Goal: Task Accomplishment & Management: Use online tool/utility

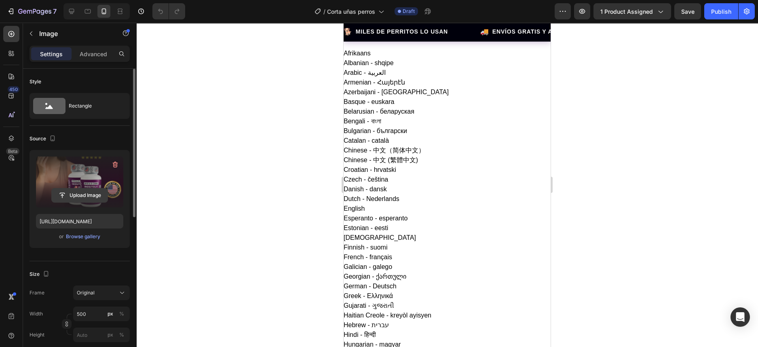
click at [80, 194] on input "file" at bounding box center [80, 195] width 56 height 14
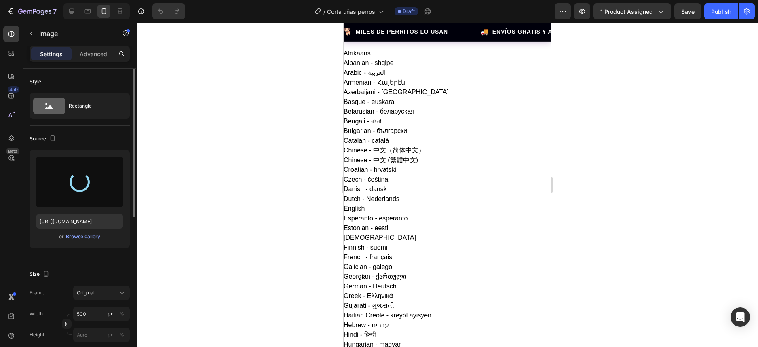
type input "[URL][DOMAIN_NAME]"
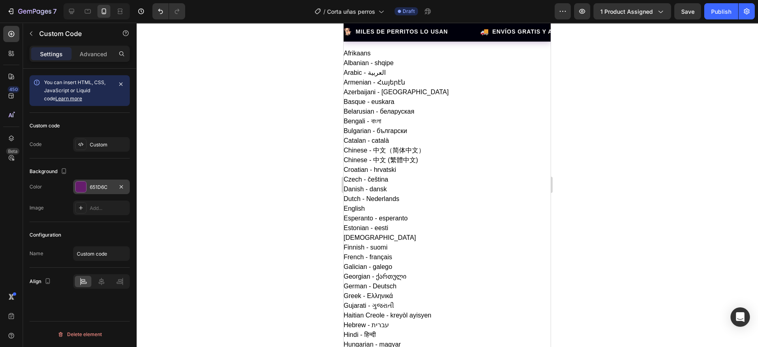
click at [86, 186] on div at bounding box center [80, 186] width 11 height 11
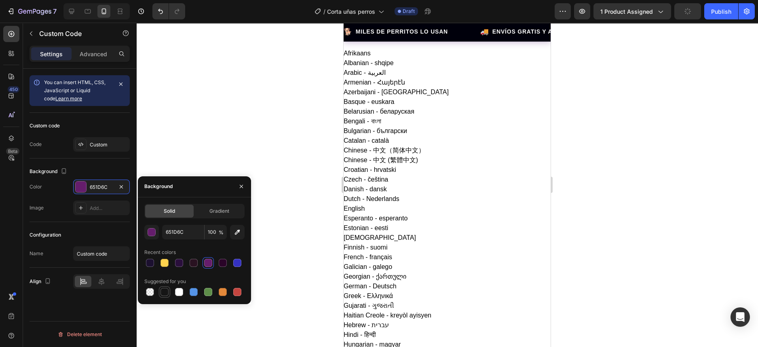
click at [167, 296] on div at bounding box center [165, 292] width 10 height 10
type input "151515"
click at [163, 292] on div at bounding box center [165, 292] width 8 height 8
click at [152, 235] on div "button" at bounding box center [152, 233] width 8 height 8
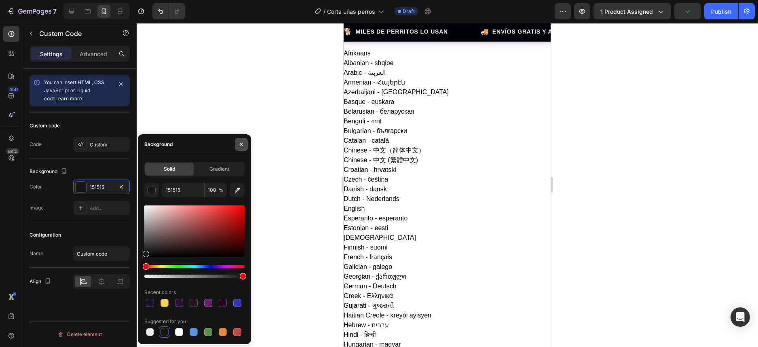
click at [242, 145] on icon "button" at bounding box center [241, 144] width 3 height 3
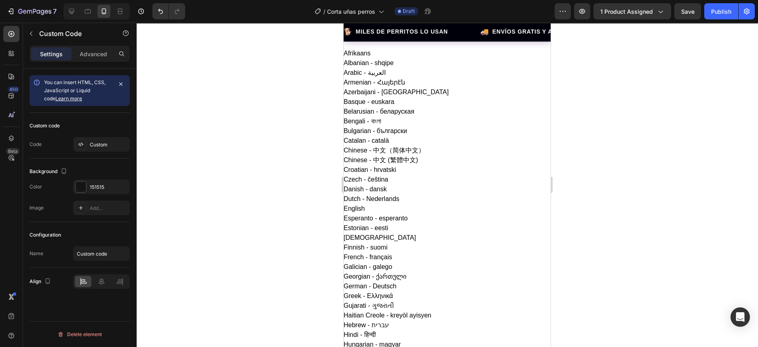
click at [607, 95] on div at bounding box center [447, 185] width 622 height 324
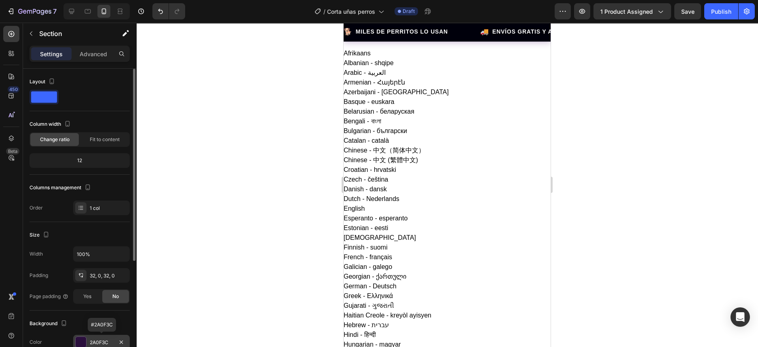
click at [83, 339] on div at bounding box center [81, 342] width 11 height 11
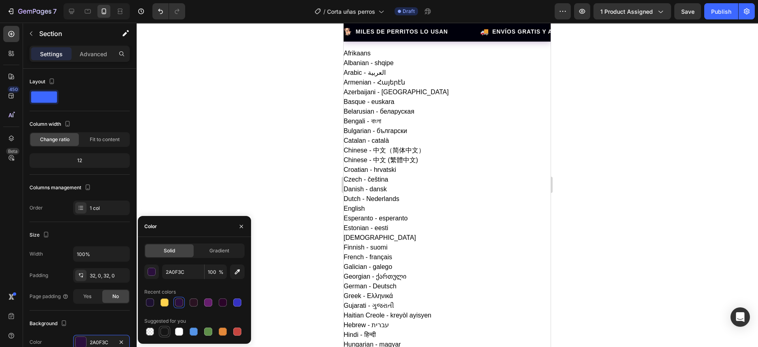
click at [167, 332] on div at bounding box center [165, 332] width 8 height 8
type input "151515"
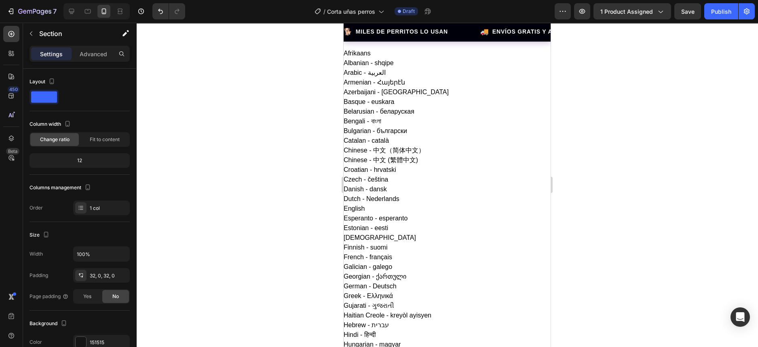
click at [604, 205] on div at bounding box center [447, 185] width 622 height 324
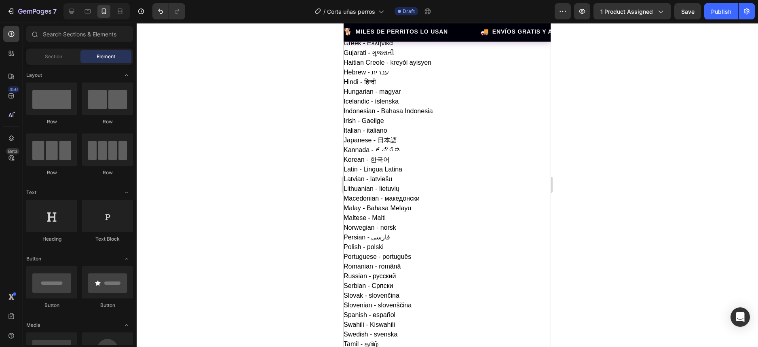
scroll to position [303, 0]
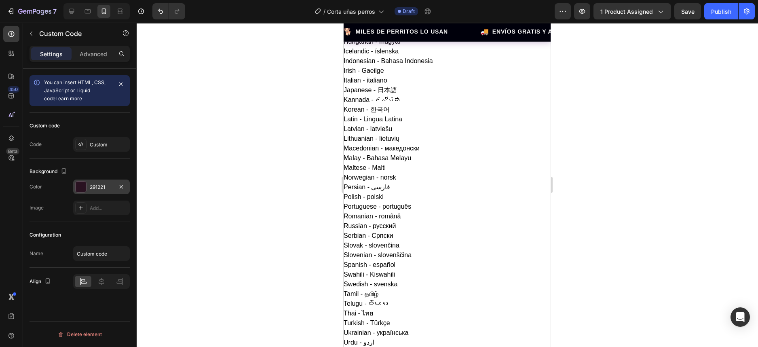
click at [78, 187] on div at bounding box center [81, 187] width 11 height 11
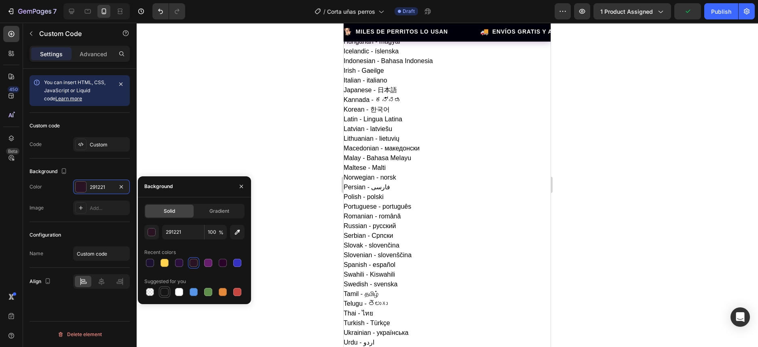
click at [163, 291] on div at bounding box center [165, 292] width 8 height 8
type input "151515"
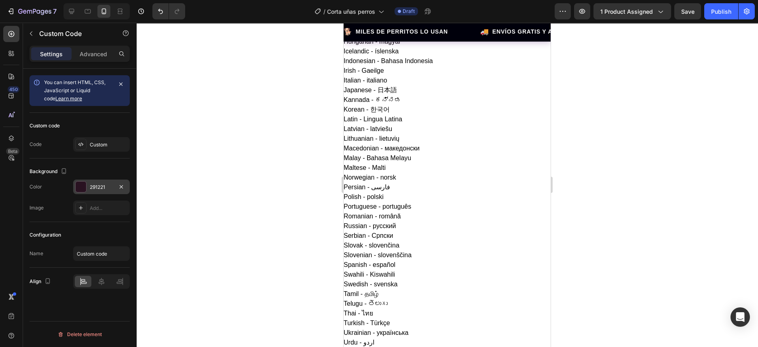
click at [82, 189] on div at bounding box center [81, 187] width 11 height 11
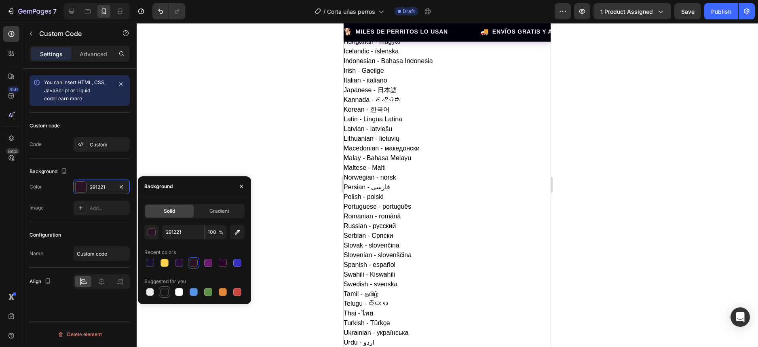
click at [164, 294] on div at bounding box center [165, 292] width 8 height 8
type input "151515"
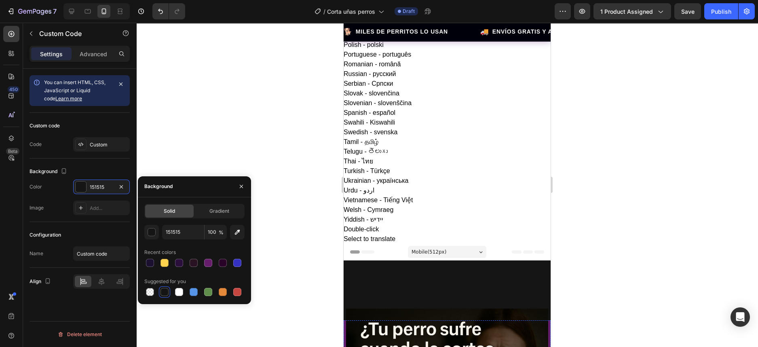
scroll to position [404, 0]
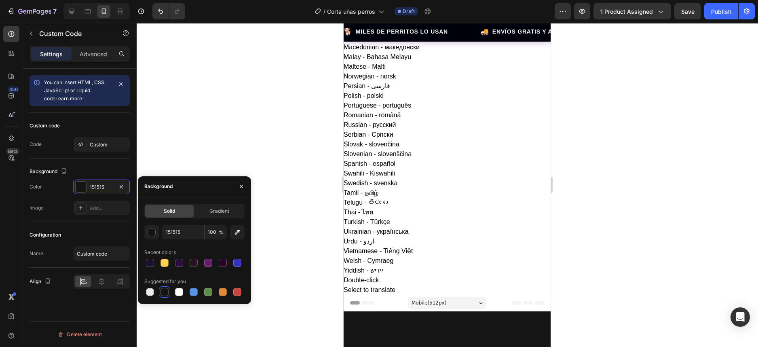
click at [606, 97] on div at bounding box center [447, 185] width 622 height 324
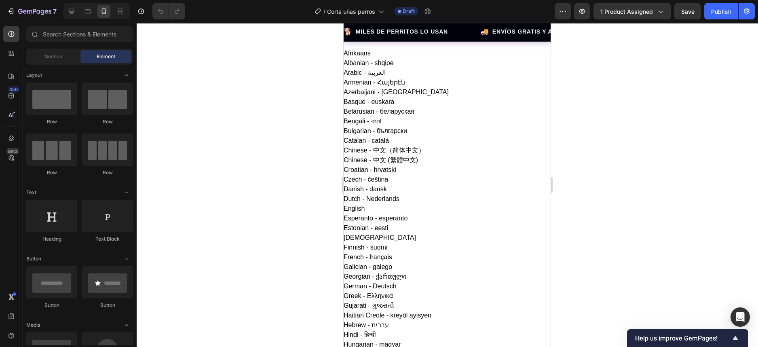
click at [603, 137] on div at bounding box center [447, 185] width 622 height 324
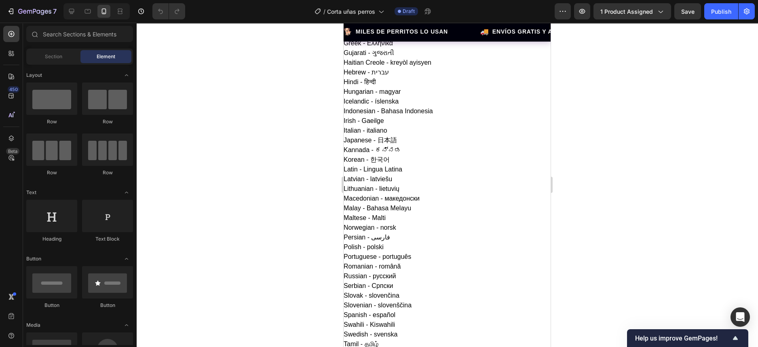
scroll to position [354, 0]
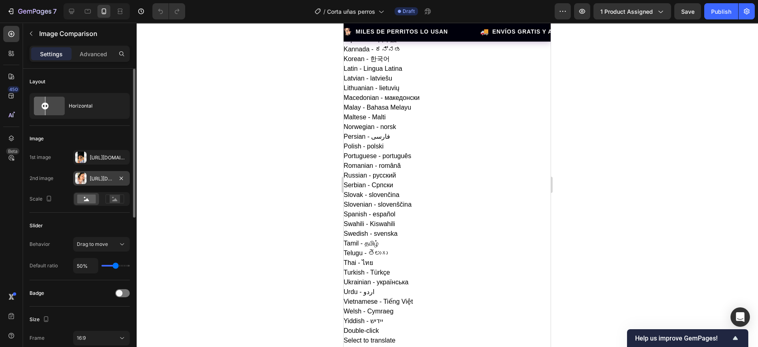
click at [100, 178] on div "[URL][DOMAIN_NAME]" at bounding box center [101, 178] width 23 height 7
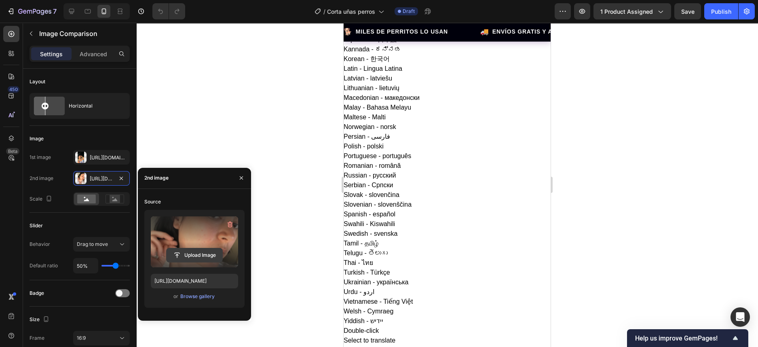
click at [190, 254] on input "file" at bounding box center [195, 255] width 56 height 14
click at [188, 254] on input "file" at bounding box center [195, 255] width 56 height 14
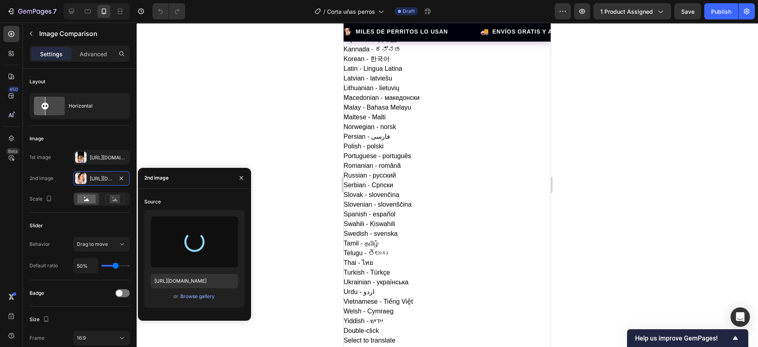
type input "https://cdn.shopify.com/s/files/1/0643/6805/0260/files/gempages_580628022873293…"
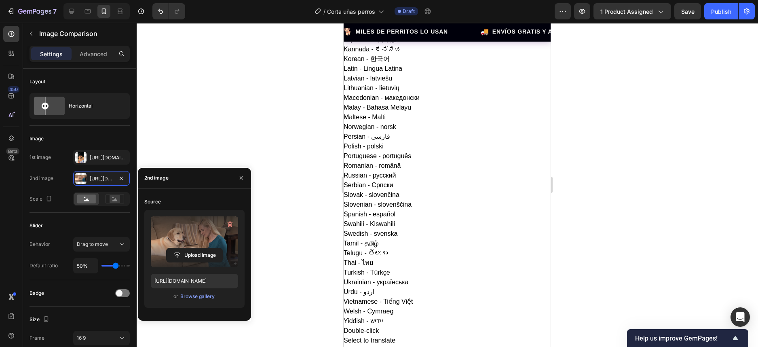
drag, startPoint x: 400, startPoint y: 184, endPoint x: 347, endPoint y: 189, distance: 54.1
drag, startPoint x: 444, startPoint y: 183, endPoint x: 519, endPoint y: 202, distance: 77.6
click at [97, 161] on div "[URL][DOMAIN_NAME]" at bounding box center [101, 157] width 57 height 15
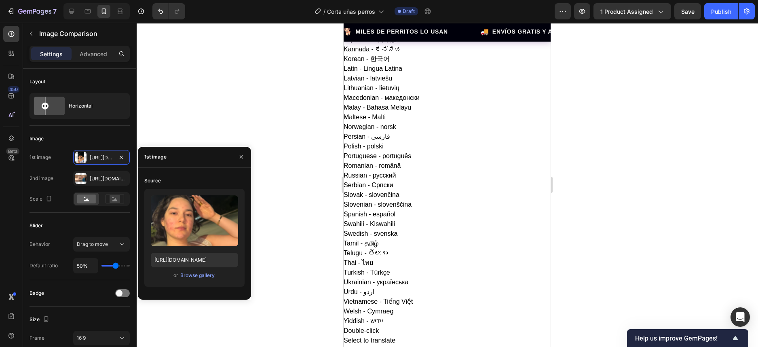
scroll to position [556, 0]
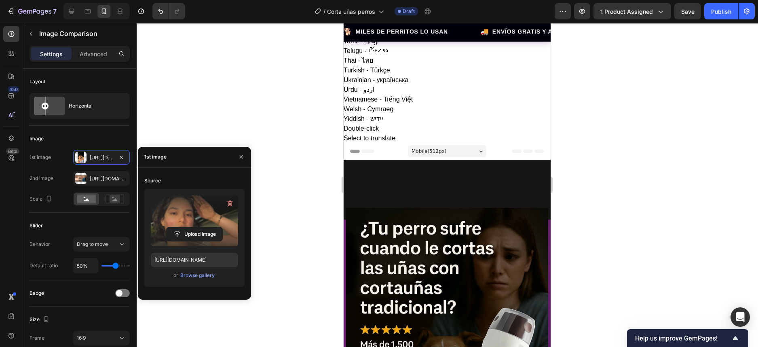
click at [194, 222] on label at bounding box center [194, 220] width 87 height 51
click at [194, 227] on input "file" at bounding box center [195, 234] width 56 height 14
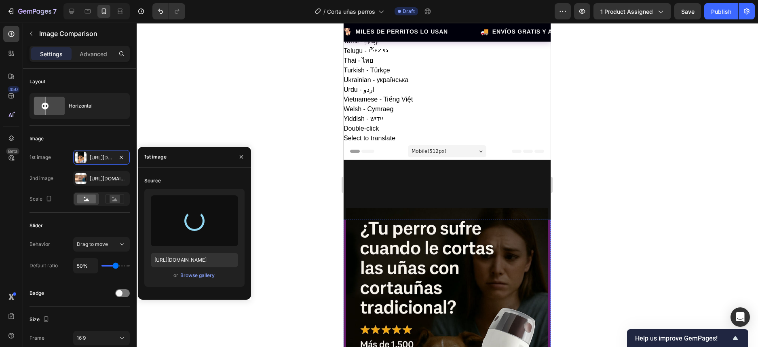
scroll to position [354, 0]
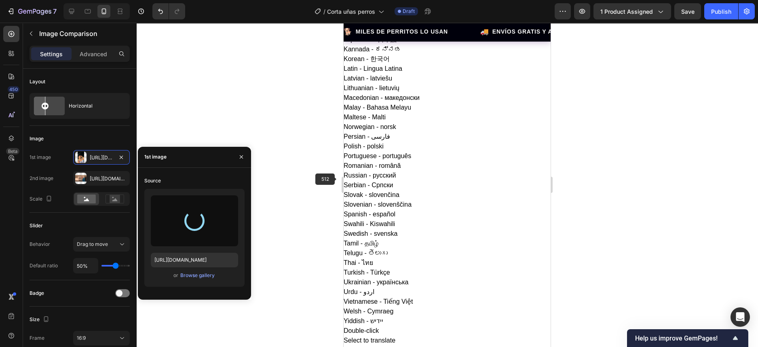
type input "https://cdn.shopify.com/s/files/1/0643/6805/0260/files/gempages_580628022873293…"
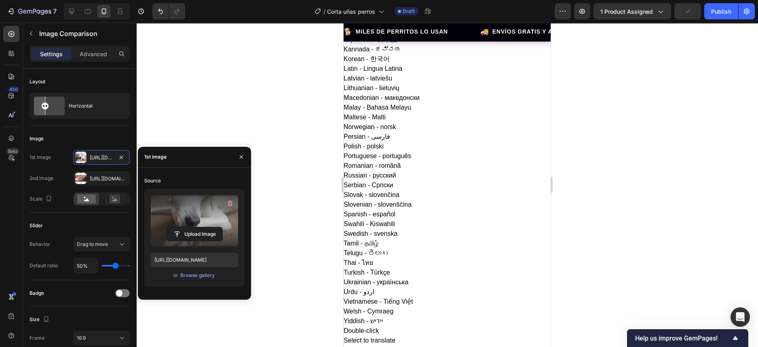
drag, startPoint x: 445, startPoint y: 187, endPoint x: 423, endPoint y: 192, distance: 22.1
drag, startPoint x: 419, startPoint y: 183, endPoint x: 444, endPoint y: 174, distance: 26.6
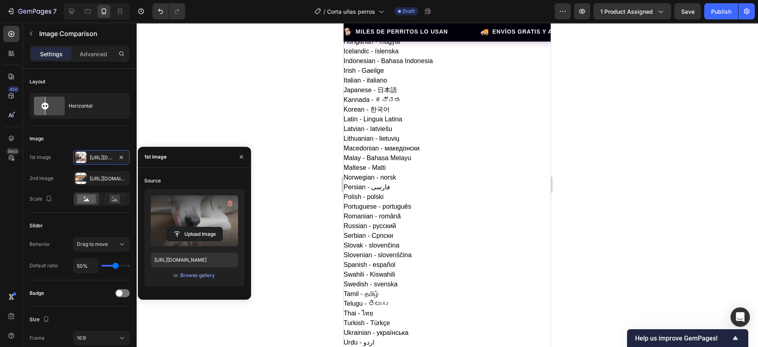
scroll to position [404, 0]
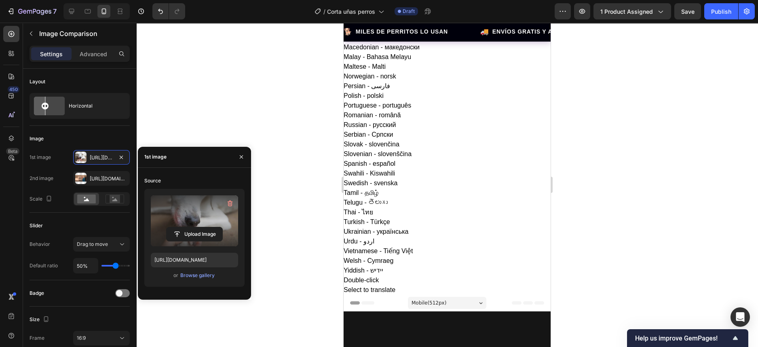
drag, startPoint x: 483, startPoint y: 131, endPoint x: 373, endPoint y: 133, distance: 109.6
click at [94, 176] on div "Https://cdn.Shopify.Com/s/files/1/0643/6805/0260/files/gempages_580628022873293…" at bounding box center [101, 178] width 23 height 7
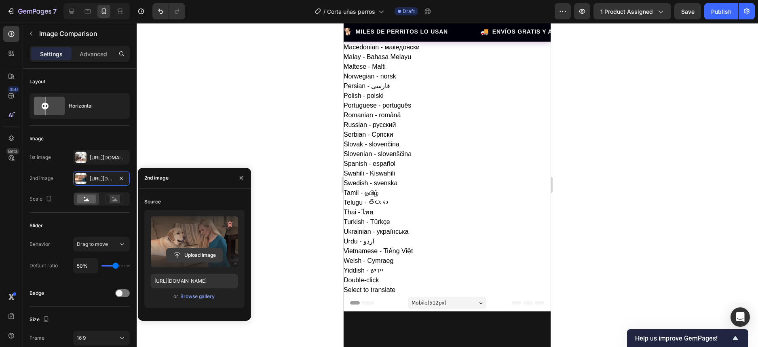
click at [187, 254] on input "file" at bounding box center [195, 255] width 56 height 14
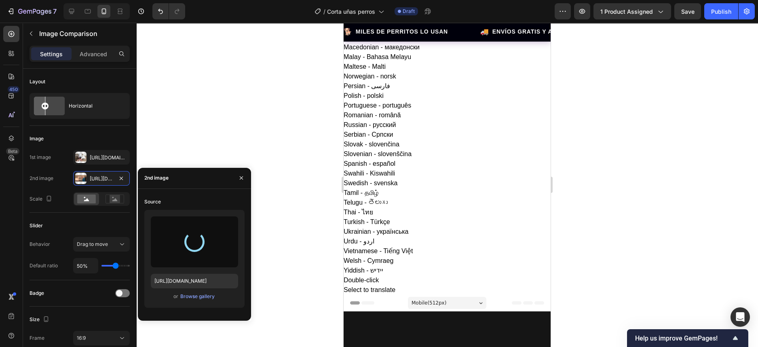
type input "https://cdn.shopify.com/s/files/1/0643/6805/0260/files/gempages_580628022873293…"
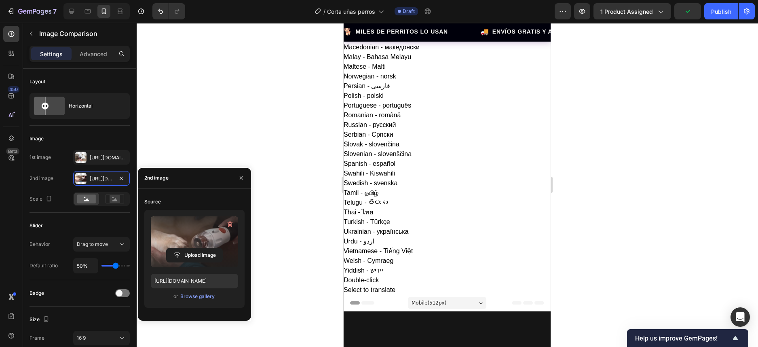
drag, startPoint x: 444, startPoint y: 133, endPoint x: 546, endPoint y: 150, distance: 103.1
click at [96, 156] on div "Https://cdn.Shopify.Com/s/files/1/0643/6805/0260/files/gempages_580628022873293…" at bounding box center [101, 157] width 23 height 7
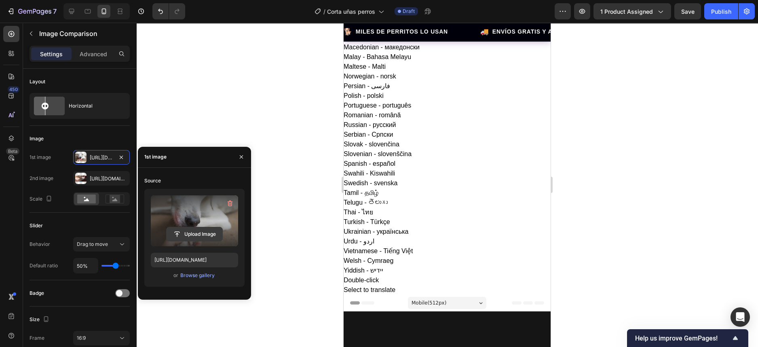
click at [196, 231] on input "file" at bounding box center [195, 234] width 56 height 14
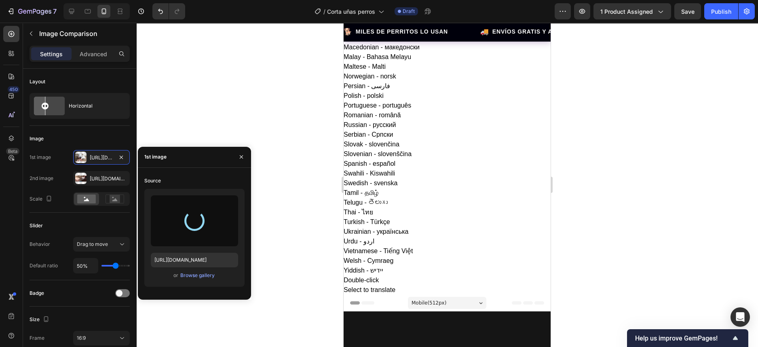
type input "https://cdn.shopify.com/s/files/1/0643/6805/0260/files/gempages_580628022873293…"
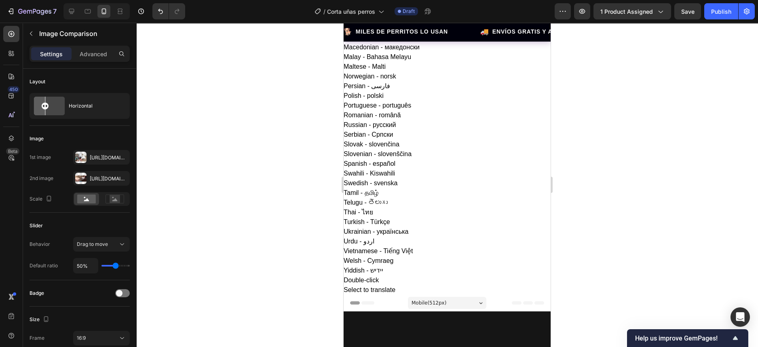
click at [656, 143] on div at bounding box center [447, 185] width 622 height 324
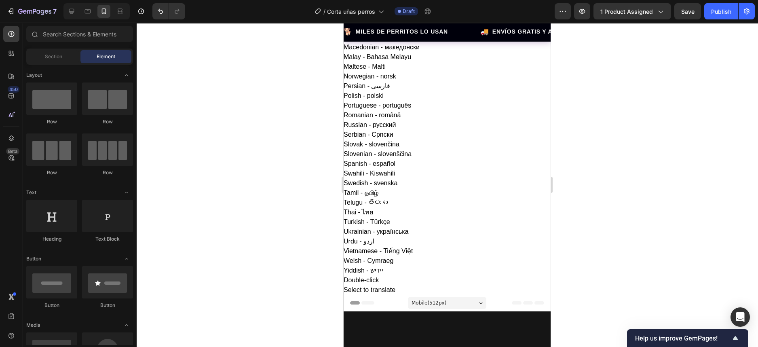
drag, startPoint x: 446, startPoint y: 133, endPoint x: 442, endPoint y: 138, distance: 6.3
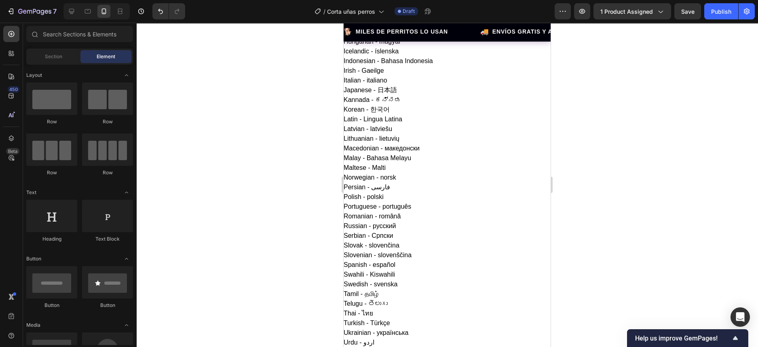
click at [608, 153] on div at bounding box center [447, 185] width 622 height 324
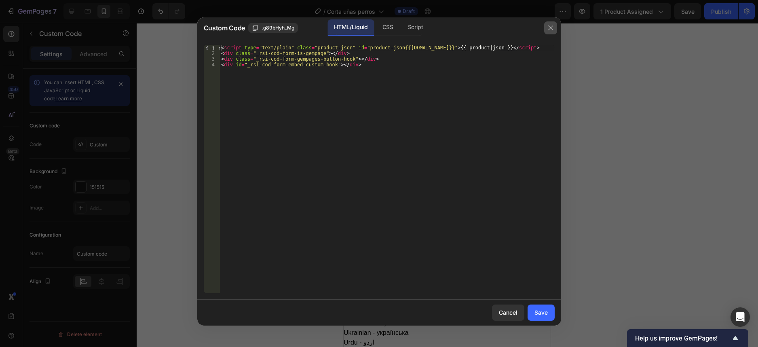
click at [552, 29] on icon "button" at bounding box center [551, 28] width 6 height 6
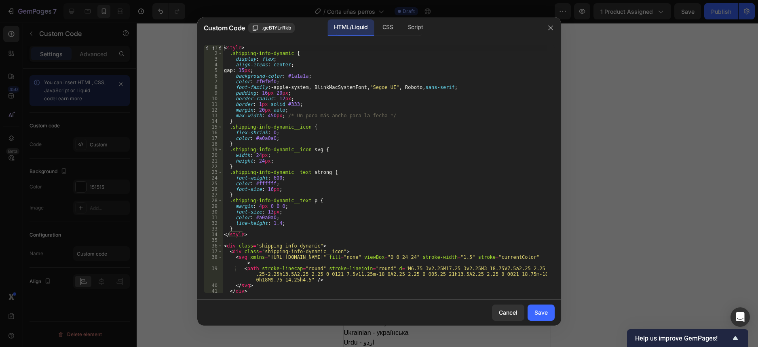
click at [601, 132] on div at bounding box center [379, 173] width 758 height 347
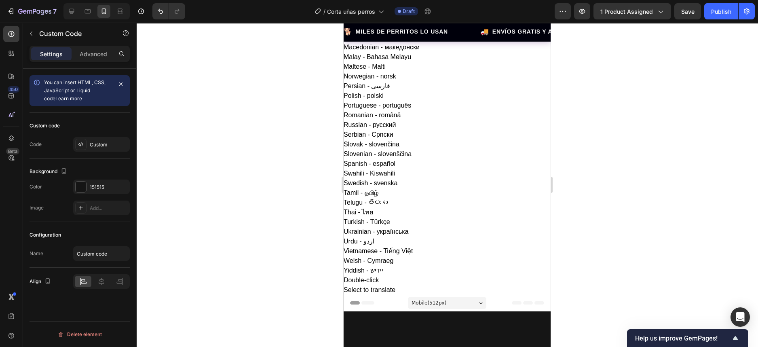
scroll to position [455, 0]
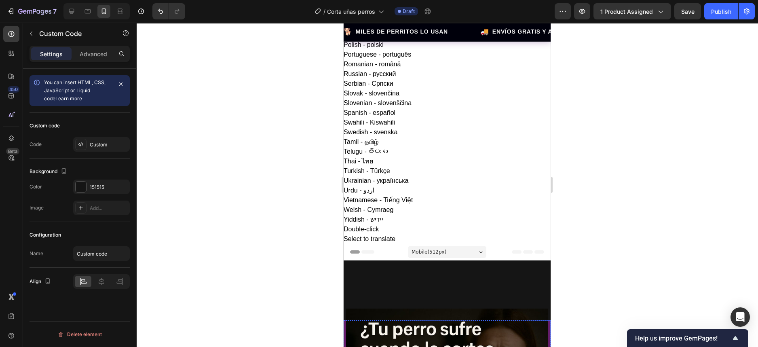
click at [79, 187] on div at bounding box center [81, 187] width 11 height 11
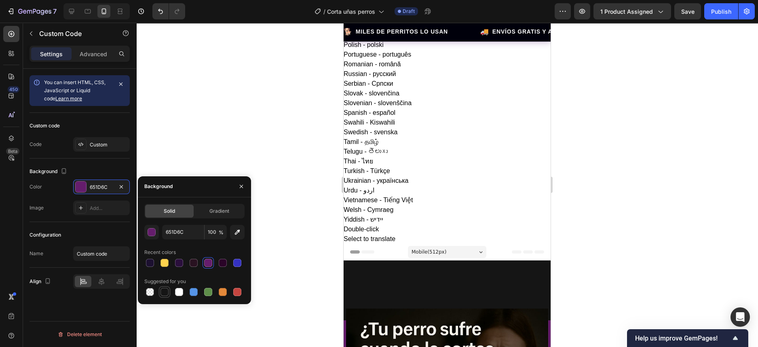
click at [166, 292] on div at bounding box center [165, 292] width 8 height 8
type input "151515"
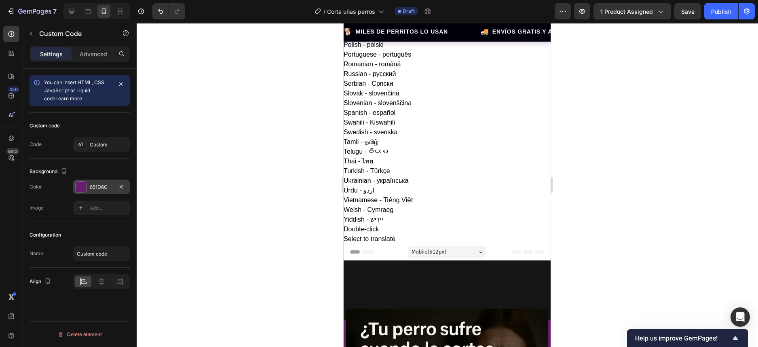
click at [76, 193] on div "651D6C" at bounding box center [101, 187] width 57 height 15
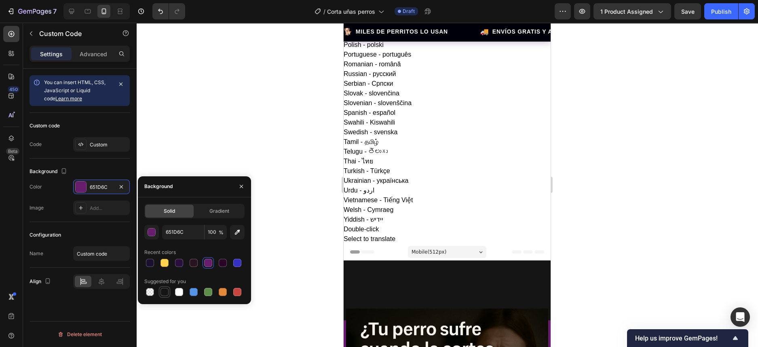
click at [165, 293] on div at bounding box center [165, 292] width 8 height 8
type input "151515"
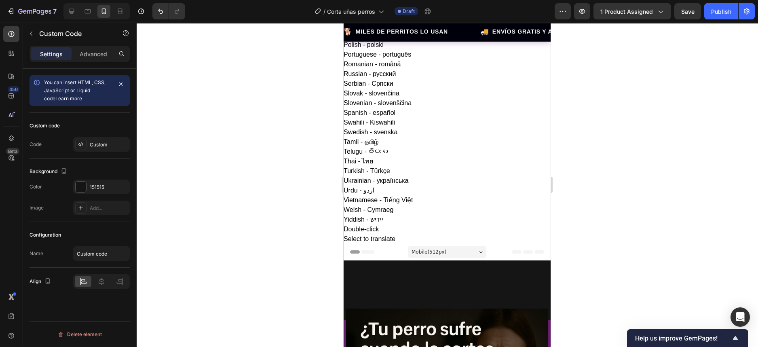
drag, startPoint x: 566, startPoint y: 169, endPoint x: 187, endPoint y: 159, distance: 379.1
click at [566, 169] on div at bounding box center [447, 185] width 622 height 324
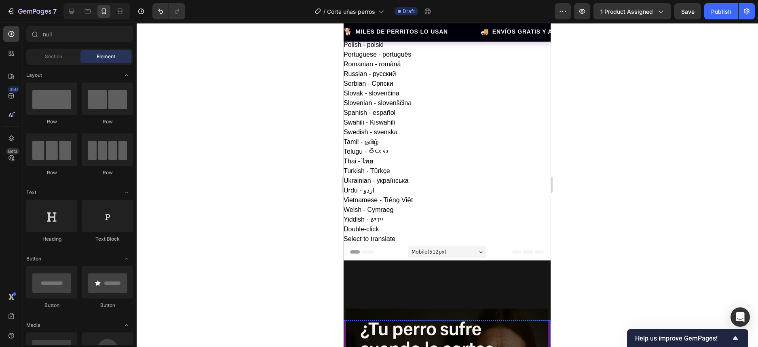
scroll to position [556, 0]
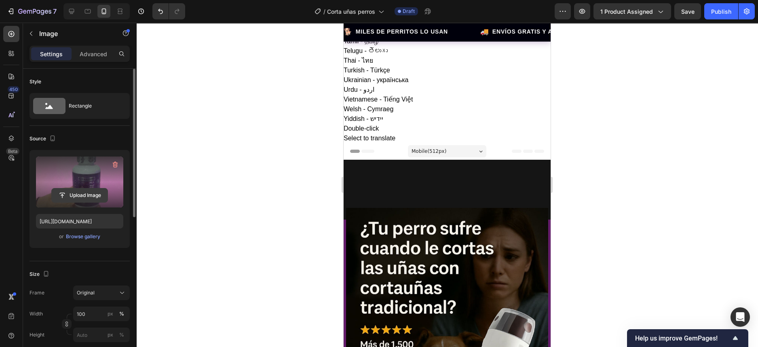
click at [74, 196] on input "file" at bounding box center [80, 195] width 56 height 14
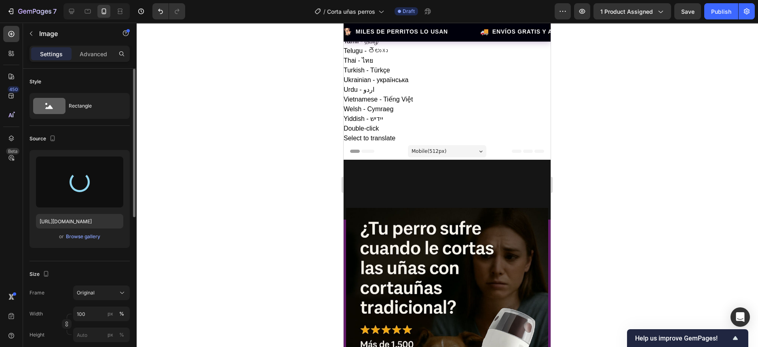
type input "https://cdn.shopify.com/s/files/1/0643/6805/0260/files/gempages_580628022873293…"
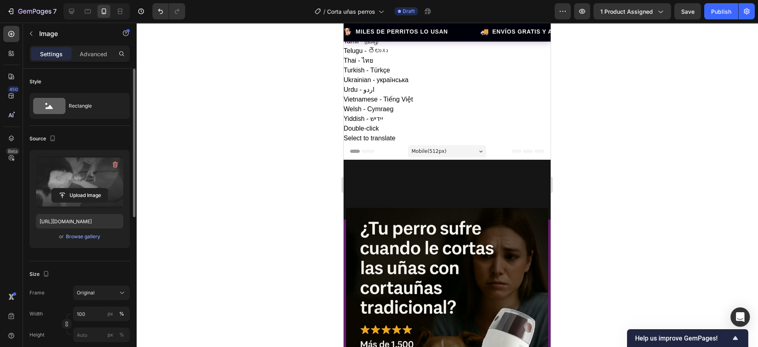
click at [681, 99] on div at bounding box center [447, 185] width 622 height 324
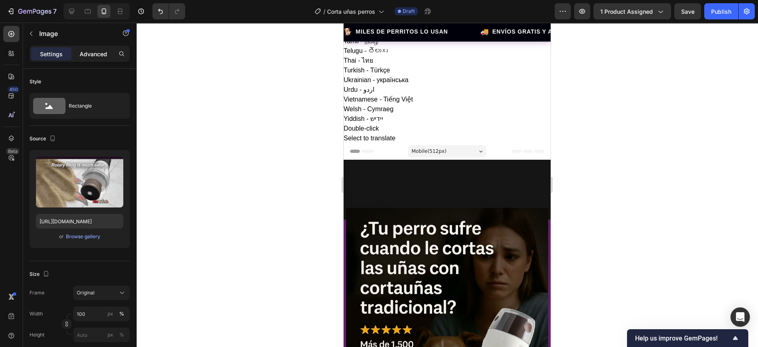
click at [97, 55] on p "Advanced" at bounding box center [94, 54] width 28 height 8
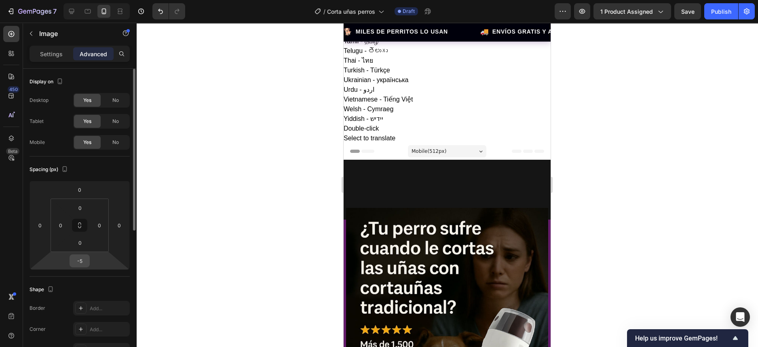
click at [78, 260] on input "-5" at bounding box center [80, 261] width 16 height 12
type input "-98"
click at [79, 189] on input "0" at bounding box center [80, 190] width 16 height 12
type input "0"
click at [83, 208] on input "0" at bounding box center [80, 208] width 16 height 12
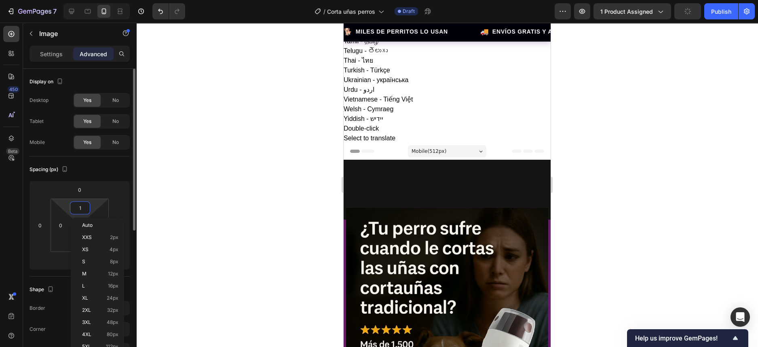
type input "0"
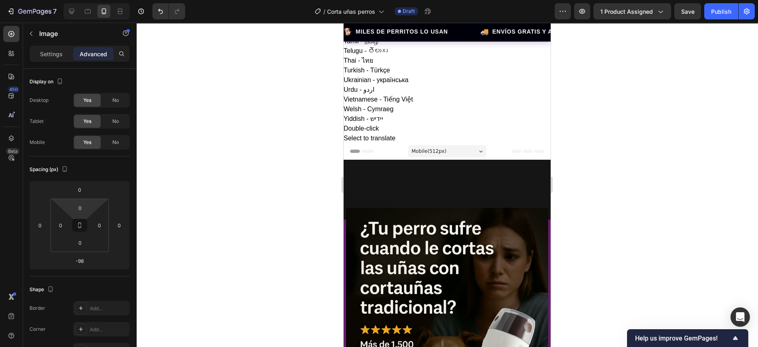
click at [193, 203] on div at bounding box center [447, 185] width 622 height 324
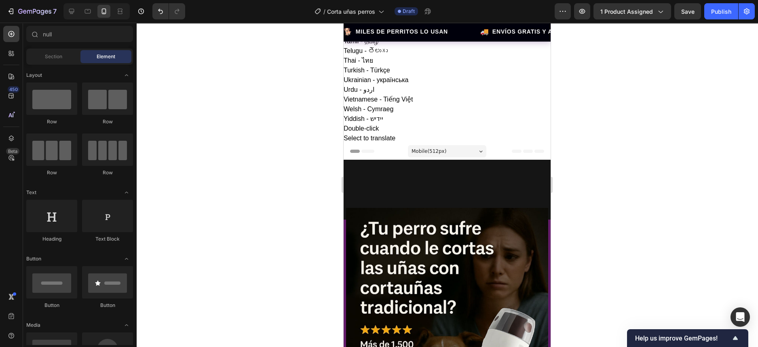
click at [574, 142] on div at bounding box center [447, 185] width 622 height 324
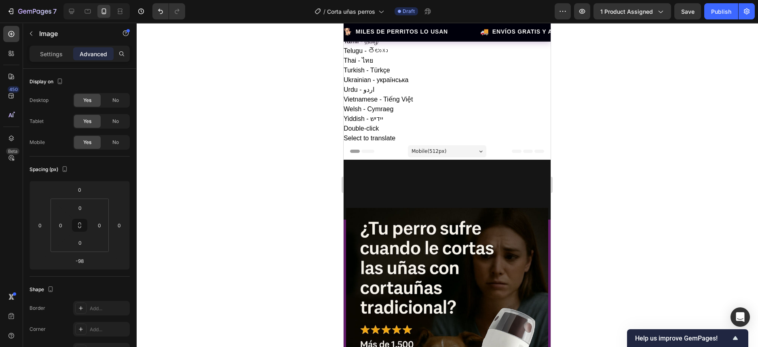
type input "-5"
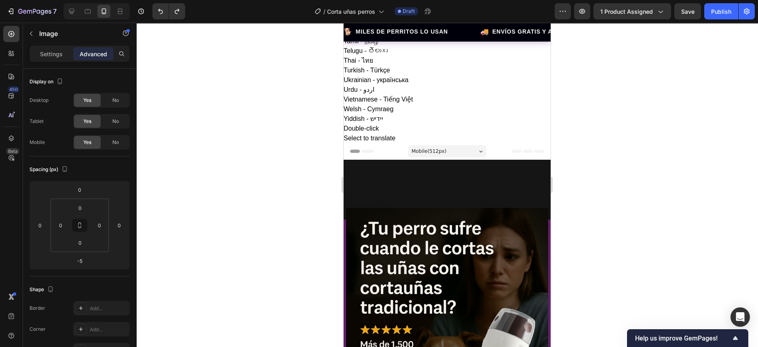
click at [42, 56] on p "Settings" at bounding box center [51, 54] width 23 height 8
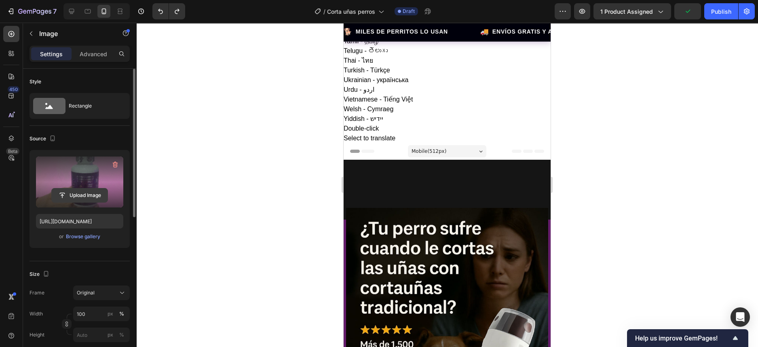
click at [80, 197] on input "file" at bounding box center [80, 195] width 56 height 14
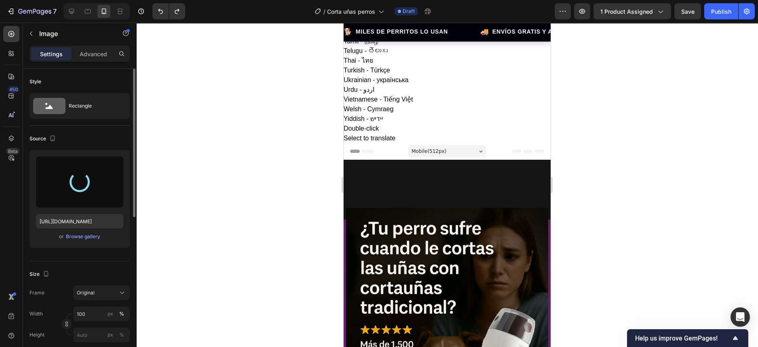
type input "https://cdn.shopify.com/s/files/1/0643/6805/0260/files/gempages_580628022873293…"
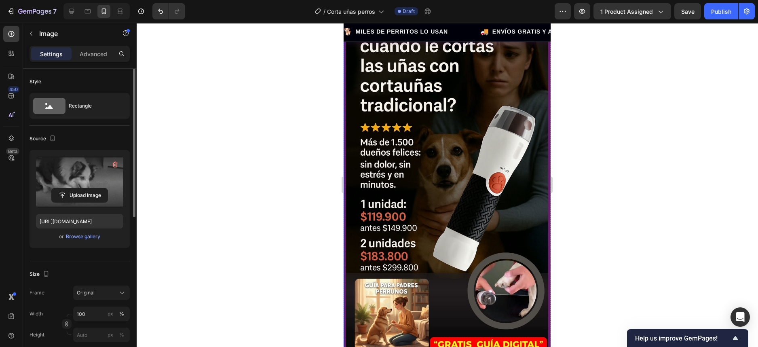
scroll to position [606, 0]
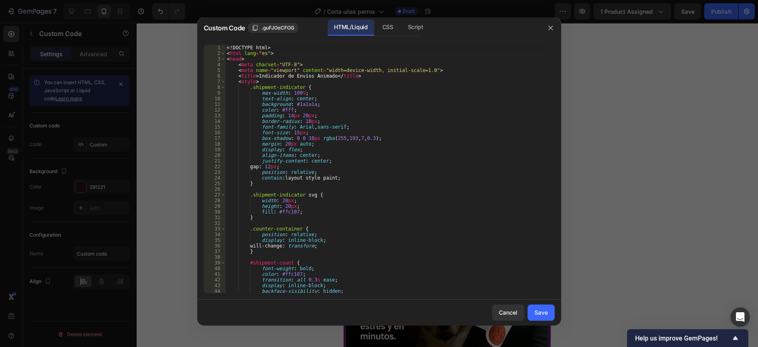
click at [642, 170] on div at bounding box center [379, 173] width 758 height 347
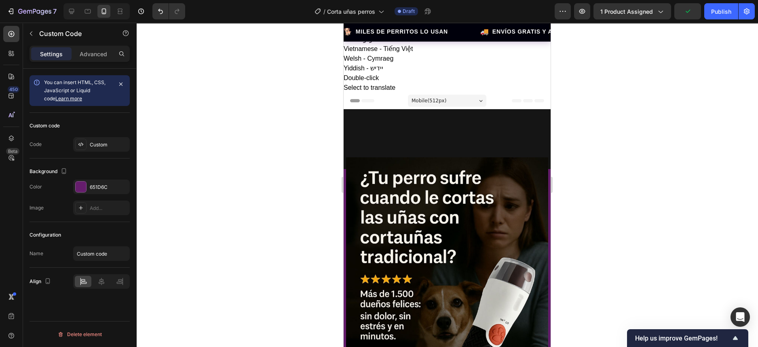
click at [76, 186] on div at bounding box center [81, 187] width 11 height 11
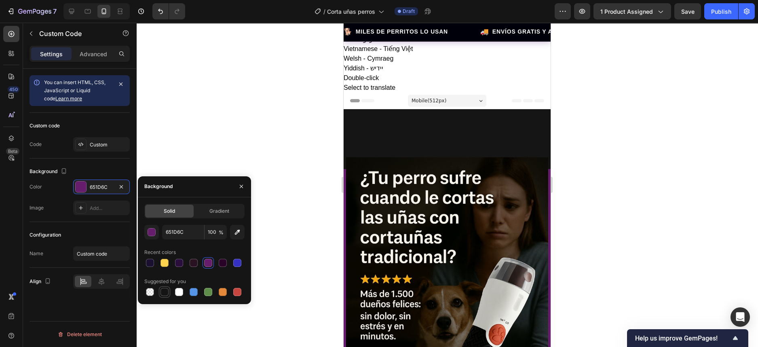
click at [168, 294] on div at bounding box center [165, 292] width 8 height 8
type input "151515"
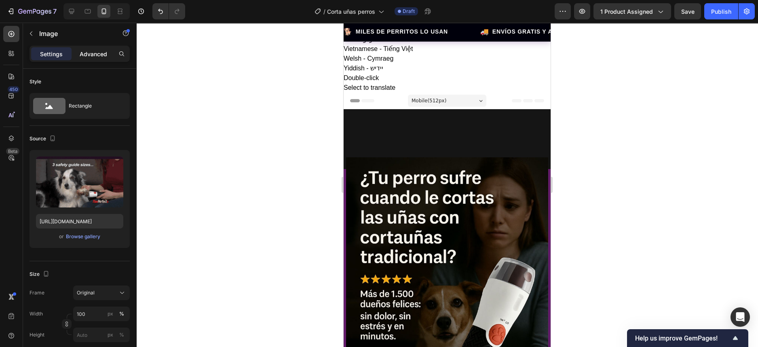
click at [94, 57] on p "Advanced" at bounding box center [94, 54] width 28 height 8
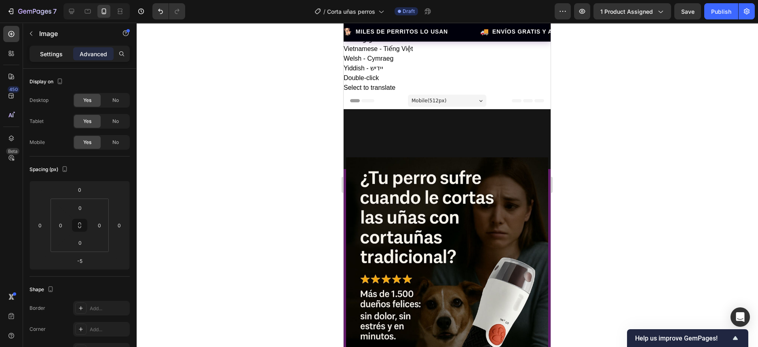
click at [53, 49] on div "Settings" at bounding box center [51, 53] width 40 height 13
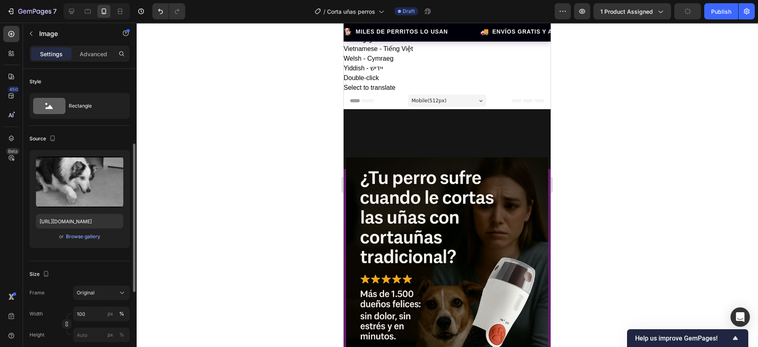
scroll to position [50, 0]
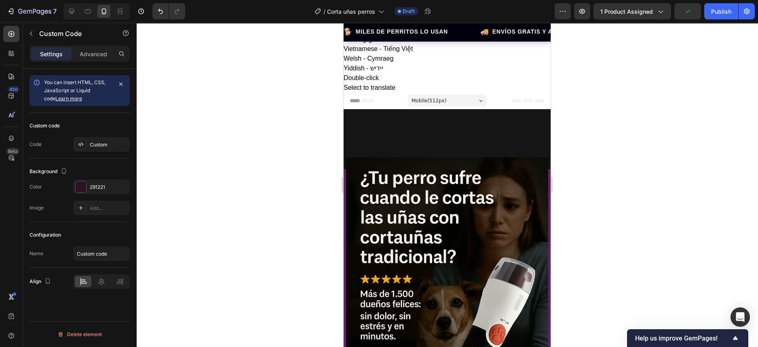
click at [85, 190] on div at bounding box center [81, 187] width 11 height 11
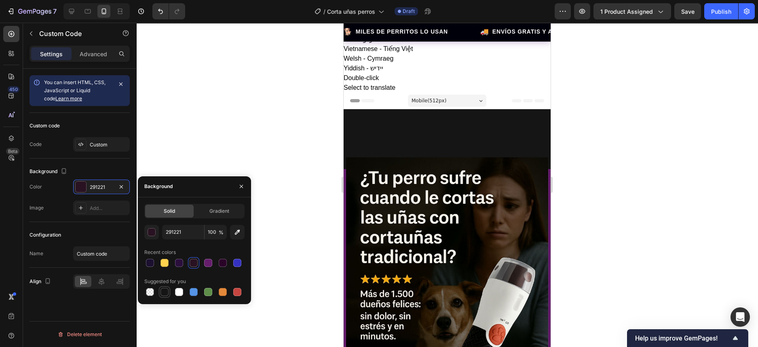
click at [166, 292] on div at bounding box center [165, 292] width 8 height 8
type input "151515"
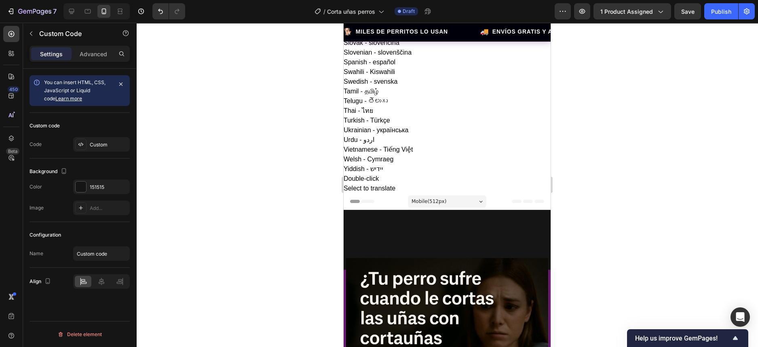
click at [76, 184] on div at bounding box center [81, 187] width 11 height 11
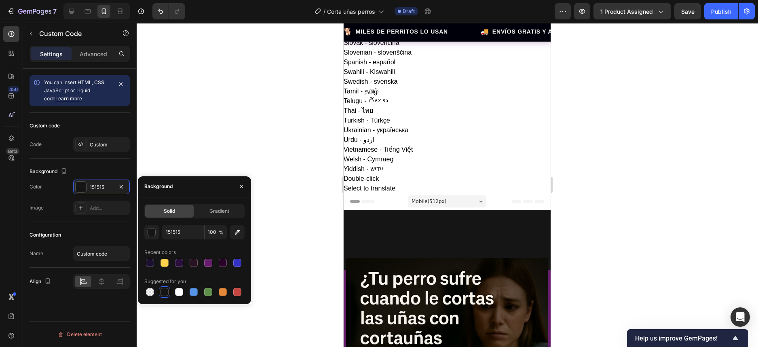
click at [161, 293] on div at bounding box center [165, 292] width 8 height 8
click at [557, 200] on div at bounding box center [447, 185] width 622 height 324
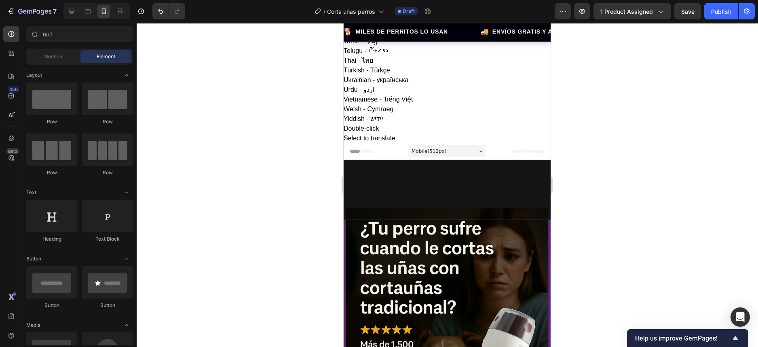
scroll to position [657, 0]
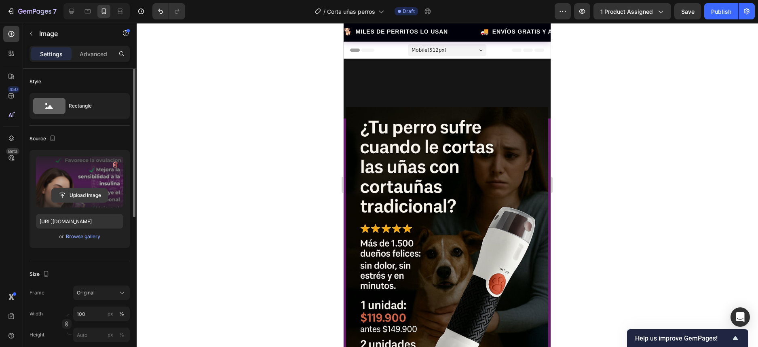
click at [78, 193] on input "file" at bounding box center [80, 195] width 56 height 14
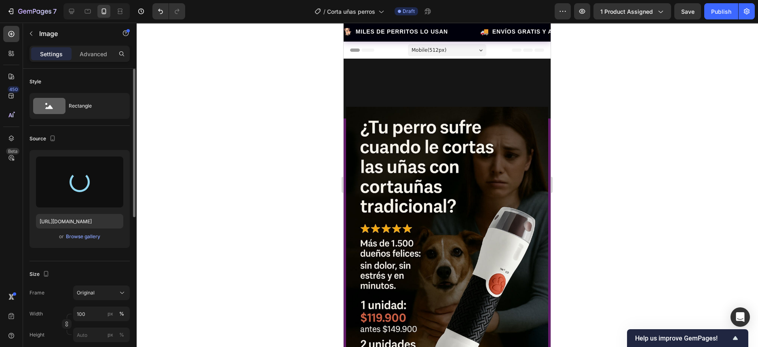
type input "https://cdn.shopify.com/s/files/1/0643/6805/0260/files/gempages_580628022873293…"
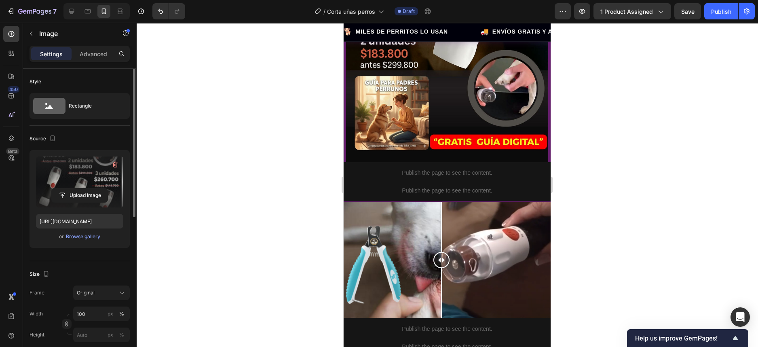
scroll to position [1011, 0]
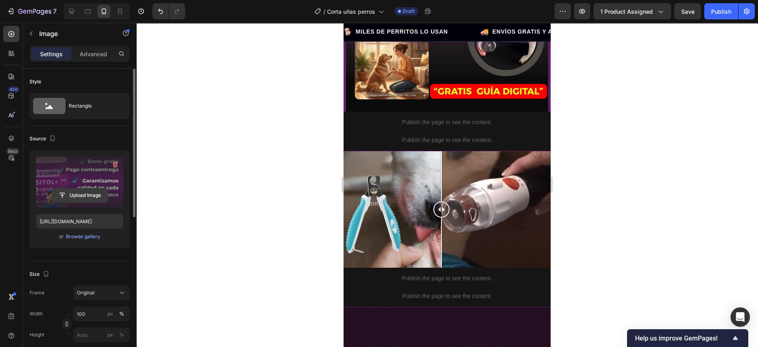
click at [76, 193] on input "file" at bounding box center [80, 195] width 56 height 14
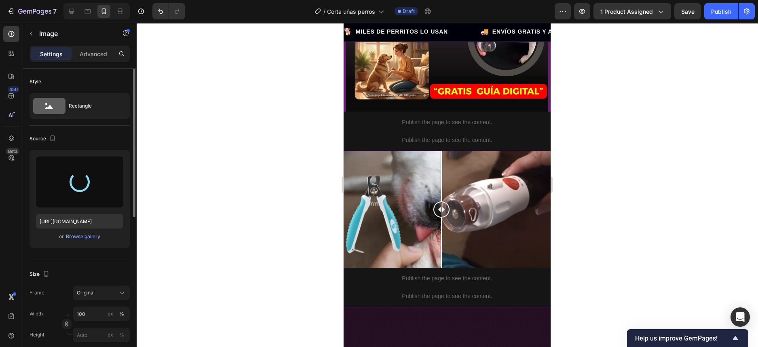
type input "https://cdn.shopify.com/s/files/1/0643/6805/0260/files/gempages_580628022873293…"
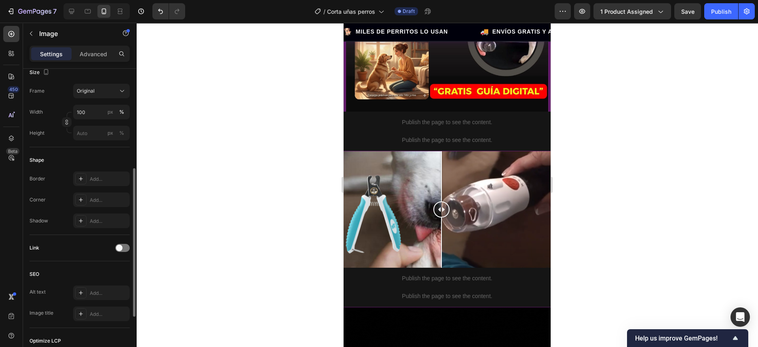
scroll to position [0, 0]
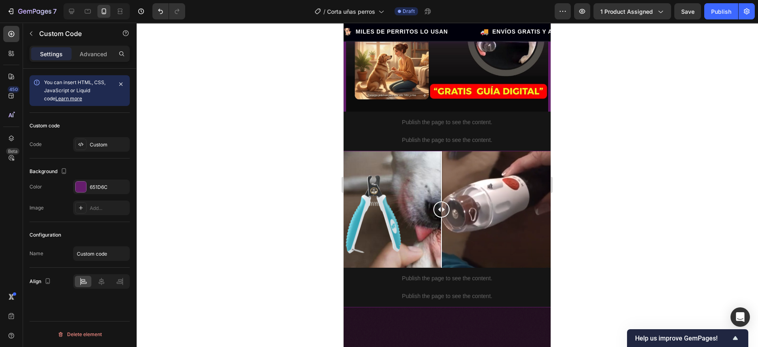
click at [85, 186] on div at bounding box center [81, 187] width 11 height 11
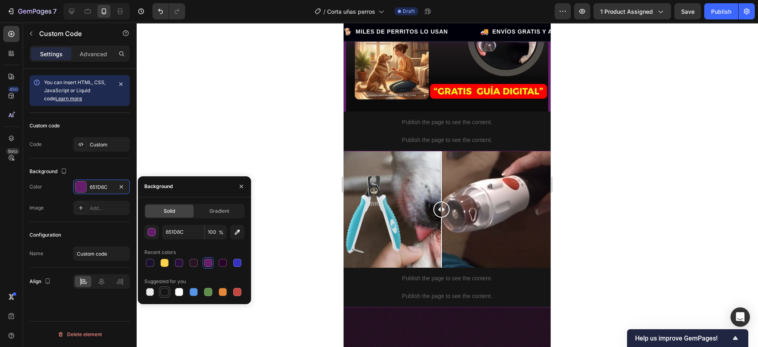
click at [162, 290] on div at bounding box center [165, 292] width 8 height 8
type input "151515"
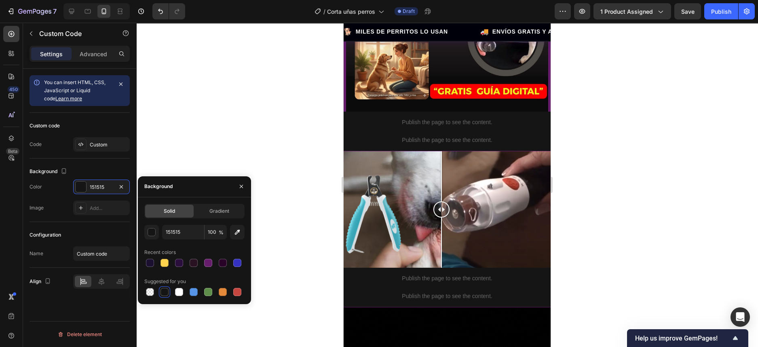
drag, startPoint x: 585, startPoint y: 218, endPoint x: 591, endPoint y: 222, distance: 7.2
click at [586, 219] on div at bounding box center [447, 185] width 622 height 324
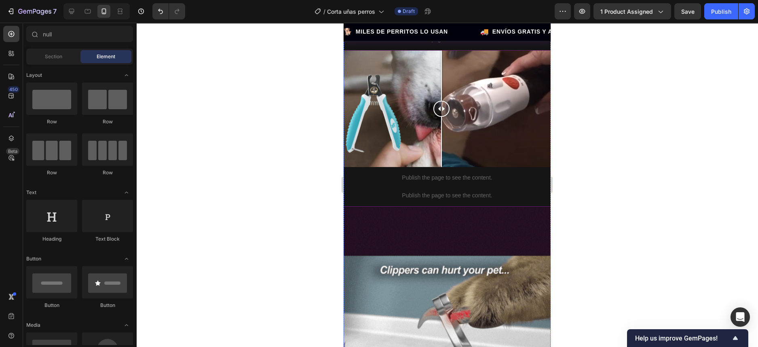
scroll to position [1264, 0]
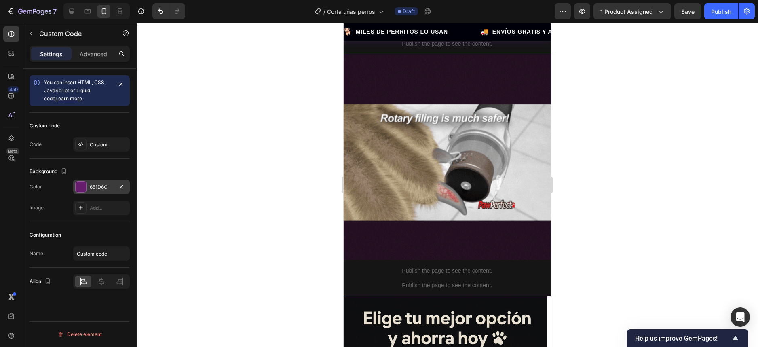
click at [81, 186] on div at bounding box center [81, 187] width 11 height 11
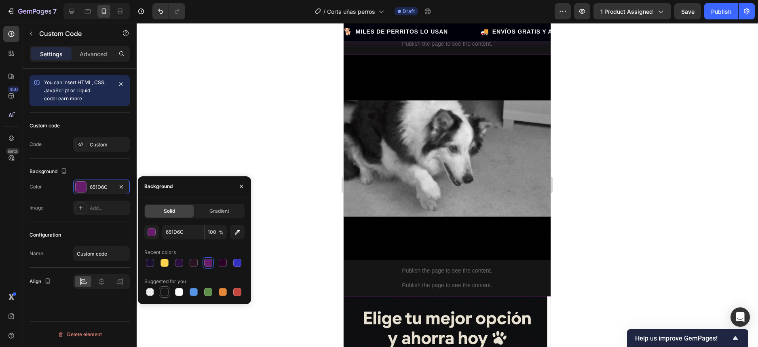
click at [163, 291] on div at bounding box center [165, 292] width 8 height 8
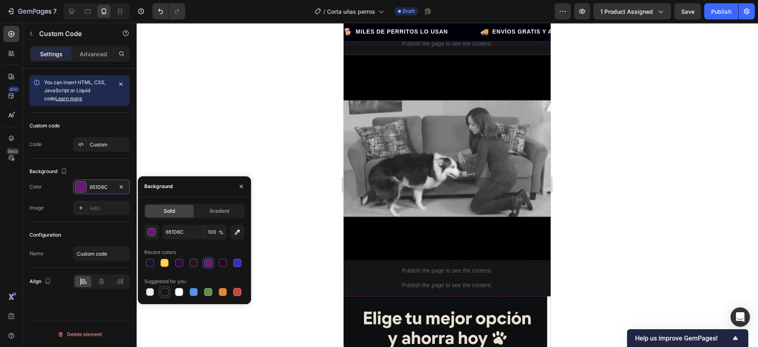
type input "151515"
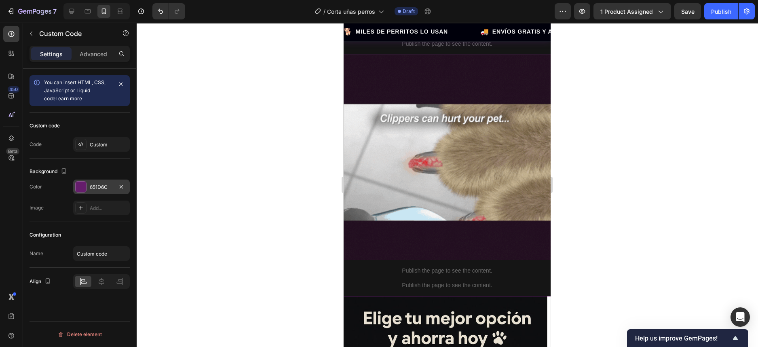
click at [83, 185] on div at bounding box center [81, 187] width 11 height 11
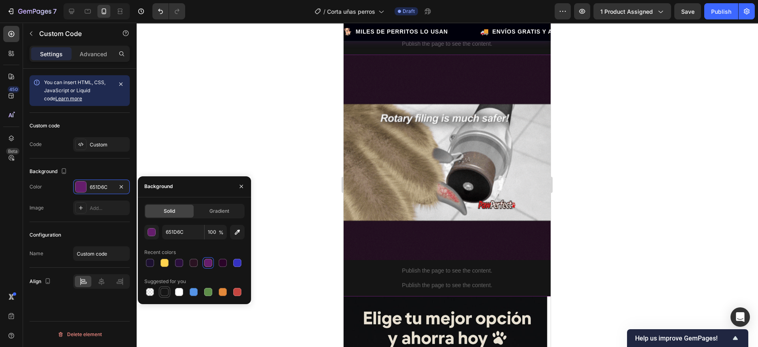
click at [163, 290] on div at bounding box center [165, 292] width 8 height 8
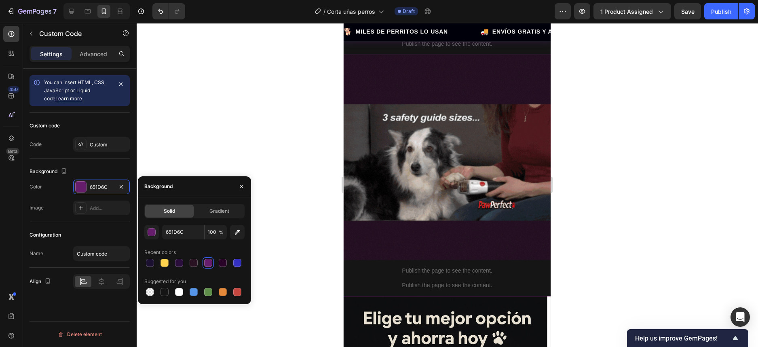
type input "151515"
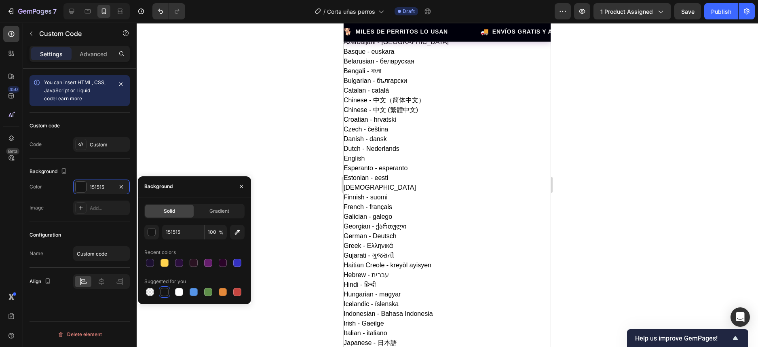
scroll to position [0, 0]
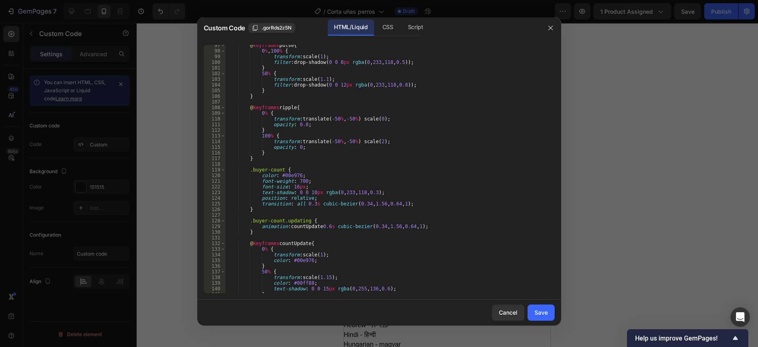
scroll to position [576, 0]
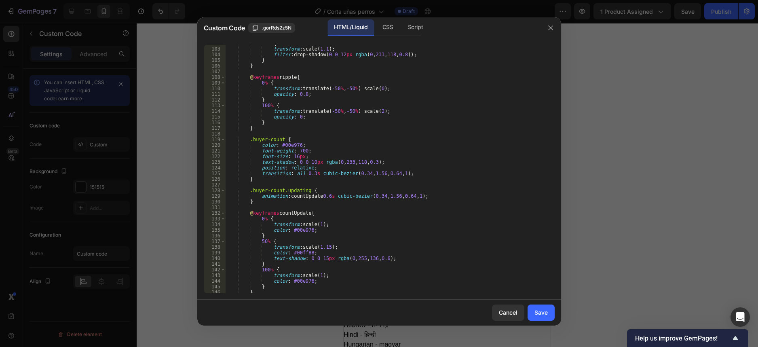
click at [292, 145] on div "50 % { transform : scale( 1.1 ) ; filter : drop-shadow( 0 0 12 px rgba ( 0 , 23…" at bounding box center [386, 170] width 322 height 260
paste textarea "C5453F"
type textarea "color: #C5453F;"
click at [541, 311] on div "Save" at bounding box center [541, 312] width 13 height 8
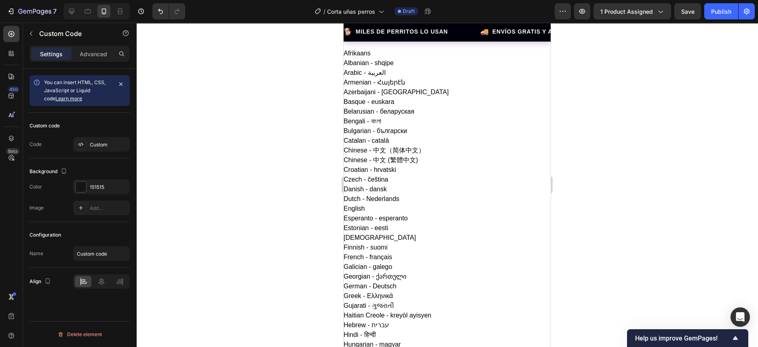
click at [597, 89] on div at bounding box center [447, 185] width 622 height 324
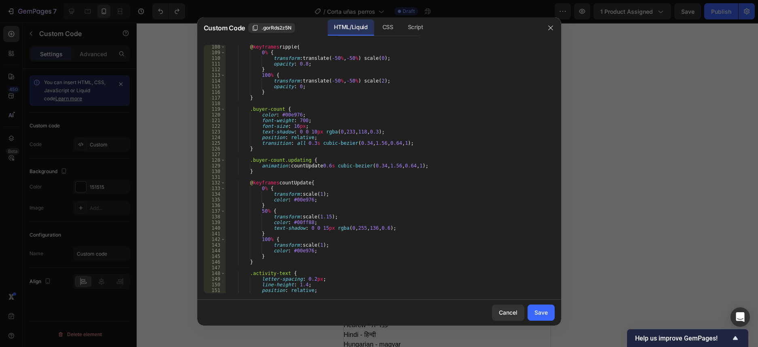
scroll to position [667, 0]
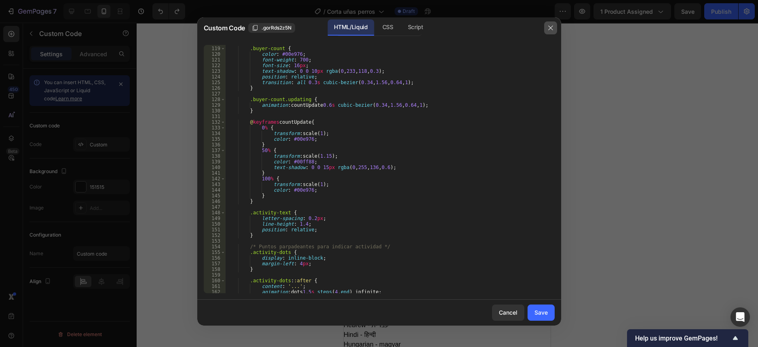
click at [555, 30] on button "button" at bounding box center [550, 27] width 13 height 13
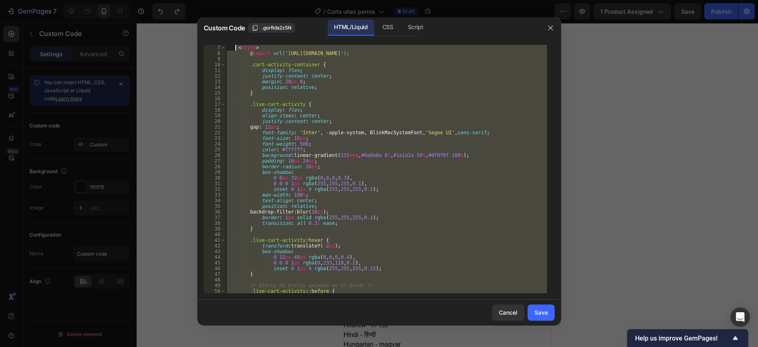
scroll to position [0, 0]
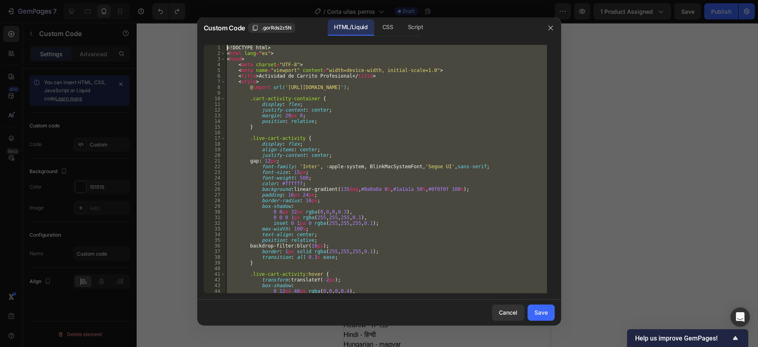
drag, startPoint x: 259, startPoint y: 292, endPoint x: 235, endPoint y: -13, distance: 305.5
click at [235, 0] on html "translator Afrikaans Albanian - shqipe Arabic - ‎‫العربية‬‎ Armenian - Հայերէն …" at bounding box center [379, 341] width 758 height 683
type textarea "<!DOCTYPE html> <html lang="es">"
click at [552, 25] on icon "button" at bounding box center [551, 28] width 6 height 6
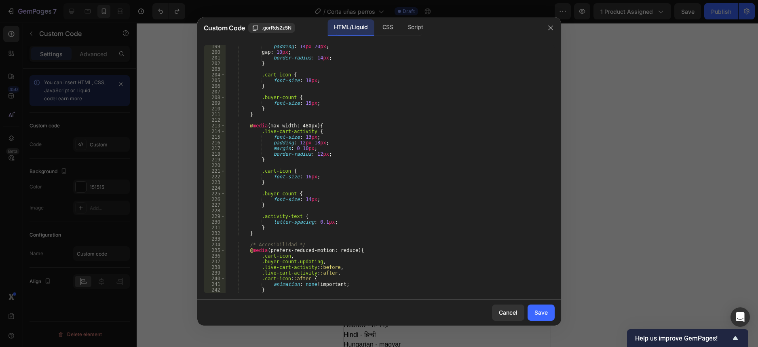
scroll to position [1252, 0]
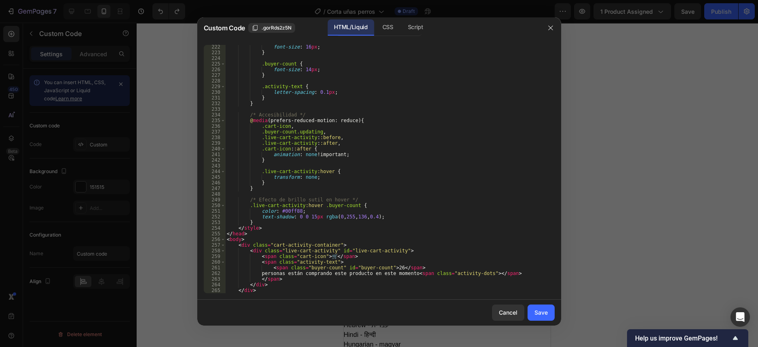
click at [289, 211] on div "font-size : 16 px ; } .buyer-count { font-size : 14 px ; } .activity-text { let…" at bounding box center [386, 174] width 322 height 260
paste textarea
click at [289, 212] on div "font-size : 16 px ; } .buyer-count { font-size : 14 px ; } .activity-text { let…" at bounding box center [386, 169] width 322 height 248
click at [289, 209] on div "font-size : 16 px ; } .buyer-count { font-size : 14 px ; } .activity-text { let…" at bounding box center [386, 169] width 322 height 248
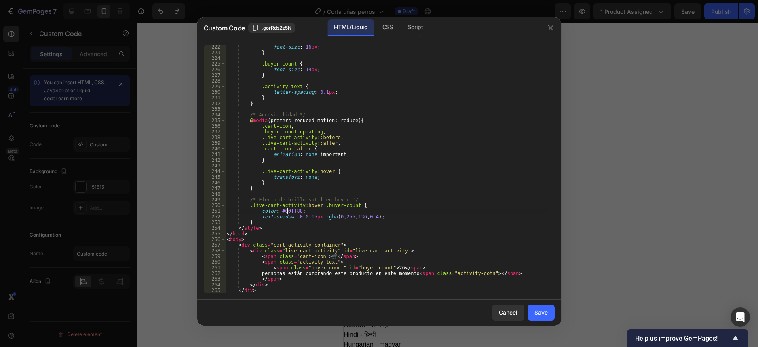
click at [290, 210] on div "font-size : 16 px ; } .buyer-count { font-size : 14 px ; } .activity-text { let…" at bounding box center [386, 174] width 322 height 260
paste textarea "C5453F"
type textarea "color: #C5453F;"
click at [542, 315] on div "Save" at bounding box center [541, 312] width 13 height 8
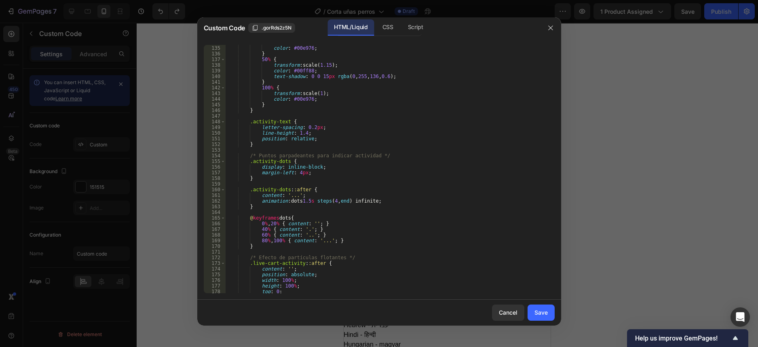
scroll to position [728, 0]
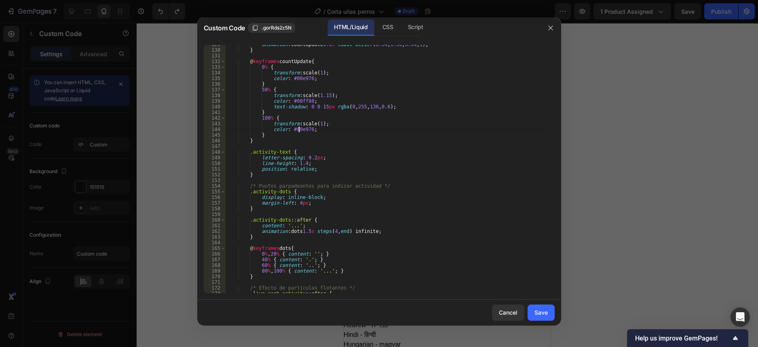
click at [300, 128] on div "animation : countUpdate 0.6 s cubic-bezier ( 0.34 , 1.56 , 0.64 , 1 ) ; } @ key…" at bounding box center [386, 172] width 322 height 260
paste textarea "C5453F"
type textarea "color: #C5453F;"
click at [541, 313] on div "Save" at bounding box center [541, 312] width 13 height 8
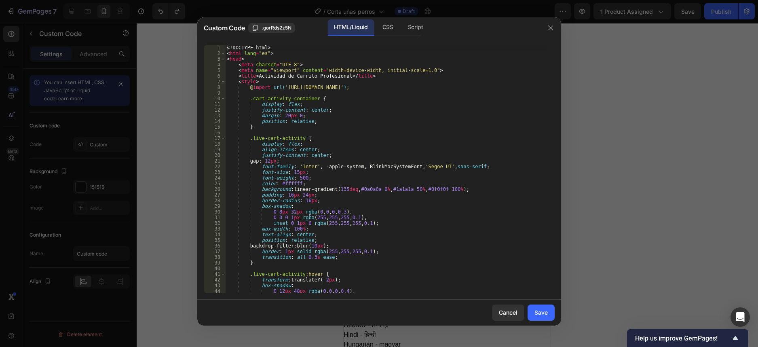
click at [290, 184] on div "<! DOCTYPE html > < html lang = "es" > < head > < meta charset = "UTF-8" > < me…" at bounding box center [386, 175] width 322 height 260
paste textarea "C5453F"
type textarea "color: #C5453F;"
click at [544, 313] on div "Save" at bounding box center [541, 312] width 13 height 8
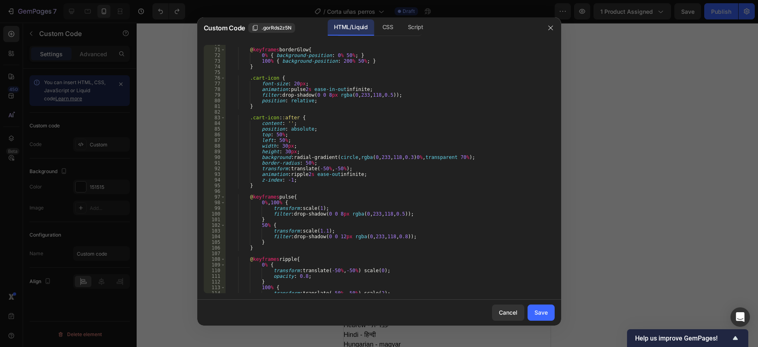
scroll to position [485, 0]
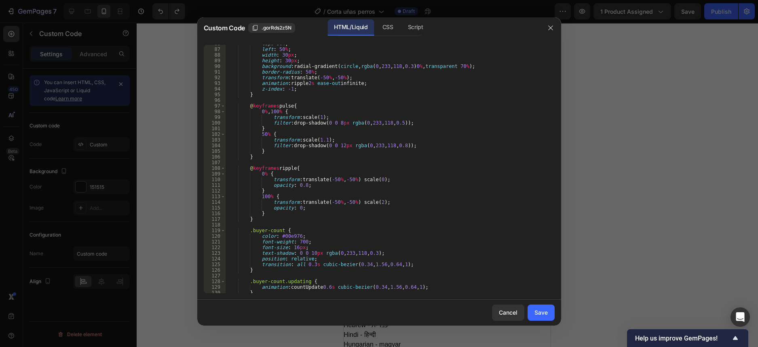
click at [288, 234] on div "top : 50 % ; left : 50 % ; width : 30 px ; height : 30 px ; background : radial…" at bounding box center [386, 171] width 322 height 260
paste textarea "C5453F"
type textarea "color: #C5453F;"
click at [545, 314] on div "Save" at bounding box center [541, 312] width 13 height 8
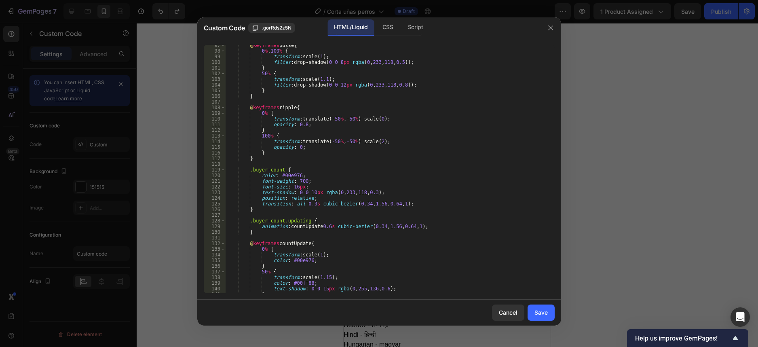
scroll to position [576, 0]
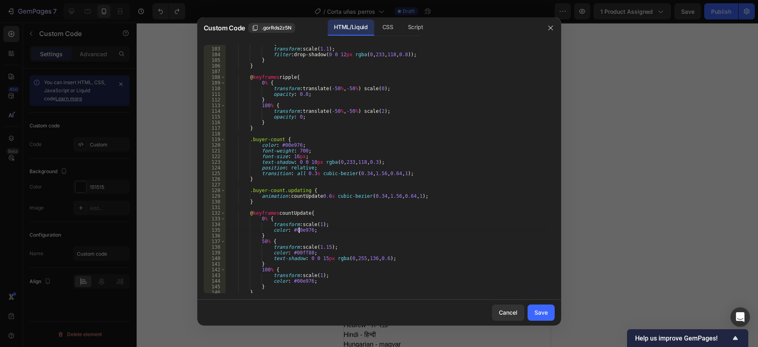
click at [298, 230] on div "50 % { transform : scale( 1.1 ) ; filter : drop-shadow( 0 0 12 px rgba ( 0 , 23…" at bounding box center [386, 170] width 322 height 260
paste textarea "C5453F"
type textarea "color: #C5453F;"
click at [542, 313] on div "Save" at bounding box center [541, 312] width 13 height 8
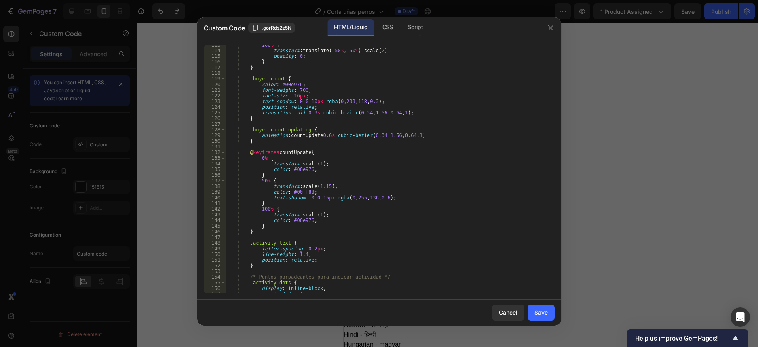
scroll to position [667, 0]
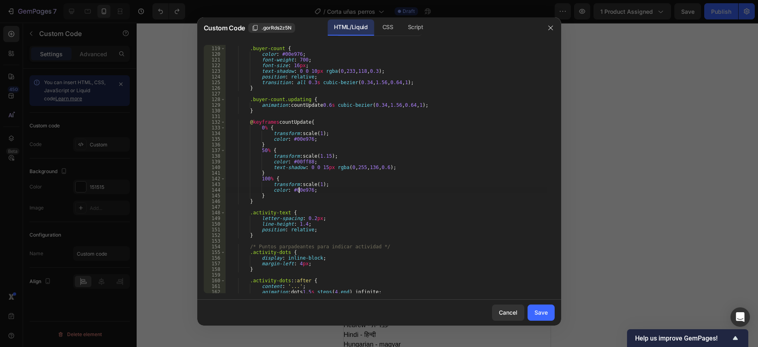
click at [298, 190] on div ".buyer-count { color : #00e976 ; font-weight : 700 ; font-size : 16 px ; text-s…" at bounding box center [386, 170] width 322 height 260
paste textarea "C5453F"
type textarea "color: #C5453F;"
click at [536, 310] on div "Save" at bounding box center [541, 312] width 13 height 8
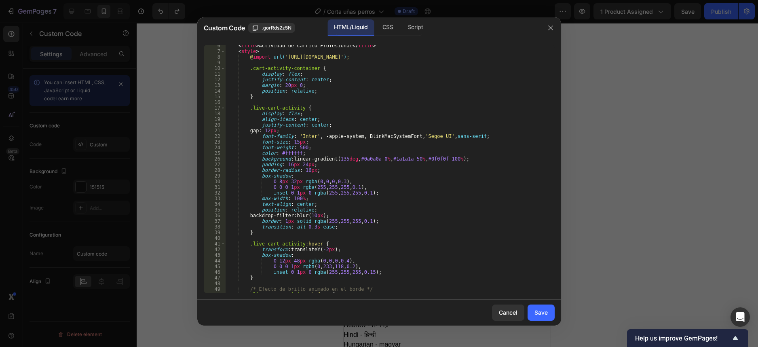
scroll to position [30, 0]
click at [440, 156] on div "< title > Actividad de Carrito Profesional </ title > < style > @ import url( '…" at bounding box center [386, 173] width 322 height 260
paste textarea "C5453F"
type textarea "background: linear-gradient(135deg, #0a0a0a 0%, #1a1a1a 50%, #C5453F 100%);"
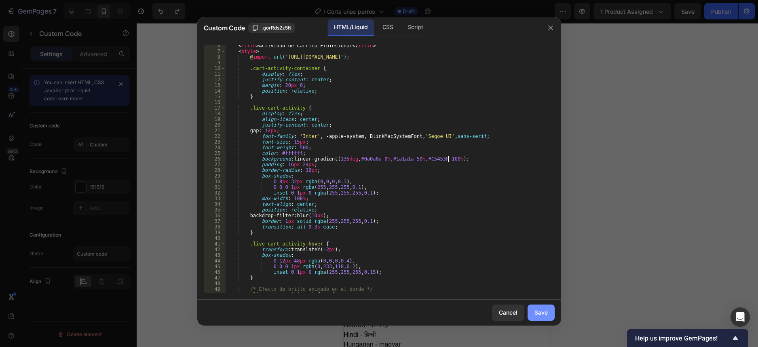
click at [540, 312] on div "Save" at bounding box center [541, 312] width 13 height 8
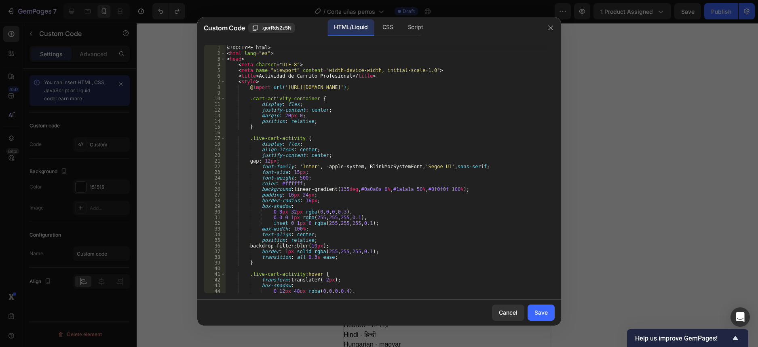
click at [368, 187] on div "<! DOCTYPE html > < html lang = "es" > < head > < meta charset = "UTF-8" > < me…" at bounding box center [386, 175] width 322 height 260
paste textarea "C5453F"
type textarea "background: linear-gradient(135deg, #C5453F 0%, #1a1a1a 50%, #0f0f0f 100%);"
click at [541, 310] on div "Save" at bounding box center [541, 312] width 13 height 8
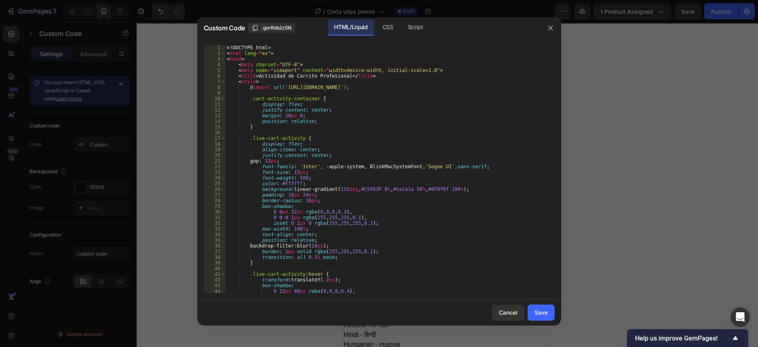
click at [402, 188] on div "<! DOCTYPE html > < html lang = "es" > < head > < meta charset = "UTF-8" > < me…" at bounding box center [386, 175] width 322 height 260
paste textarea "C5453F"
type textarea "background: linear-gradient(135deg, #C5453F 0%, #C5453F 50%, #0f0f0f 100%);"
click at [540, 311] on div "Save" at bounding box center [541, 312] width 13 height 8
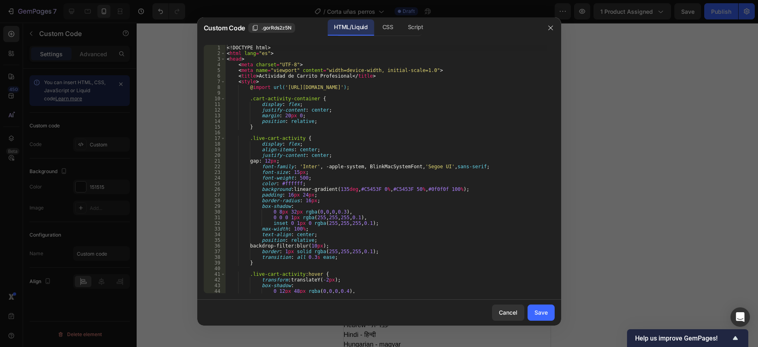
click at [442, 187] on div "<! DOCTYPE html > < html lang = "es" > < head > < meta charset = "UTF-8" > < me…" at bounding box center [386, 175] width 322 height 260
click at [400, 191] on div "<! DOCTYPE html > < html lang = "es" > < head > < meta charset = "UTF-8" > < me…" at bounding box center [386, 175] width 322 height 260
paste textarea "0f0f0f"
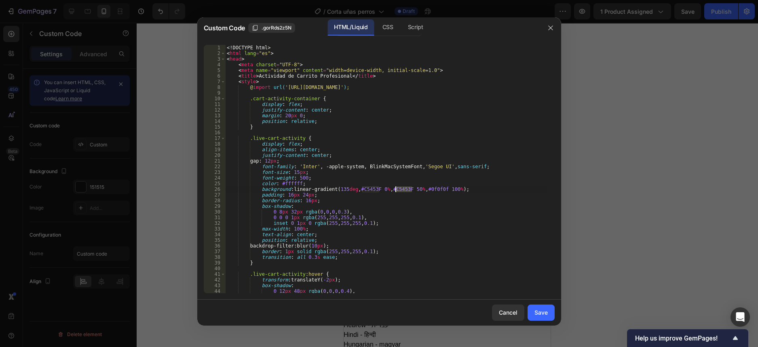
type textarea "background: linear-gradient(135deg, #C5453F 0%, #0f0f0f 50%, #0f0f0f 100%);"
click at [534, 313] on button "Save" at bounding box center [541, 313] width 27 height 16
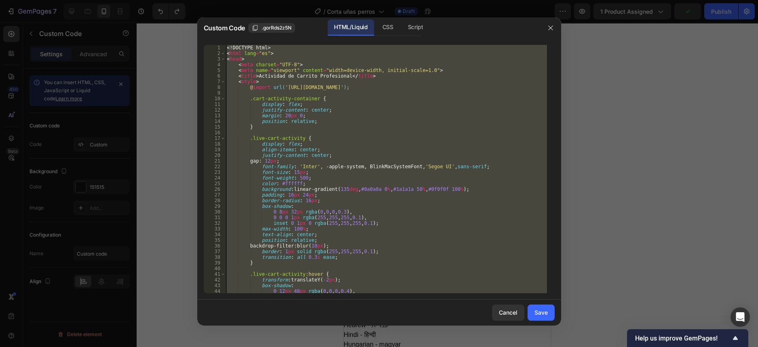
click at [433, 212] on div "<! DOCTYPE html > < html lang = "es" > < head > < meta charset = "UTF-8" > < me…" at bounding box center [386, 169] width 322 height 248
type textarea "0 8px 32px rgba(0, 0, 0, 0.3),"
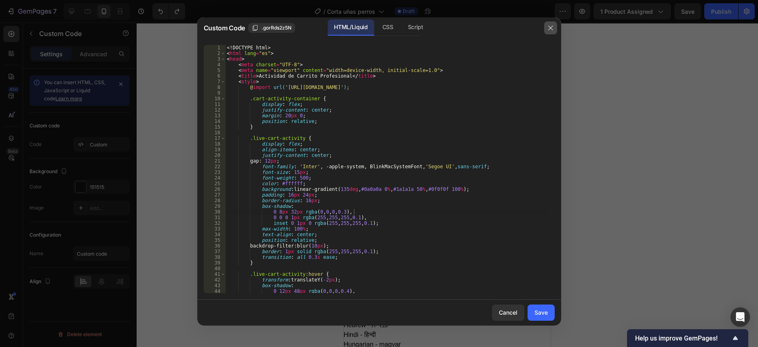
click at [554, 28] on icon "button" at bounding box center [551, 28] width 6 height 6
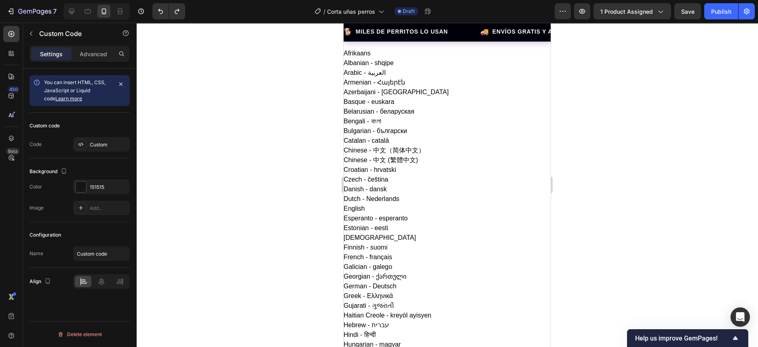
click at [614, 174] on div at bounding box center [447, 185] width 622 height 324
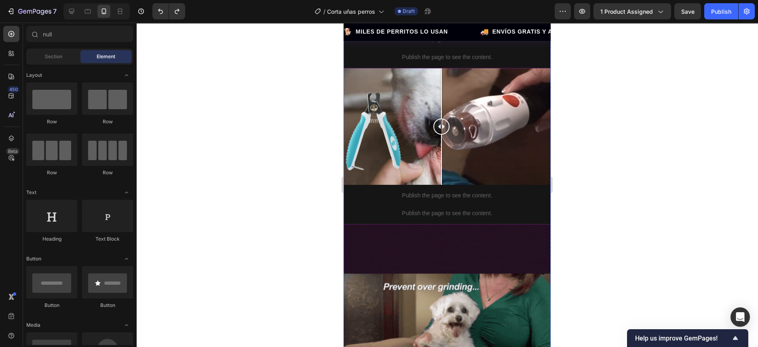
scroll to position [1044, 0]
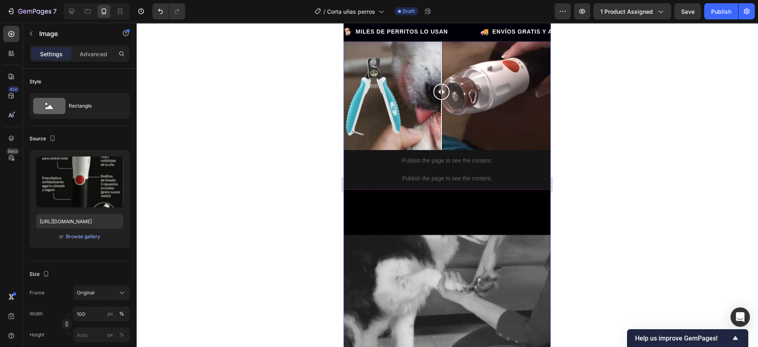
scroll to position [1078, 0]
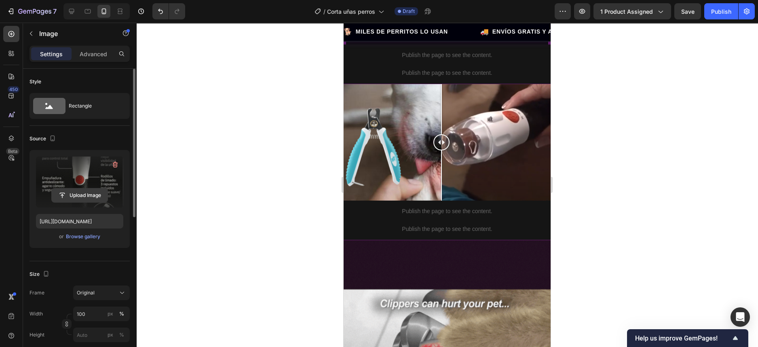
click at [89, 190] on input "file" at bounding box center [80, 195] width 56 height 14
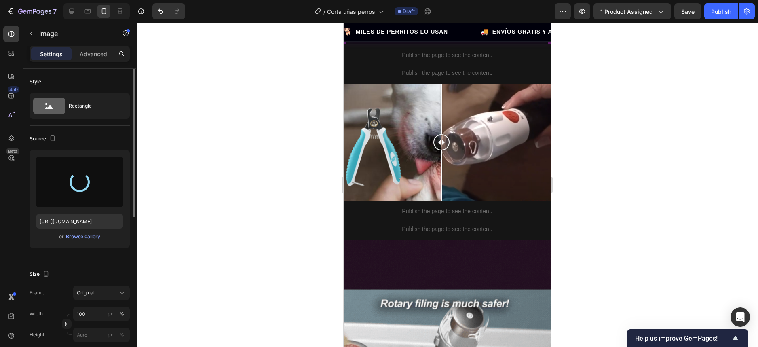
type input "https://cdn.shopify.com/s/files/1/0643/6805/0260/files/gempages_580628022873293…"
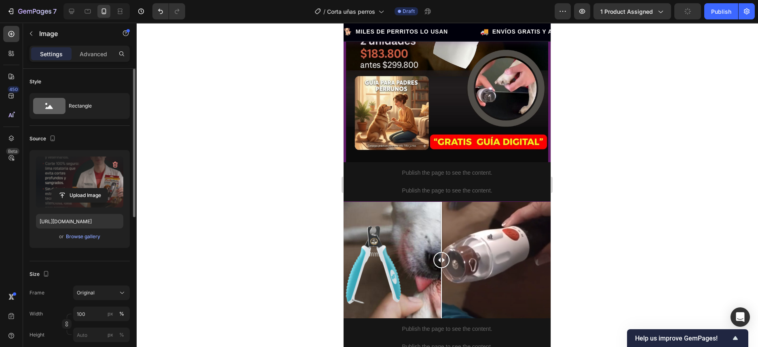
scroll to position [1112, 0]
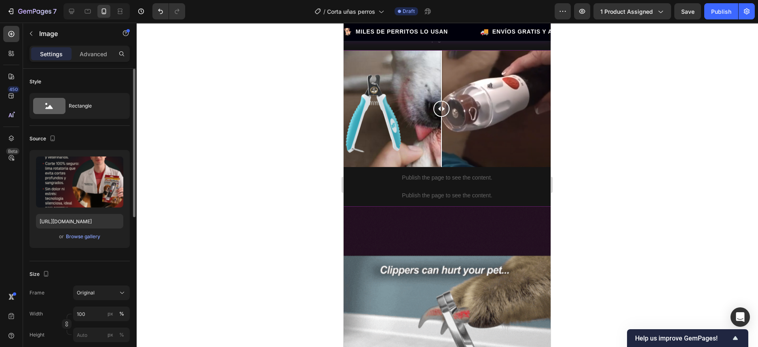
scroll to position [1432, 0]
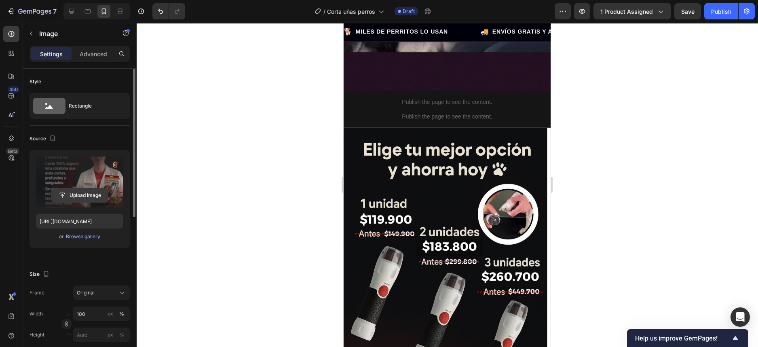
click at [82, 195] on input "file" at bounding box center [80, 195] width 56 height 14
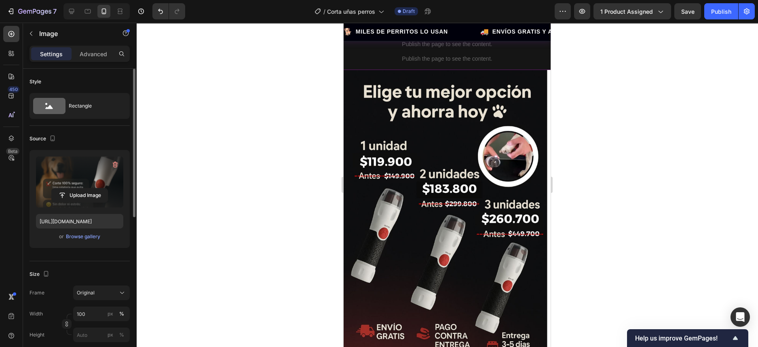
scroll to position [1389, 0]
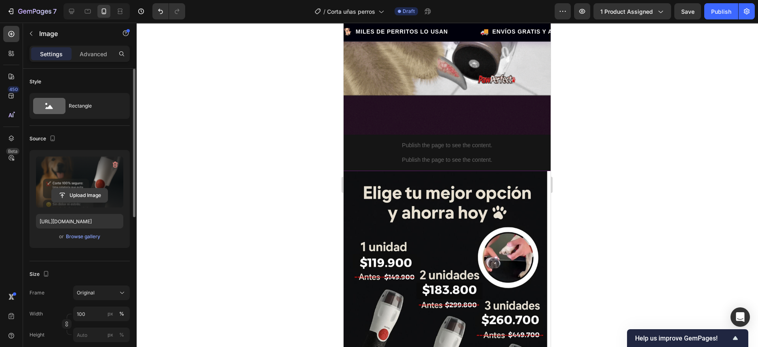
click at [71, 193] on input "file" at bounding box center [80, 195] width 56 height 14
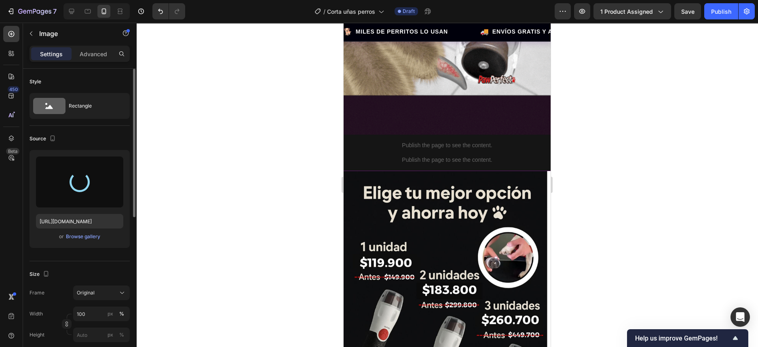
type input "https://cdn.shopify.com/s/files/1/0643/6805/0260/files/gempages_580628022873293…"
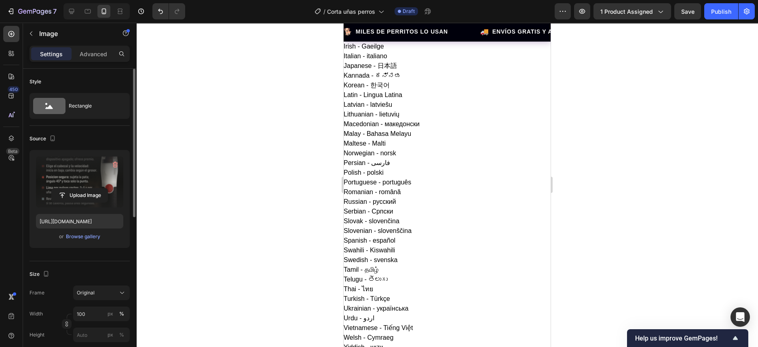
scroll to position [0, 0]
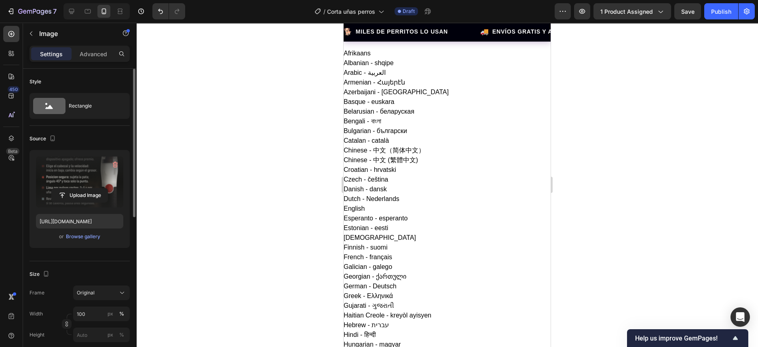
click at [76, 192] on input "file" at bounding box center [80, 195] width 56 height 14
type input "https://cdn.shopify.com/s/files/1/0643/6805/0260/files/gempages_580628022873293…"
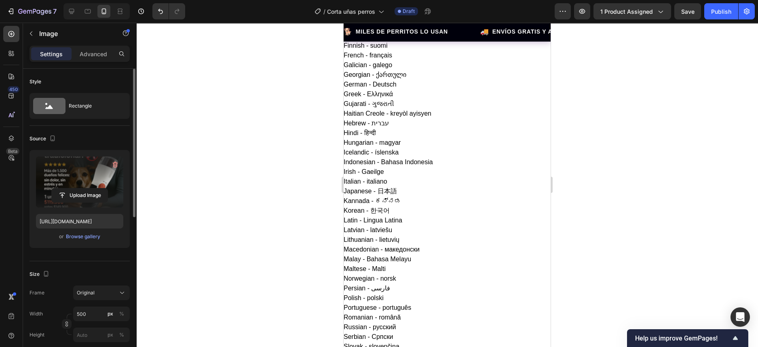
scroll to position [303, 0]
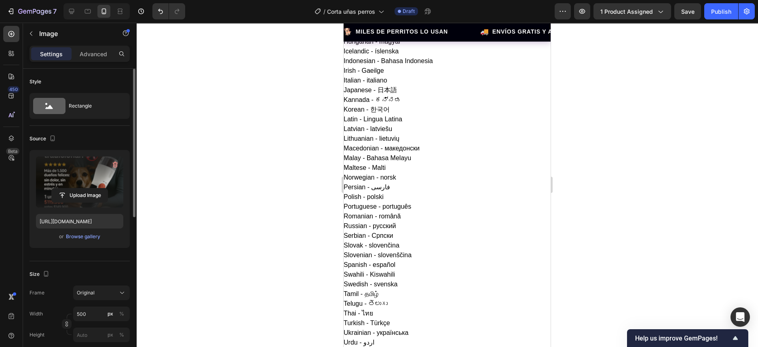
drag, startPoint x: 439, startPoint y: 177, endPoint x: 444, endPoint y: 190, distance: 13.6
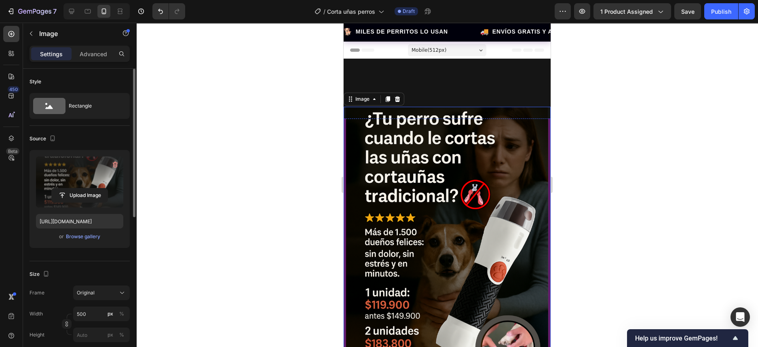
scroll to position [758, 0]
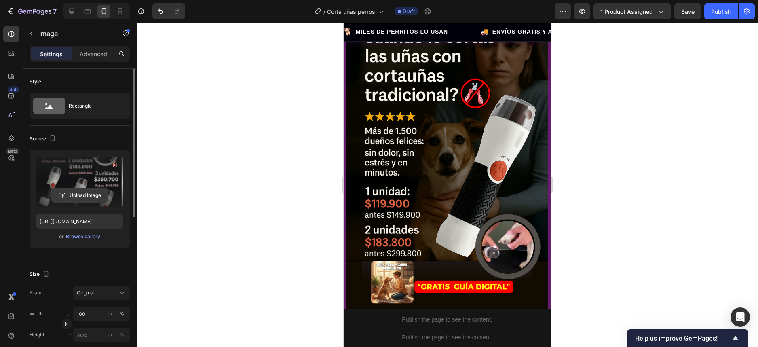
click at [81, 193] on input "file" at bounding box center [80, 195] width 56 height 14
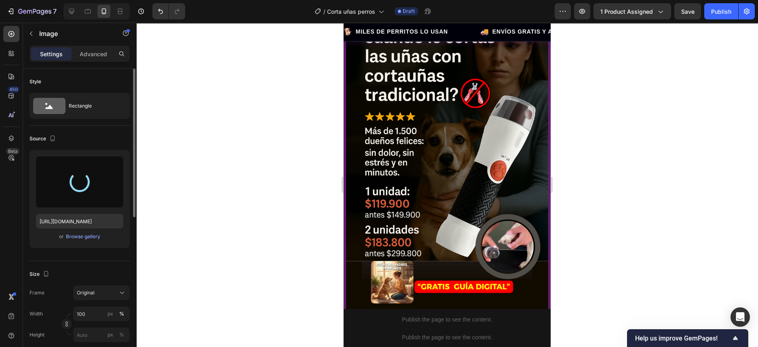
type input "https://cdn.shopify.com/s/files/1/0643/6805/0260/files/gempages_580628022873293…"
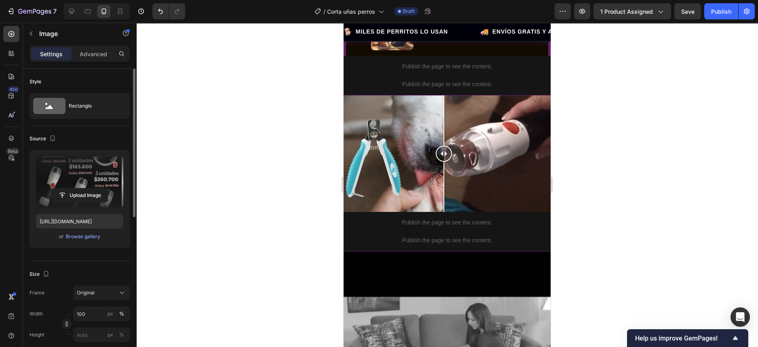
scroll to position [1112, 0]
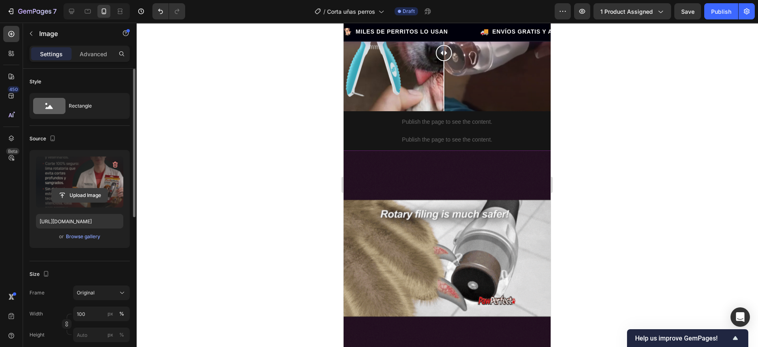
click at [81, 193] on input "file" at bounding box center [80, 195] width 56 height 14
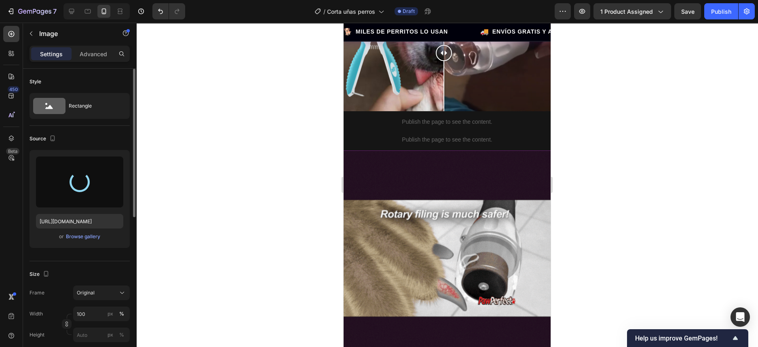
type input "https://cdn.shopify.com/s/files/1/0643/6805/0260/files/gempages_580628022873293…"
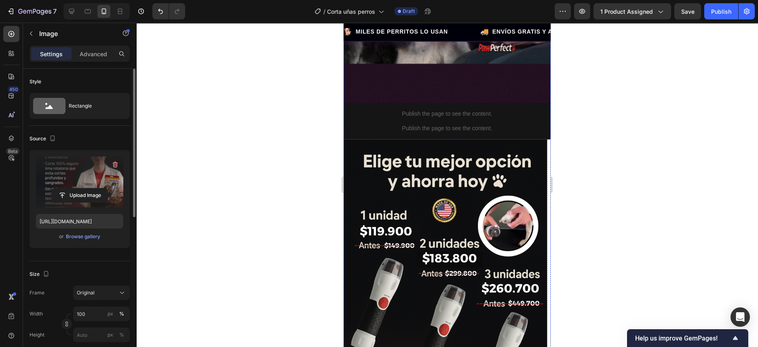
scroll to position [1415, 0]
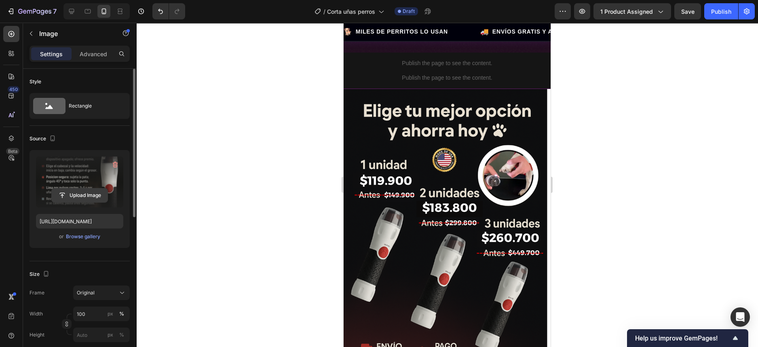
click at [72, 193] on input "file" at bounding box center [80, 195] width 56 height 14
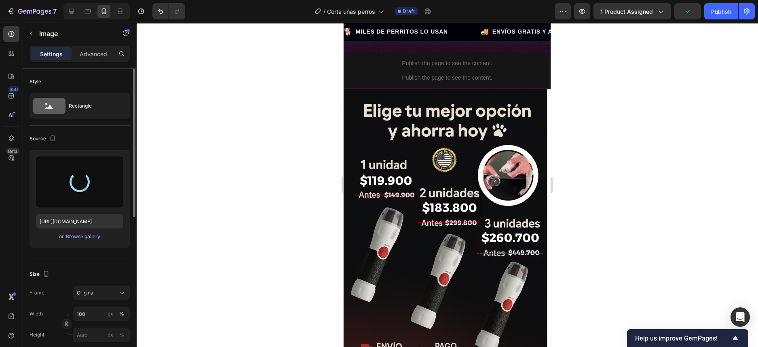
type input "https://cdn.shopify.com/s/files/1/0643/6805/0260/files/gempages_580628022873293…"
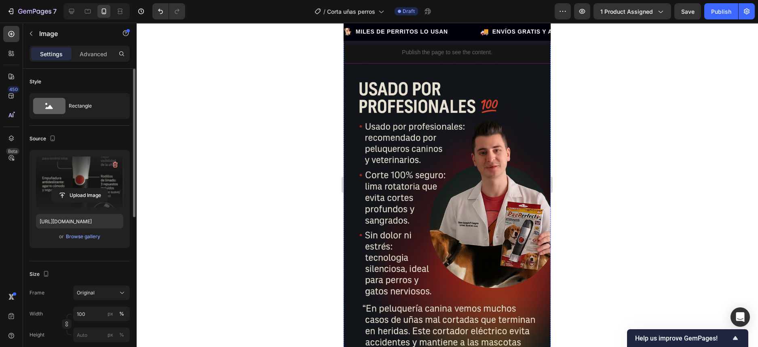
scroll to position [1668, 0]
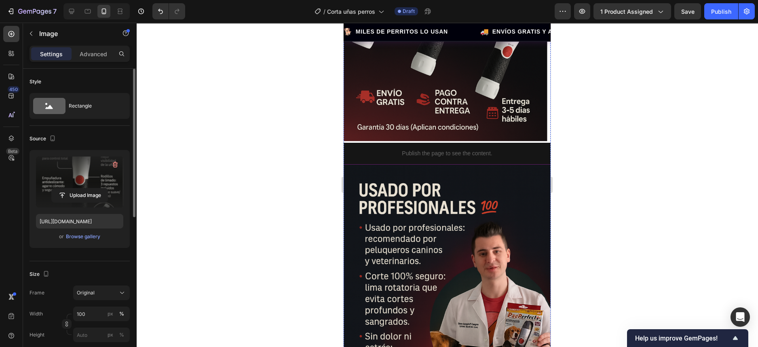
click at [74, 196] on input "file" at bounding box center [80, 195] width 56 height 14
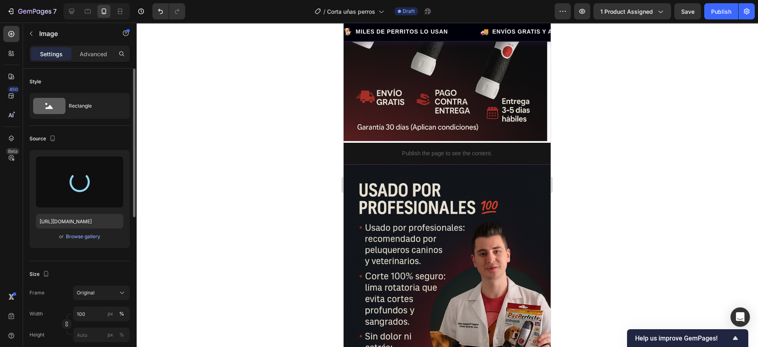
scroll to position [1770, 0]
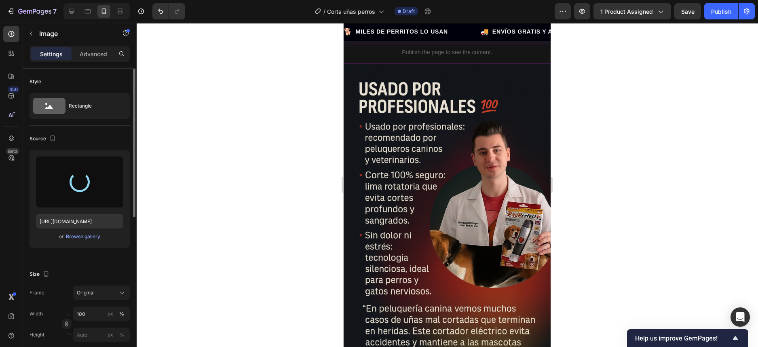
type input "https://cdn.shopify.com/s/files/1/0643/6805/0260/files/gempages_580628022873293…"
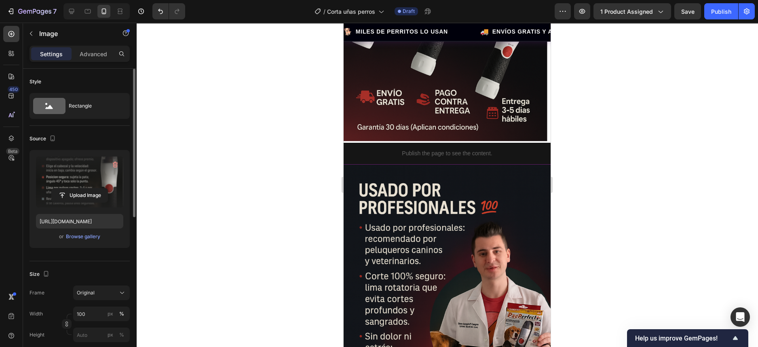
scroll to position [1516, 0]
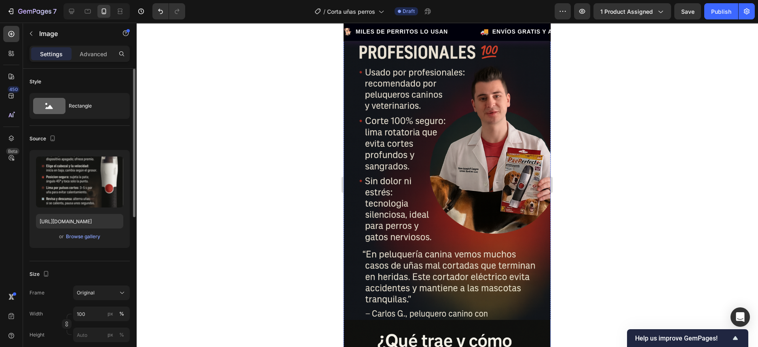
scroll to position [2026, 0]
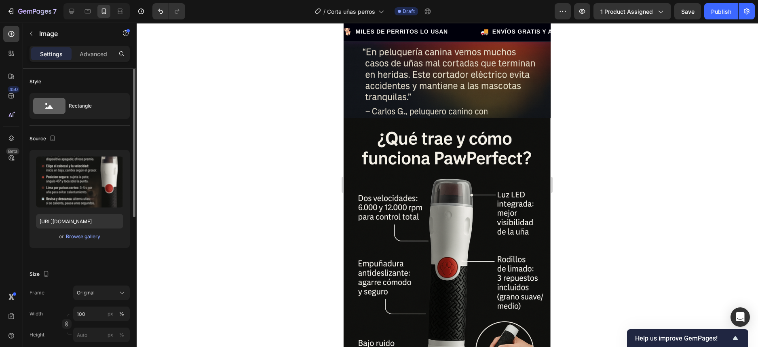
click at [76, 198] on input "file" at bounding box center [80, 195] width 56 height 14
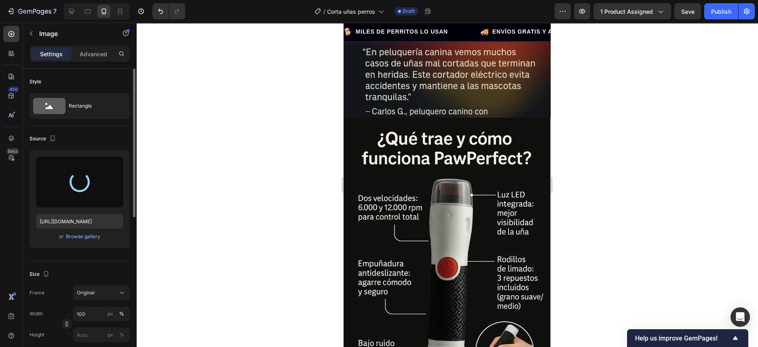
type input "https://cdn.shopify.com/s/files/1/0643/6805/0260/files/gempages_580628022873293…"
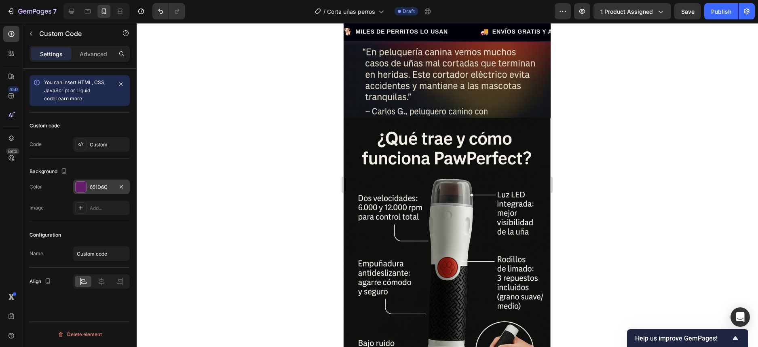
click at [83, 190] on div at bounding box center [81, 187] width 11 height 11
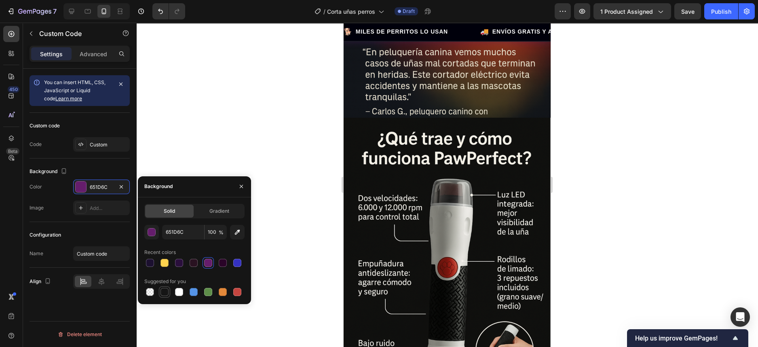
click at [165, 294] on div at bounding box center [165, 292] width 8 height 8
type input "151515"
click at [613, 220] on div at bounding box center [447, 185] width 622 height 324
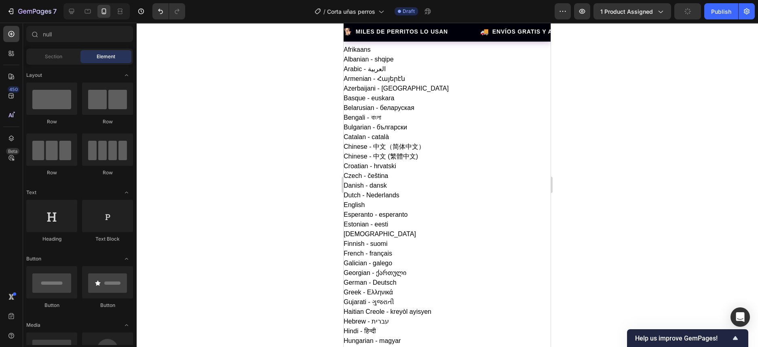
scroll to position [0, 0]
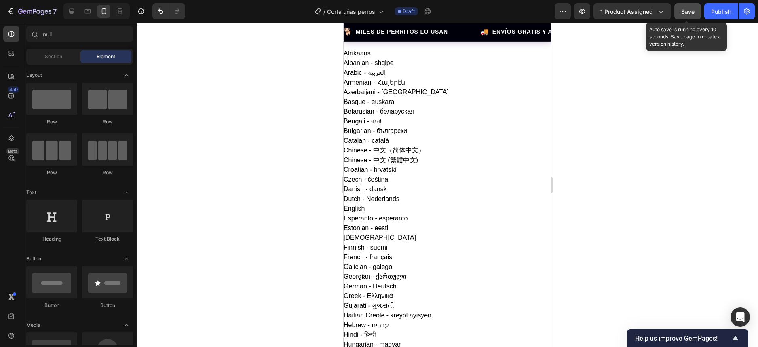
click at [689, 12] on span "Save" at bounding box center [688, 11] width 13 height 7
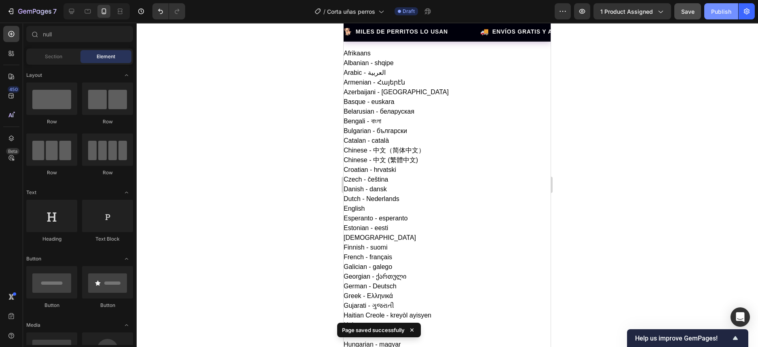
click at [719, 12] on div "Publish" at bounding box center [721, 11] width 20 height 8
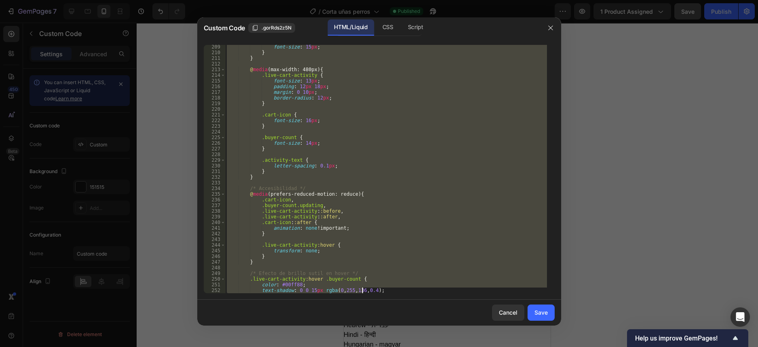
scroll to position [1252, 0]
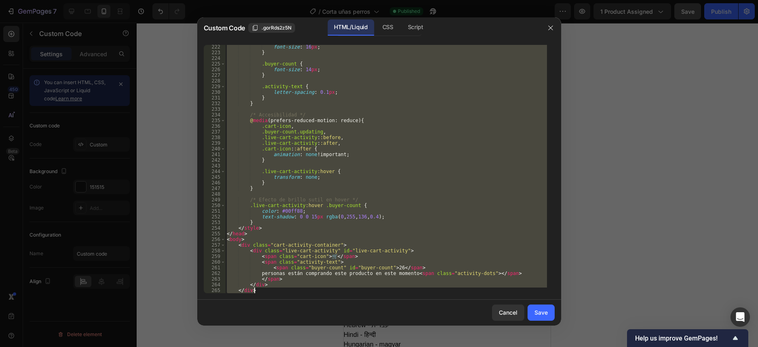
drag, startPoint x: 228, startPoint y: 47, endPoint x: 366, endPoint y: 330, distance: 315.7
click at [366, 330] on div "Custom Code .gorRds2z5N HTML/Liquid CSS Script <!DOCTYPE html> 222 223 224 225 …" at bounding box center [379, 173] width 758 height 347
type textarea "</div> </div>"
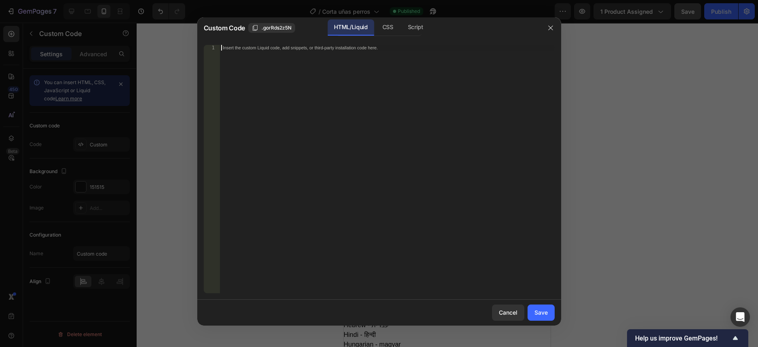
paste textarea "</html>"
type textarea "</html>"
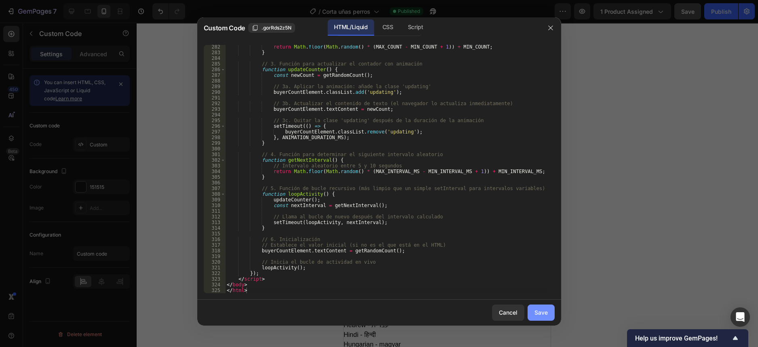
click at [542, 311] on div "Save" at bounding box center [541, 312] width 13 height 8
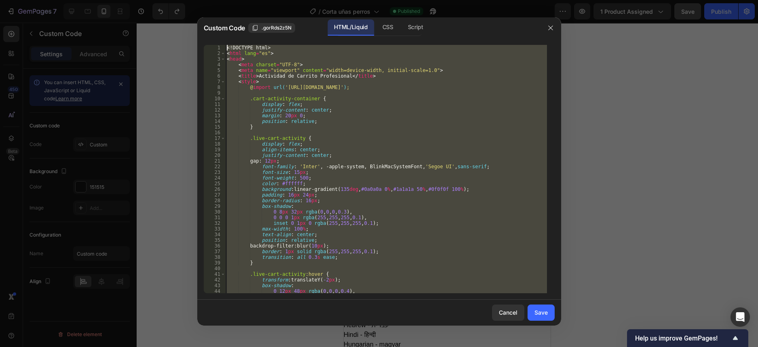
scroll to position [0, 0]
drag, startPoint x: 256, startPoint y: 291, endPoint x: 193, endPoint y: -21, distance: 318.4
click at [193, 0] on html "translator Afrikaans Albanian - shqipe Arabic - ‎‫العربية‬‎ Armenian - Հայերէն …" at bounding box center [379, 341] width 758 height 683
type textarea "<!DOCTYPE html> <html lang="es">"
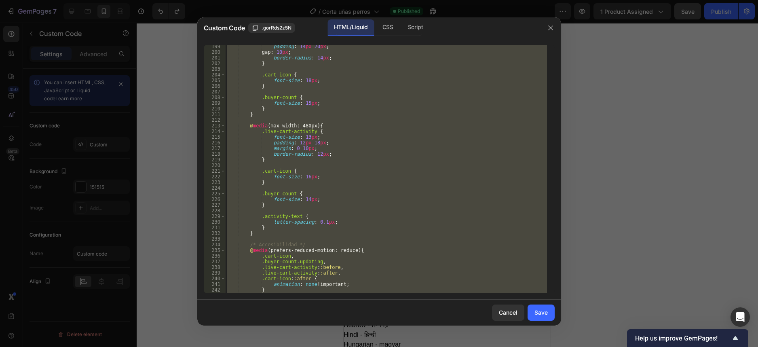
scroll to position [1252, 0]
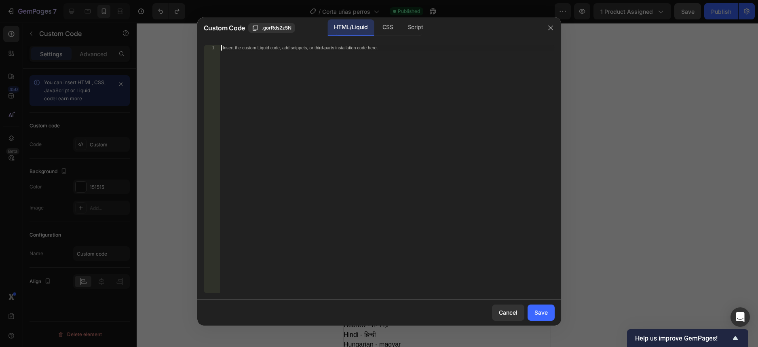
paste textarea "</html>"
type textarea "</html>"
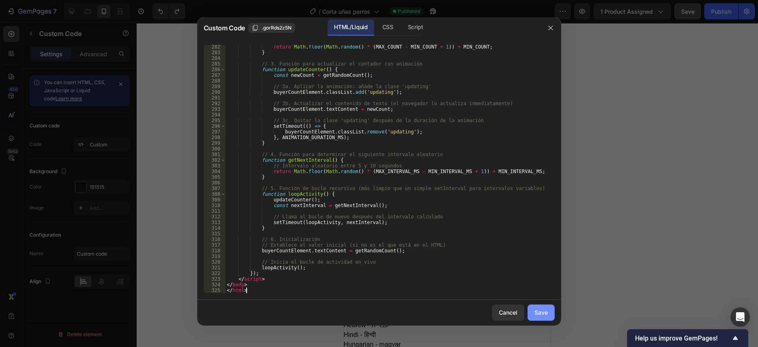
click at [539, 309] on div "Save" at bounding box center [541, 312] width 13 height 8
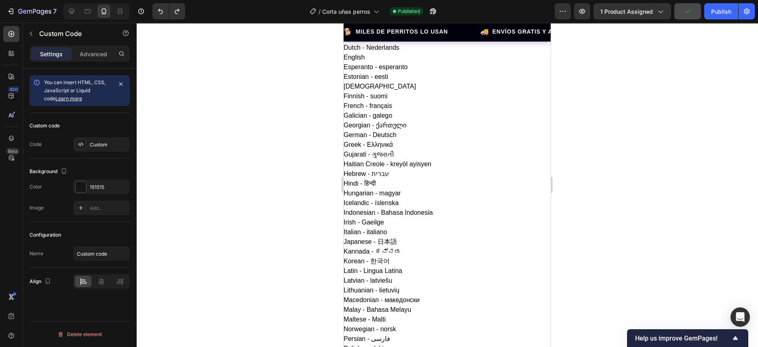
scroll to position [0, 0]
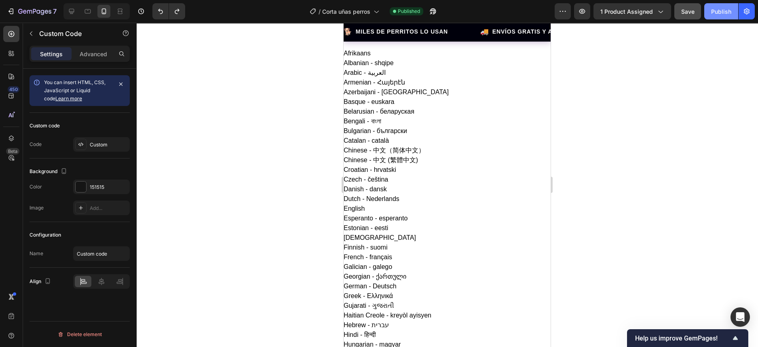
click at [719, 13] on div "Publish" at bounding box center [721, 11] width 20 height 8
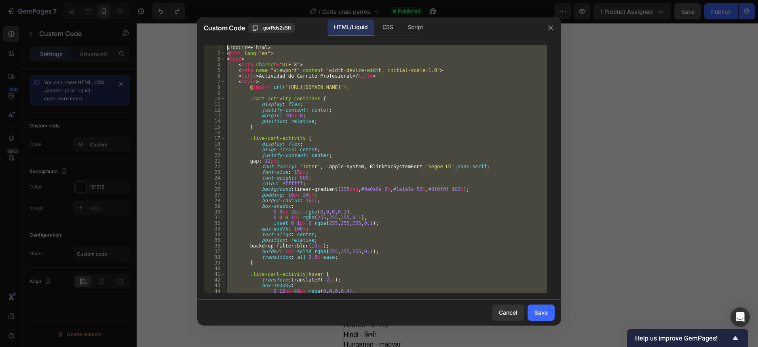
drag, startPoint x: 217, startPoint y: 273, endPoint x: 186, endPoint y: -49, distance: 323.1
click at [186, 0] on html "translator Afrikaans Albanian - shqipe Arabic - ‎‫العربية‬‎ Armenian - Հայերէն …" at bounding box center [379, 341] width 758 height 683
paste textarea "/html"
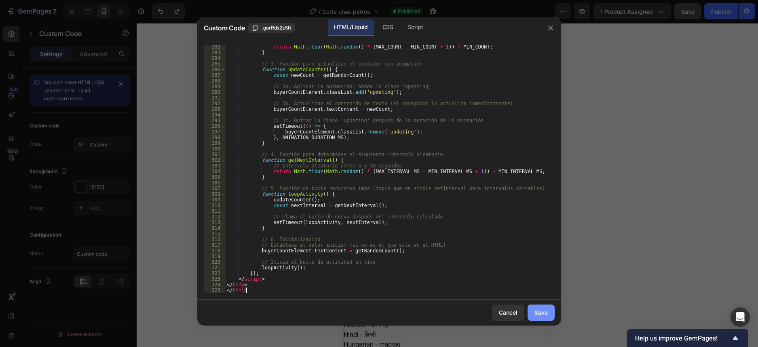
type textarea "</div> </div>"
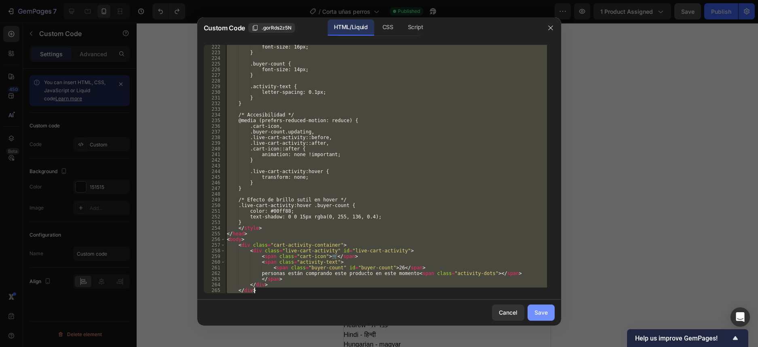
scroll to position [1252, 0]
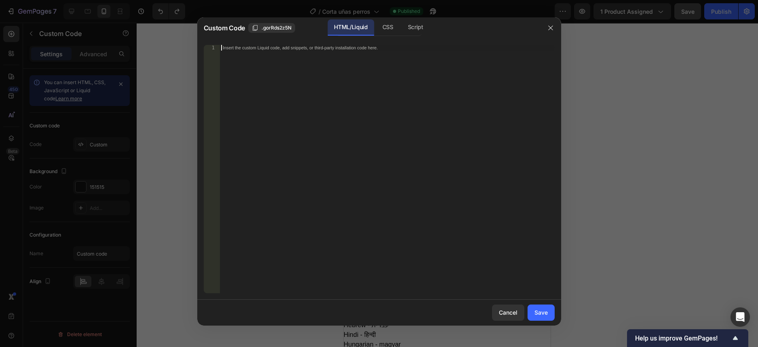
paste textarea "</html>"
type textarea "</html>"
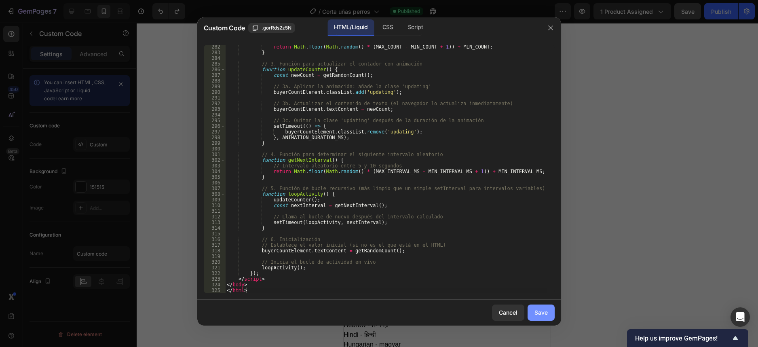
click at [540, 313] on div "Save" at bounding box center [541, 312] width 13 height 8
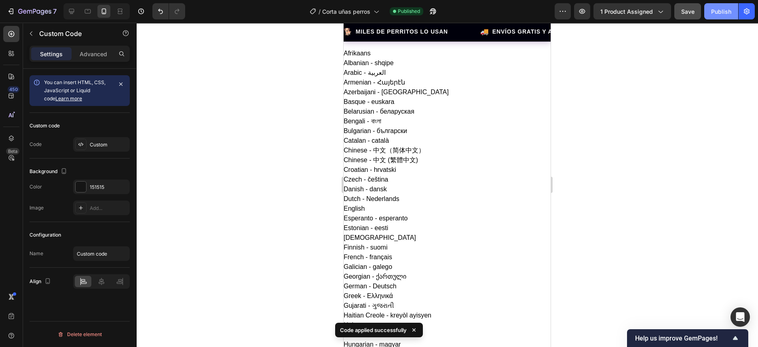
click at [715, 7] on div "Publish" at bounding box center [721, 11] width 20 height 8
click at [723, 11] on div "Publish" at bounding box center [721, 11] width 20 height 8
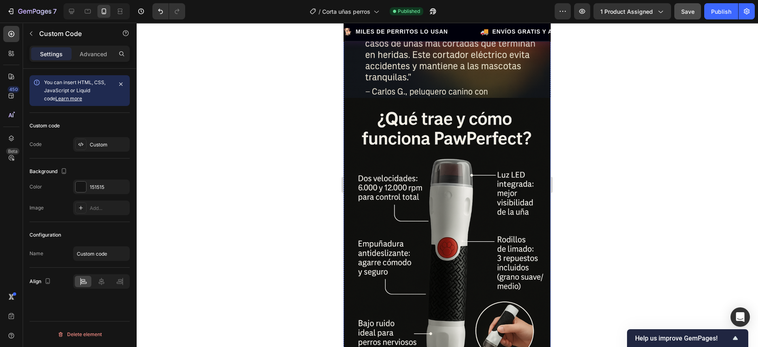
scroll to position [2166, 0]
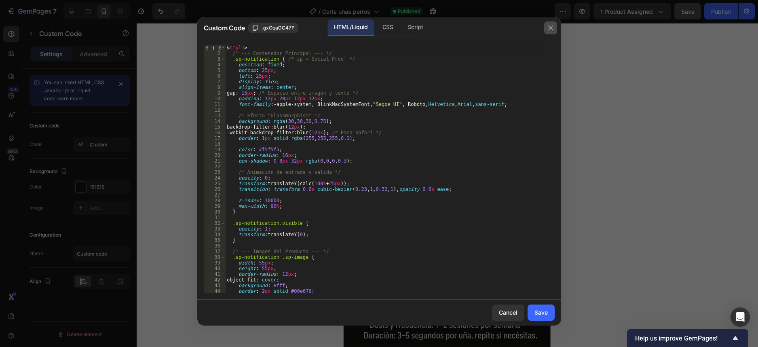
click at [552, 28] on icon "button" at bounding box center [551, 28] width 6 height 6
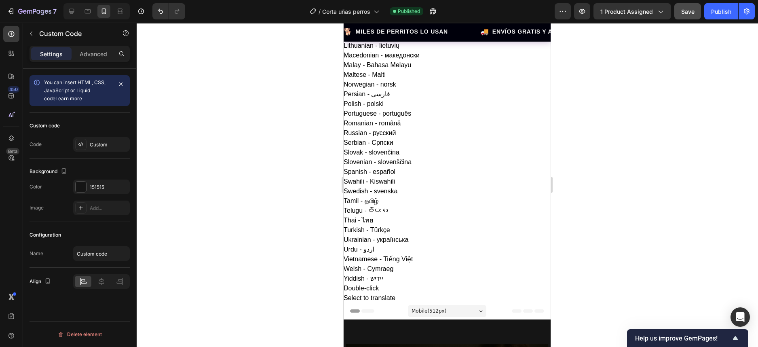
scroll to position [295, 0]
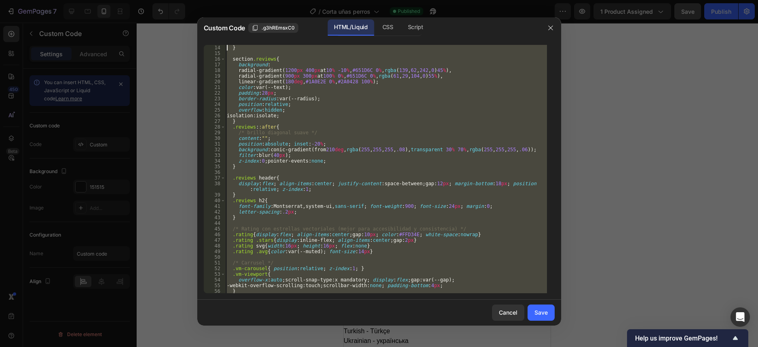
scroll to position [0, 0]
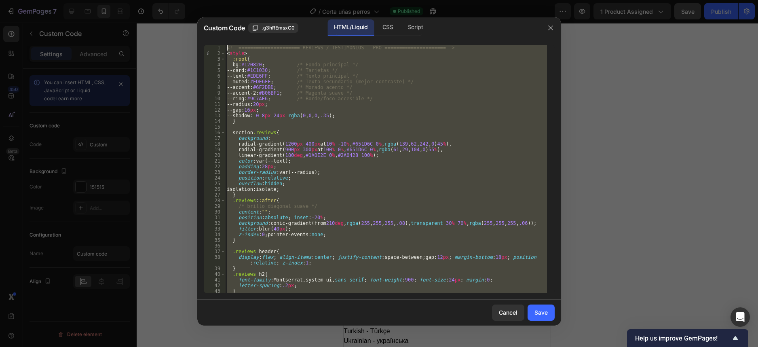
drag, startPoint x: 418, startPoint y: 288, endPoint x: 200, endPoint y: -17, distance: 375.1
click at [200, 0] on html "translator Afrikaans Albanian - shqipe Arabic - ‎‫العربية‬‎ Armenian - Հայերէն …" at bounding box center [379, 341] width 758 height 683
type textarea "<!-- ===================== REVIEWS / TESTIMONIOS - PRO ===================== --…"
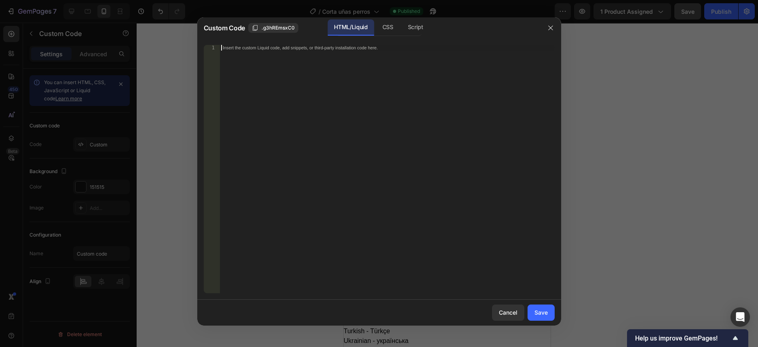
paste textarea "<p class="testimonial-text">"Mi piel nunca la había sentido tan suave! Los prod…"
type textarea "<p class="testimonial-text">"Mi piel nunca la había sentido tan suave! Los prod…"
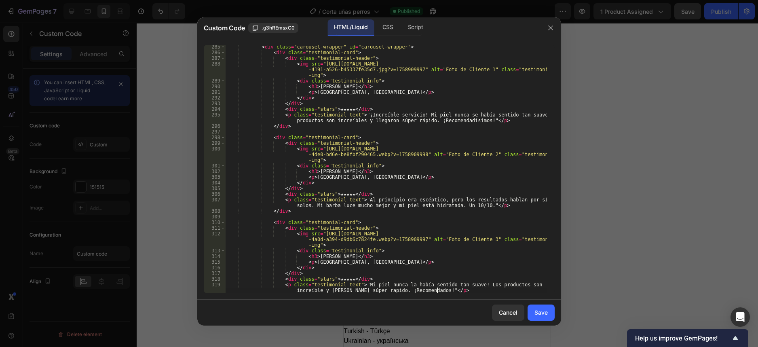
scroll to position [1620, 0]
click at [542, 312] on div "Save" at bounding box center [541, 312] width 13 height 8
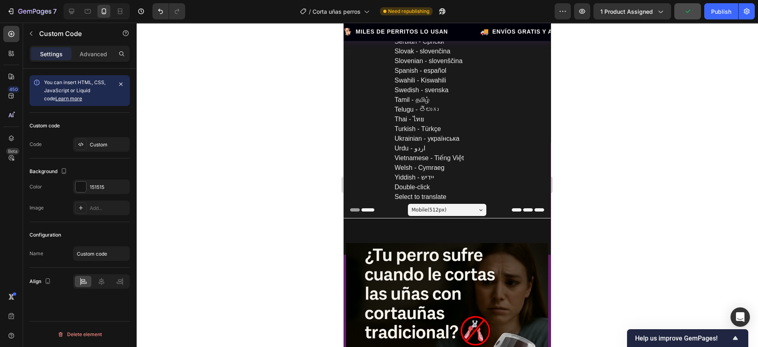
scroll to position [447, 0]
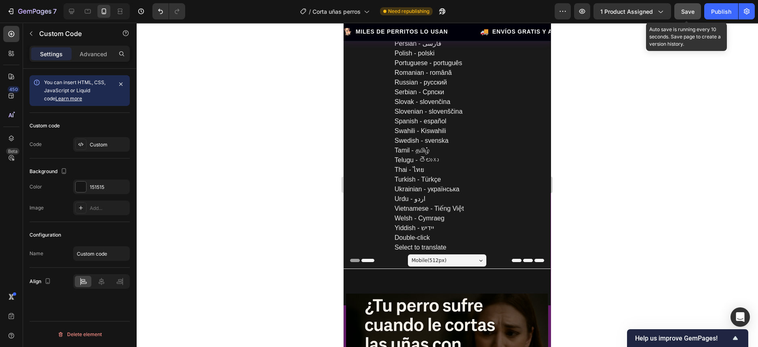
click at [686, 13] on span "Save" at bounding box center [688, 11] width 13 height 7
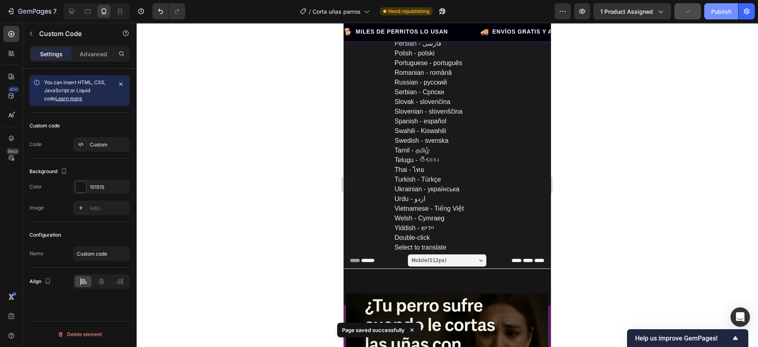
click at [717, 13] on div "Publish" at bounding box center [721, 11] width 20 height 8
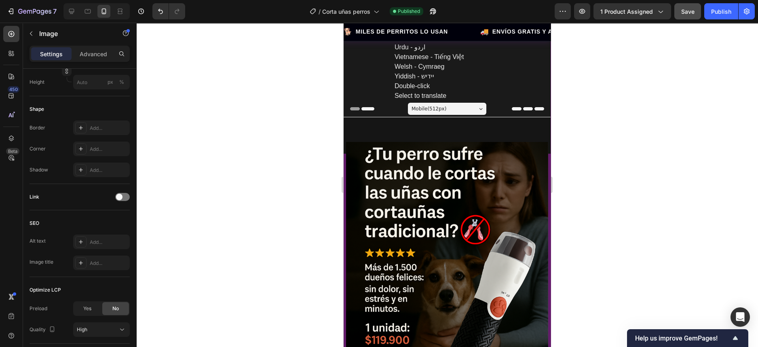
scroll to position [548, 0]
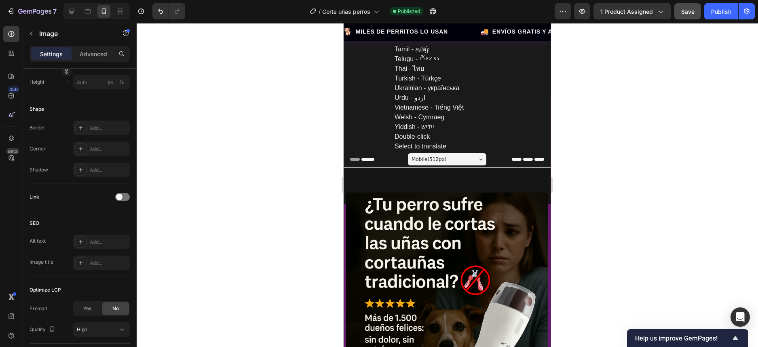
click at [100, 52] on p "Advanced" at bounding box center [94, 54] width 28 height 8
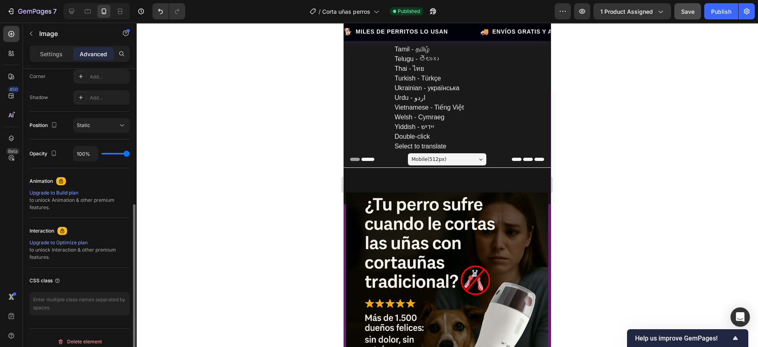
scroll to position [0, 0]
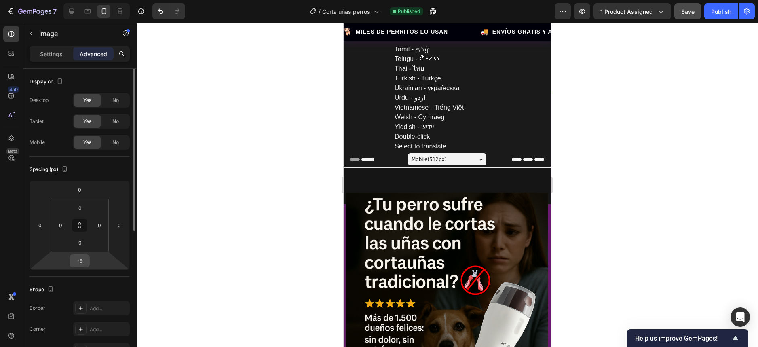
click at [84, 266] on input "-5" at bounding box center [80, 261] width 16 height 12
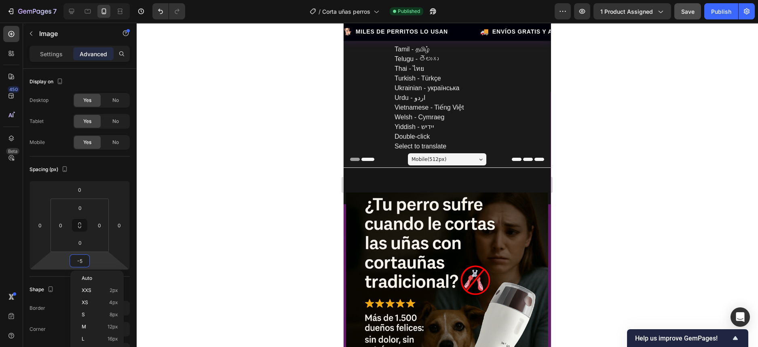
scroll to position [699, 0]
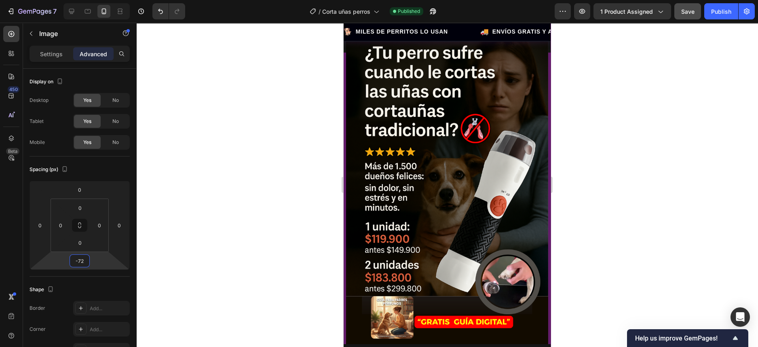
type input "-73"
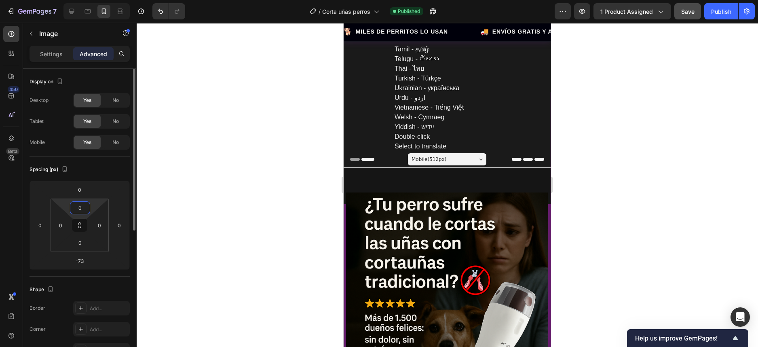
click at [88, 207] on input "0" at bounding box center [80, 208] width 16 height 12
type input "0"
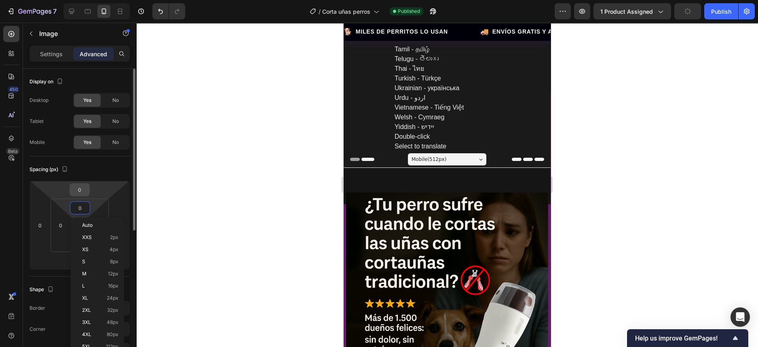
click at [84, 189] on input "0" at bounding box center [80, 190] width 16 height 12
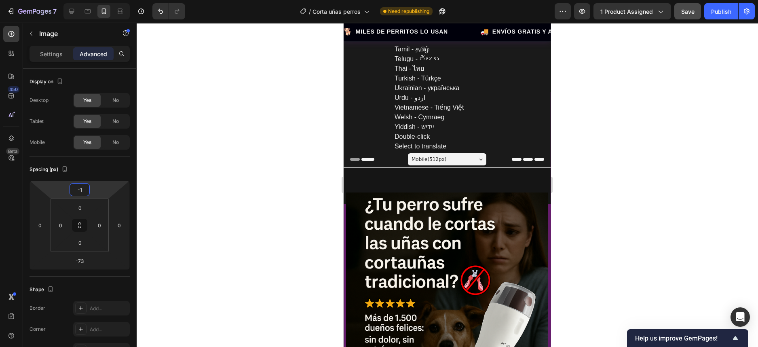
type input "-2"
click at [685, 9] on span "Save" at bounding box center [688, 11] width 13 height 7
click at [721, 11] on div "Publish" at bounding box center [721, 11] width 20 height 8
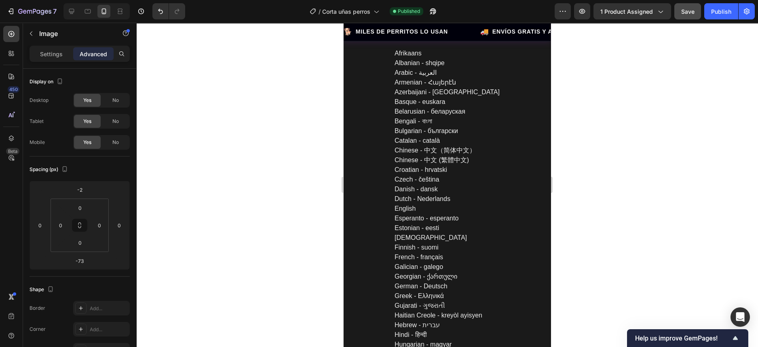
scroll to position [253, 0]
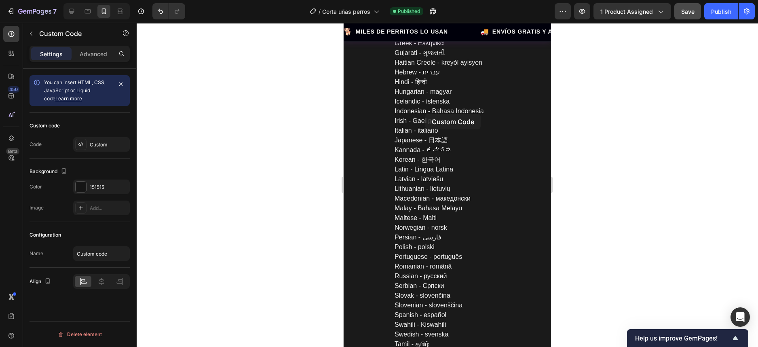
drag, startPoint x: 430, startPoint y: 141, endPoint x: 425, endPoint y: 114, distance: 27.5
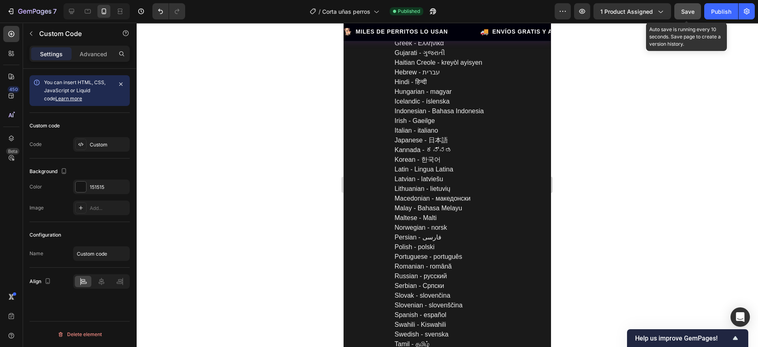
click at [691, 11] on span "Save" at bounding box center [688, 11] width 13 height 7
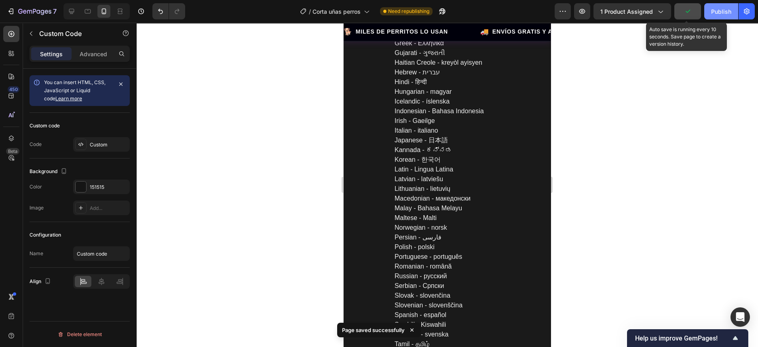
click at [722, 12] on div "Publish" at bounding box center [721, 11] width 20 height 8
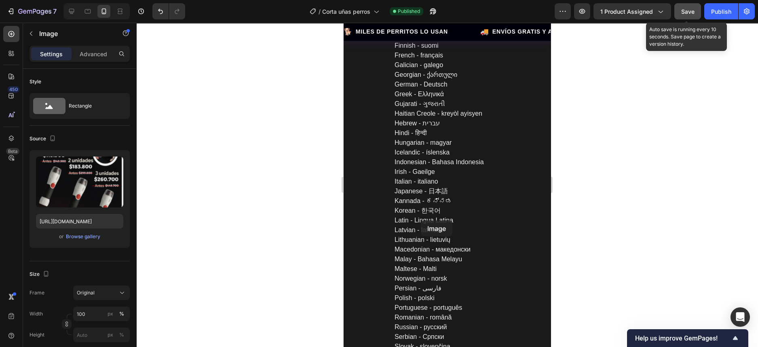
scroll to position [252, 0]
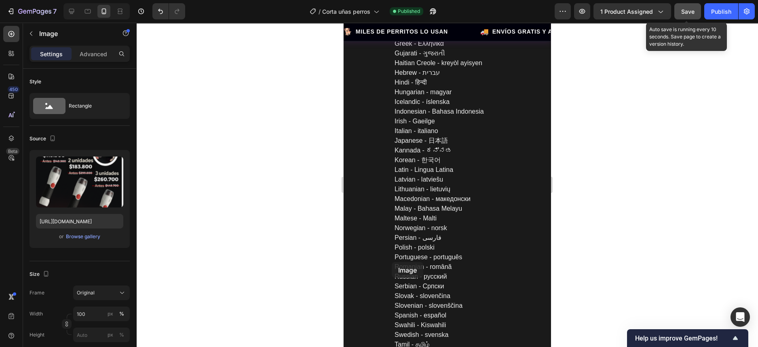
drag, startPoint x: 353, startPoint y: 62, endPoint x: 392, endPoint y: 262, distance: 203.5
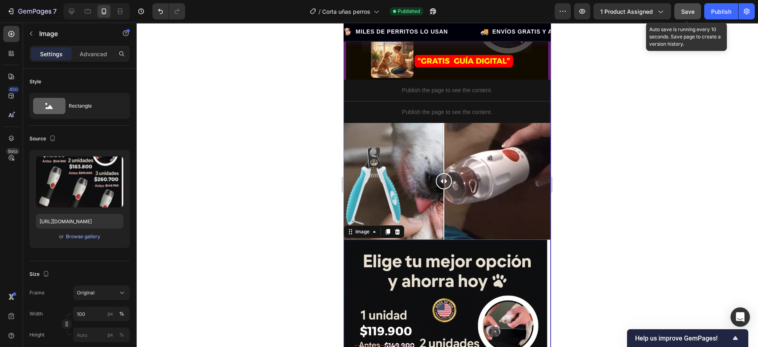
scroll to position [1011, 0]
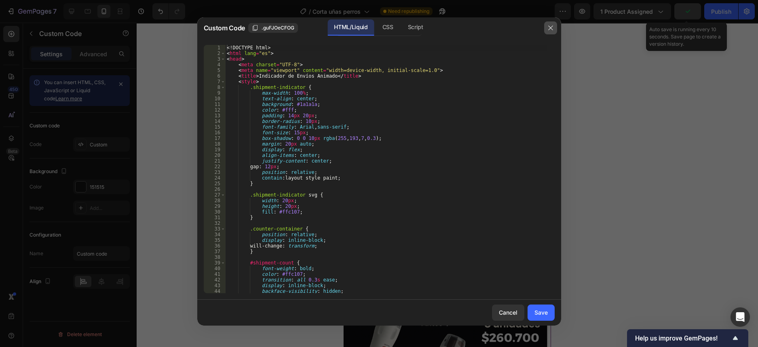
click at [550, 27] on icon "button" at bounding box center [551, 28] width 6 height 6
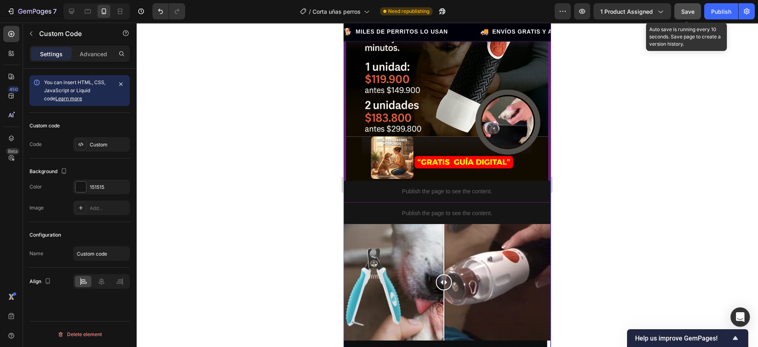
scroll to position [960, 0]
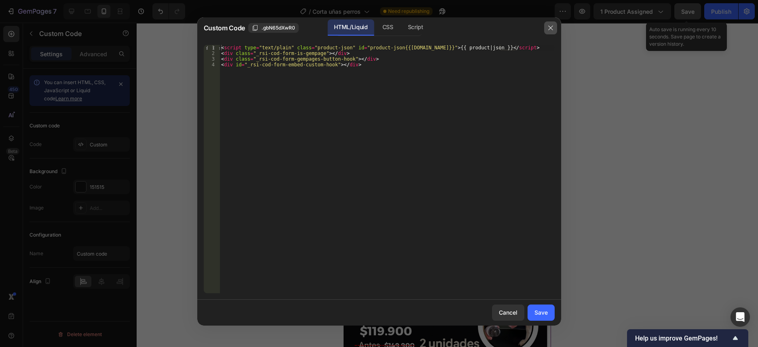
click at [555, 27] on button "button" at bounding box center [550, 27] width 13 height 13
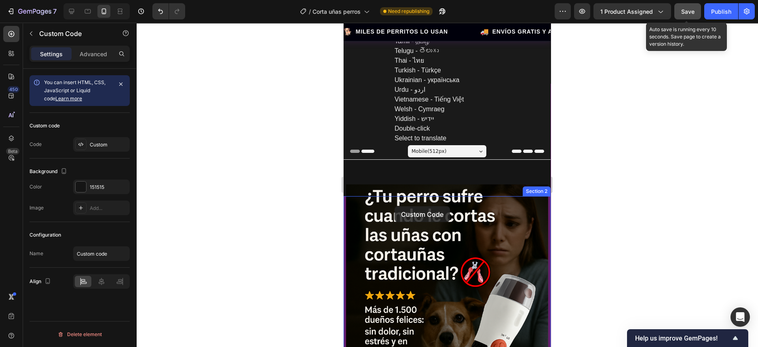
scroll to position [606, 0]
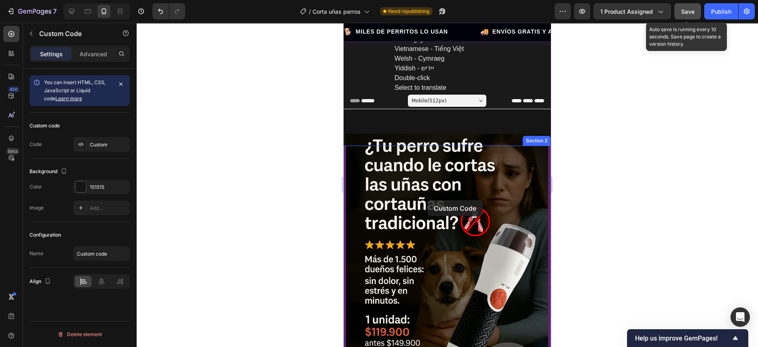
drag, startPoint x: 350, startPoint y: 235, endPoint x: 428, endPoint y: 200, distance: 85.1
click at [688, 13] on span "Save" at bounding box center [688, 11] width 13 height 7
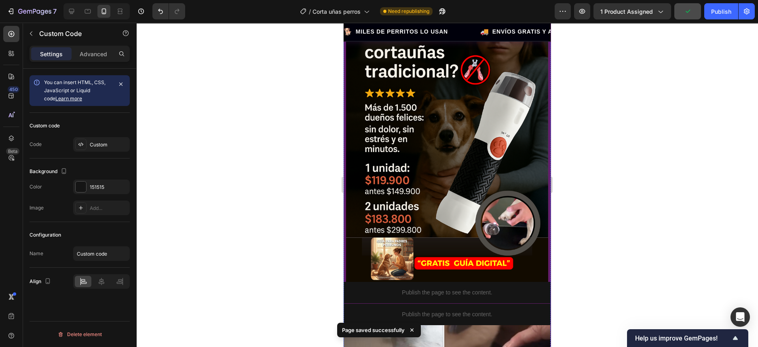
scroll to position [859, 0]
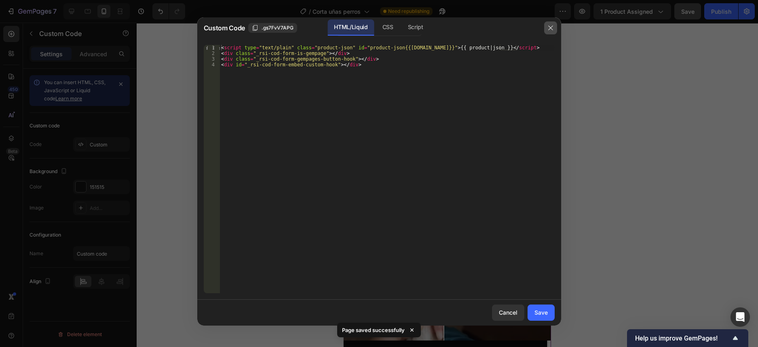
click at [549, 25] on icon "button" at bounding box center [551, 28] width 6 height 6
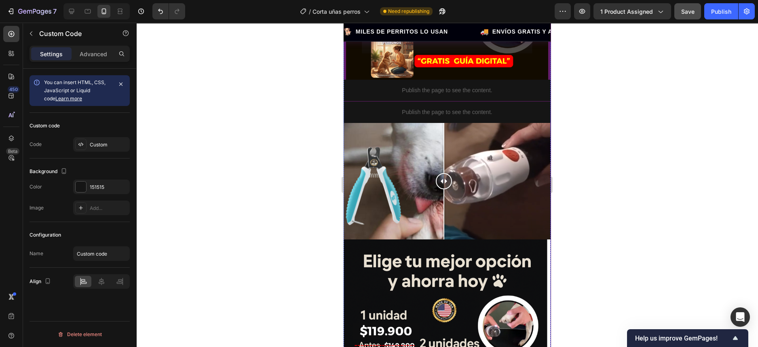
scroll to position [1011, 0]
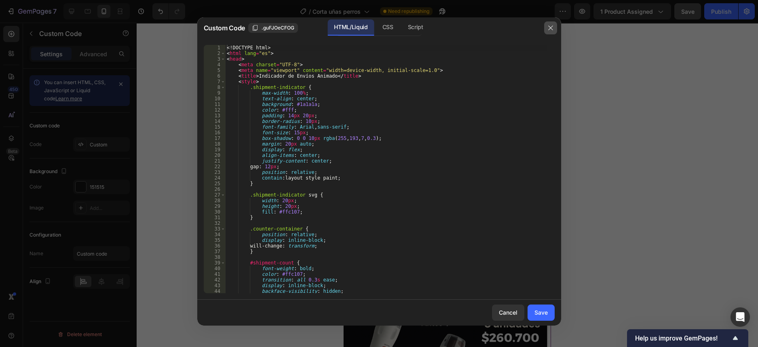
click at [552, 25] on icon "button" at bounding box center [551, 28] width 6 height 6
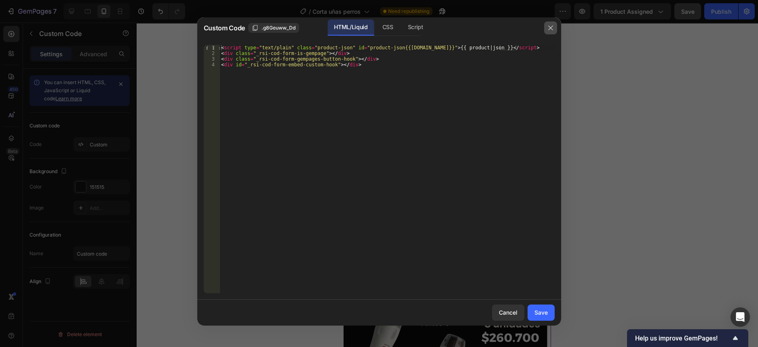
click at [551, 27] on icon "button" at bounding box center [550, 27] width 4 height 4
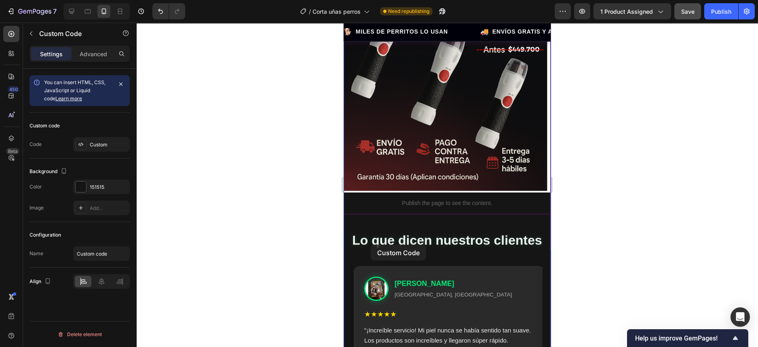
drag, startPoint x: 349, startPoint y: 221, endPoint x: 371, endPoint y: 245, distance: 32.3
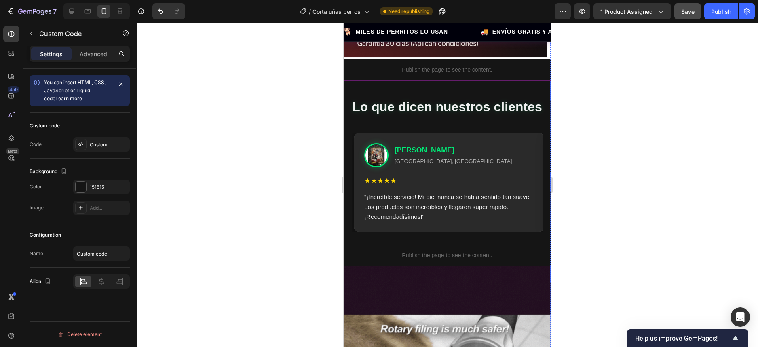
scroll to position [1346, 0]
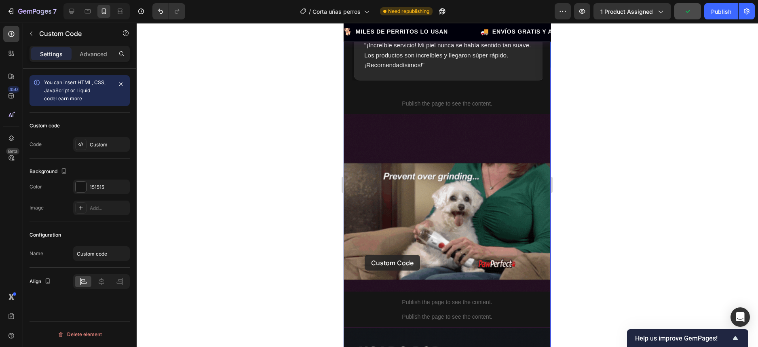
scroll to position [1650, 0]
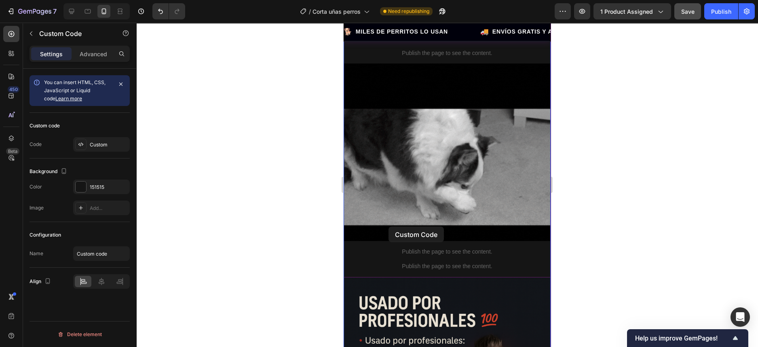
drag, startPoint x: 351, startPoint y: 203, endPoint x: 389, endPoint y: 227, distance: 44.9
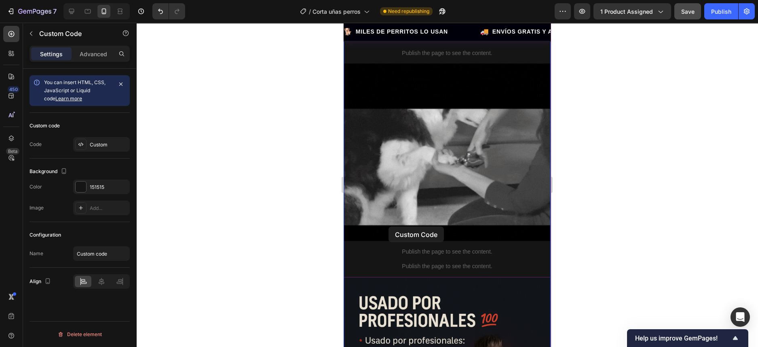
scroll to position [1632, 0]
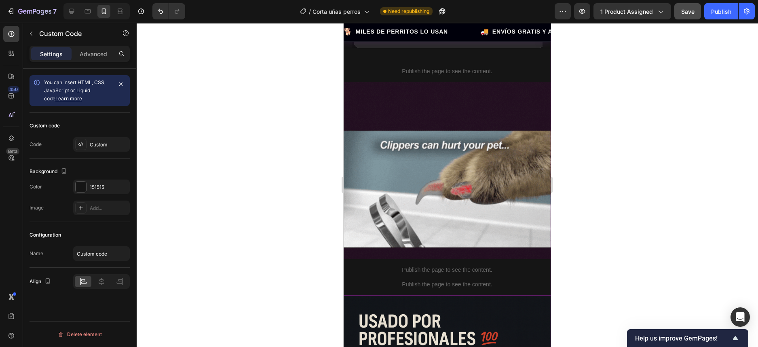
click at [693, 15] on div "Save" at bounding box center [688, 11] width 13 height 8
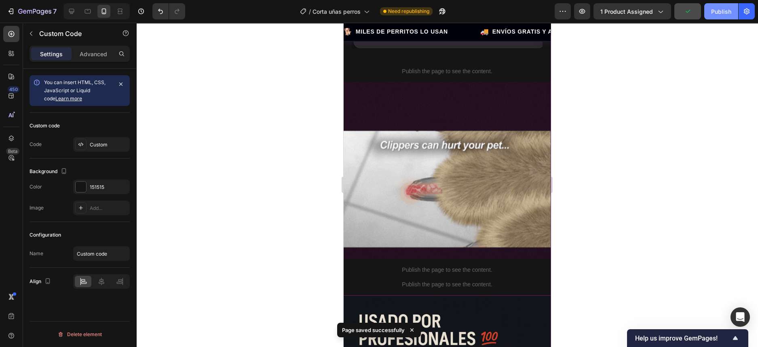
click at [720, 11] on div "Publish" at bounding box center [721, 11] width 20 height 8
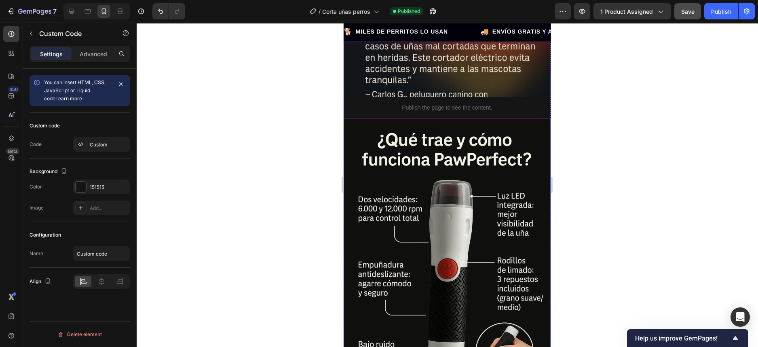
scroll to position [2339, 0]
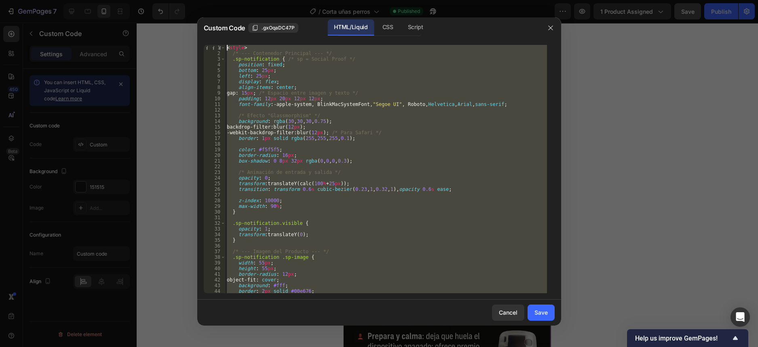
scroll to position [0, 0]
drag, startPoint x: 248, startPoint y: 291, endPoint x: 220, endPoint y: 15, distance: 277.2
click at [220, 15] on div "Custom Code .gxOqaDC47P HTML/Liquid CSS Script 1 2 3 4 5 6 7 8 9 10 11 12 13 14…" at bounding box center [379, 173] width 758 height 347
type textarea "<style> /* --- Contenedor Principal --- */"
paste textarea
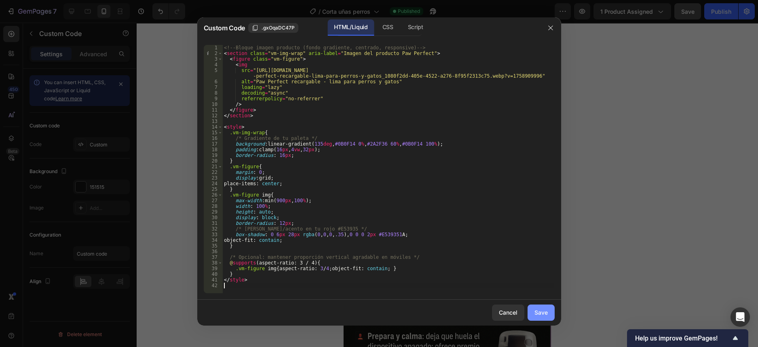
click at [540, 313] on div "Save" at bounding box center [541, 312] width 13 height 8
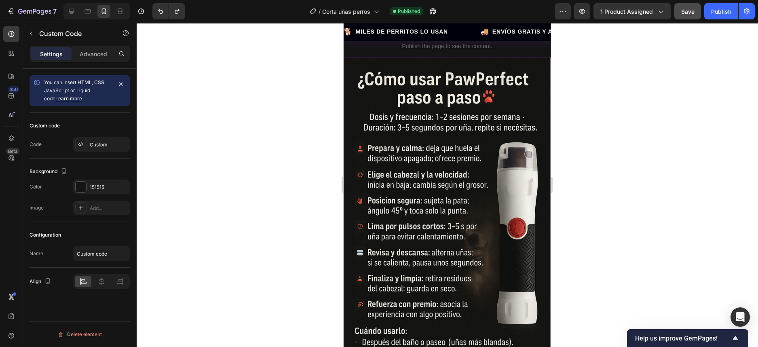
scroll to position [2339, 0]
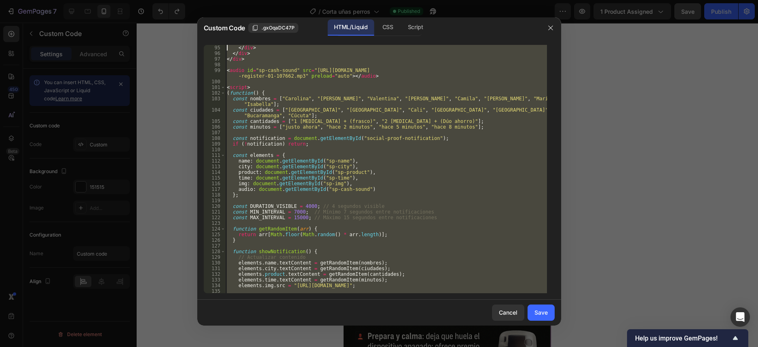
scroll to position [0, 0]
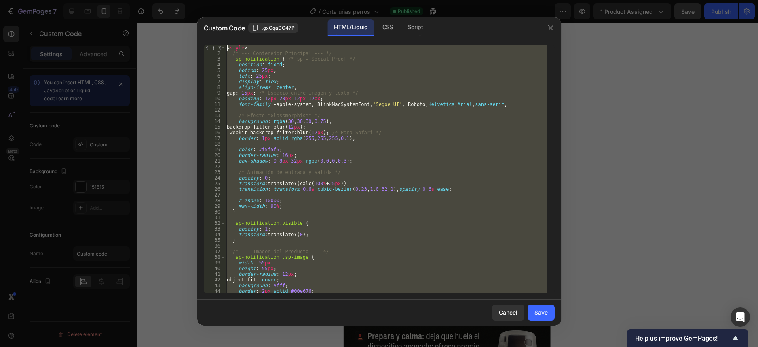
drag, startPoint x: 258, startPoint y: 286, endPoint x: 187, endPoint y: -13, distance: 307.6
click at [187, 0] on html "translator Afrikaans Albanian - shqipe Arabic - ‎‫العربية‬‎ Armenian - Հայերէն …" at bounding box center [379, 341] width 758 height 683
type textarea "<style> /* --- Contenedor Principal --- */"
paste textarea
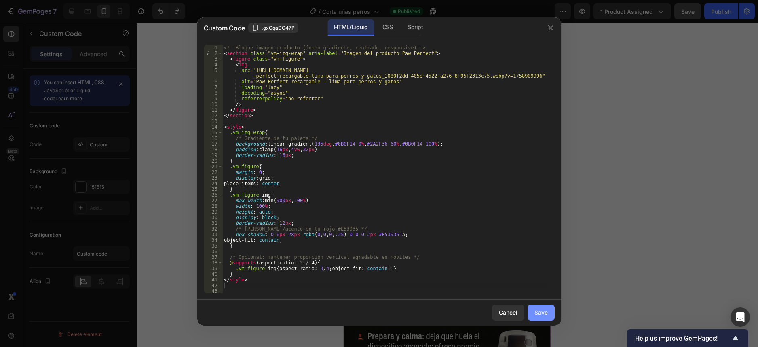
click at [540, 313] on div "Save" at bounding box center [541, 312] width 13 height 8
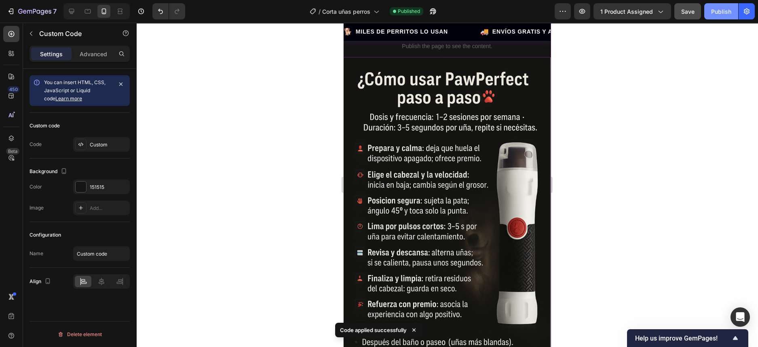
click at [724, 16] on button "Publish" at bounding box center [722, 11] width 34 height 16
click at [161, 9] on icon "Undo/Redo" at bounding box center [161, 11] width 8 height 8
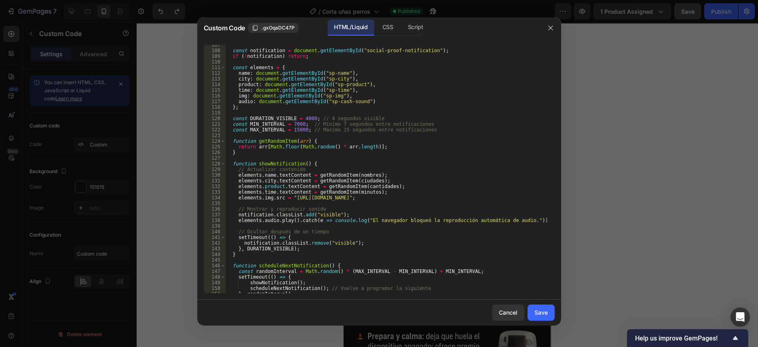
scroll to position [686, 0]
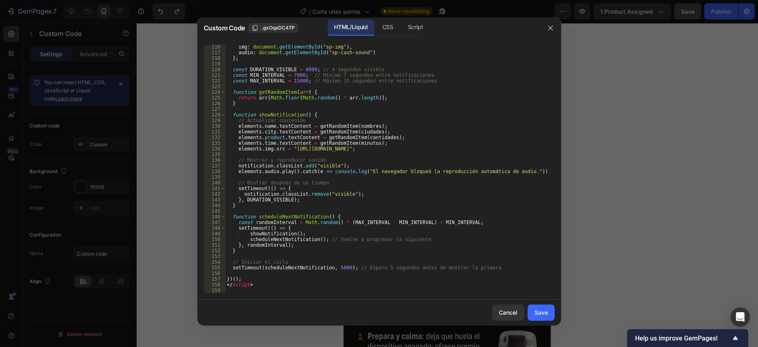
click at [294, 148] on div "img : document . getElementById ( "sp-img" ) , audio : document . getElementByI…" at bounding box center [386, 174] width 322 height 260
paste textarea "D_NQ_NP_2X_729259-MLM87166267844_072025-F-paw-perfect-recargable-lima-para-perr…"
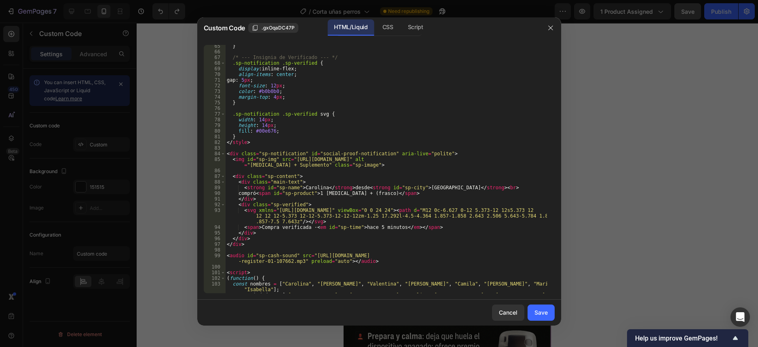
scroll to position [394, 0]
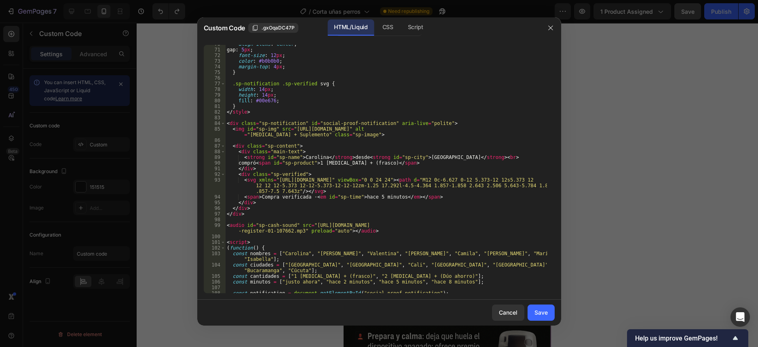
click at [329, 161] on div "align-items : center ; gap : 5 px ; font-size : 12 px ; color : #b0b0b0 ; margi…" at bounding box center [386, 171] width 322 height 260
click at [421, 152] on div "align-items : center ; gap : 5 px ; font-size : 12 px ; color : #b0b0b0 ; margi…" at bounding box center [386, 171] width 322 height 260
click at [359, 163] on div "align-items : center ; gap : 5 px ; font-size : 12 px ; color : #b0b0b0 ; margi…" at bounding box center [386, 171] width 322 height 260
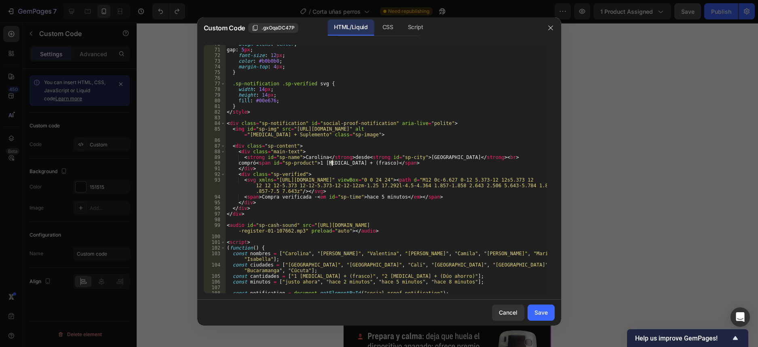
click at [330, 162] on div "align-items : center ; gap : 5 px ; font-size : 12 px ; color : #b0b0b0 ; margi…" at bounding box center [386, 169] width 322 height 248
click at [330, 163] on div "align-items : center ; gap : 5 px ; font-size : 12 px ; color : #b0b0b0 ; margi…" at bounding box center [386, 171] width 322 height 260
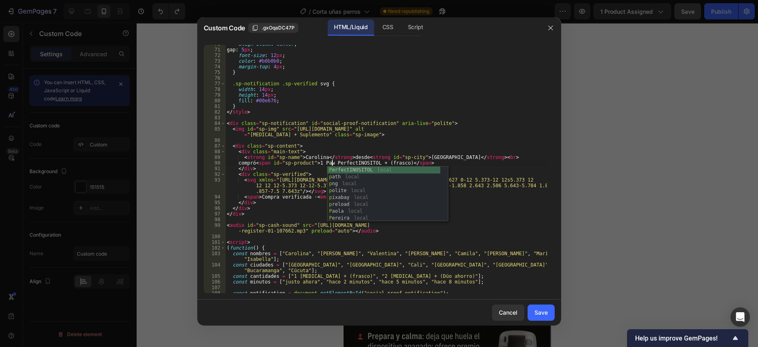
click at [379, 162] on div "align-items : center ; gap : 5 px ; font-size : 12 px ; color : #b0b0b0 ; margi…" at bounding box center [386, 171] width 322 height 260
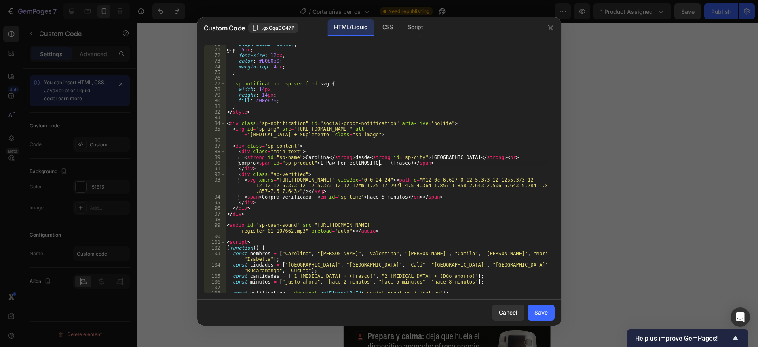
click at [385, 162] on div "align-items : center ; gap : 5 px ; font-size : 12 px ; color : #b0b0b0 ; margi…" at bounding box center [386, 171] width 322 height 260
type textarea "compró <span id="sp-product">1 Paw Perfect (frasco)</span>"
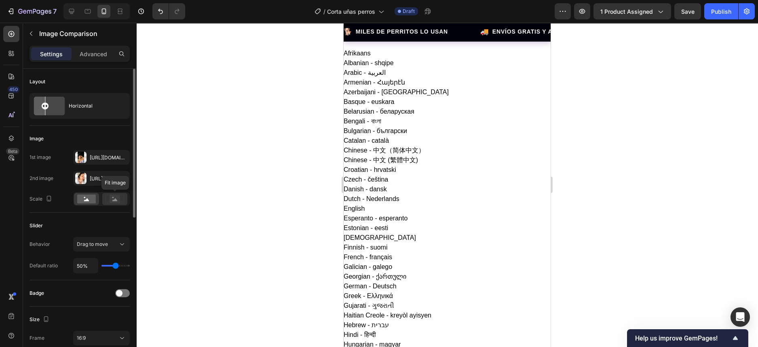
scroll to position [404, 0]
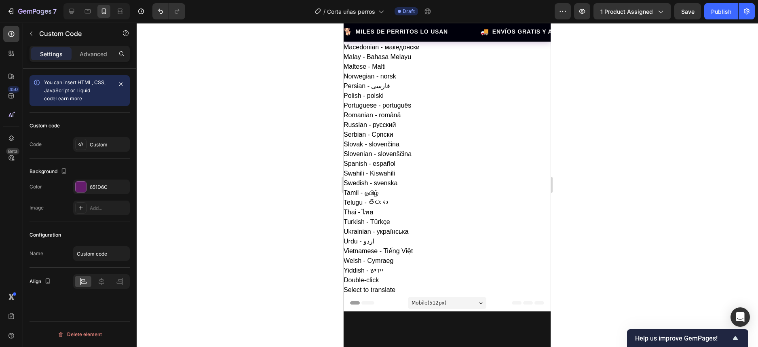
click at [84, 187] on div at bounding box center [81, 187] width 11 height 11
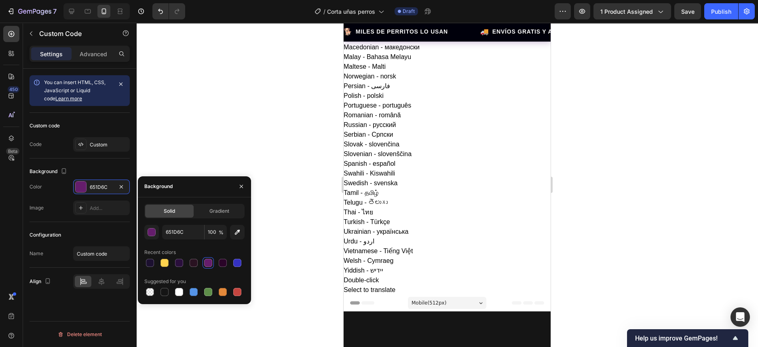
click at [168, 213] on span "Solid" at bounding box center [169, 210] width 11 height 7
click at [177, 230] on input "651D6C" at bounding box center [183, 232] width 42 height 15
paste input "00e976"
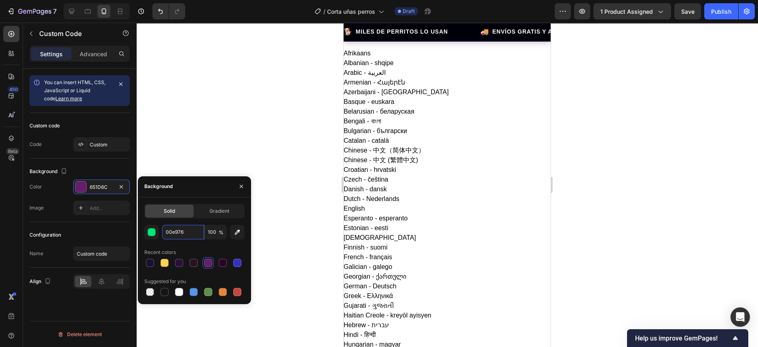
scroll to position [50, 0]
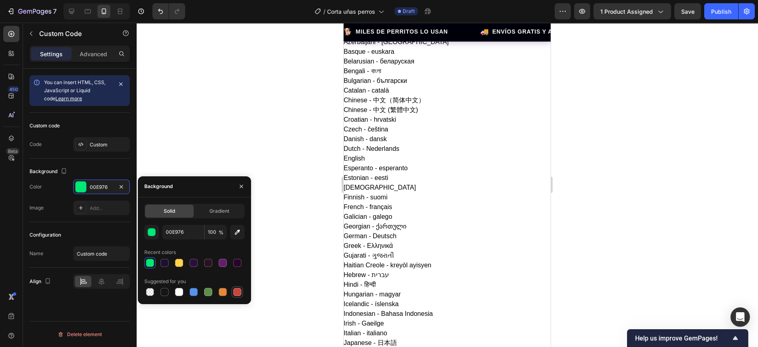
click at [237, 292] on div at bounding box center [237, 292] width 8 height 8
type input "C5453F"
click at [178, 232] on input "C5453F" at bounding box center [183, 232] width 42 height 15
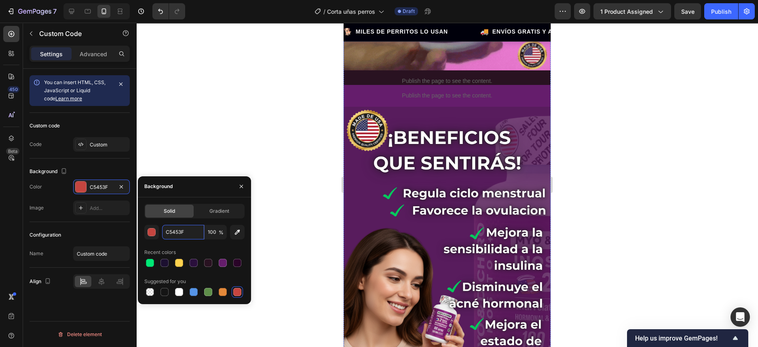
scroll to position [1145, 0]
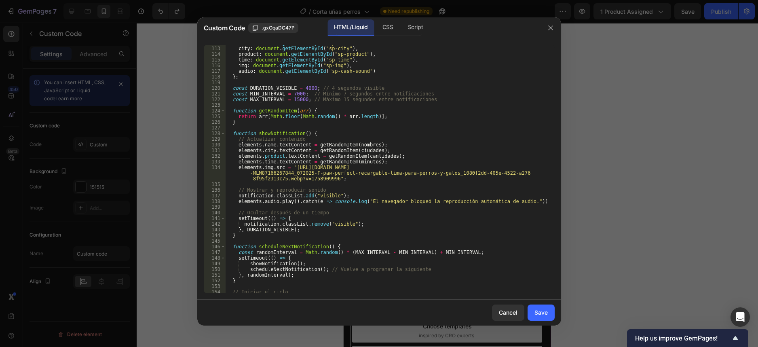
scroll to position [697, 0]
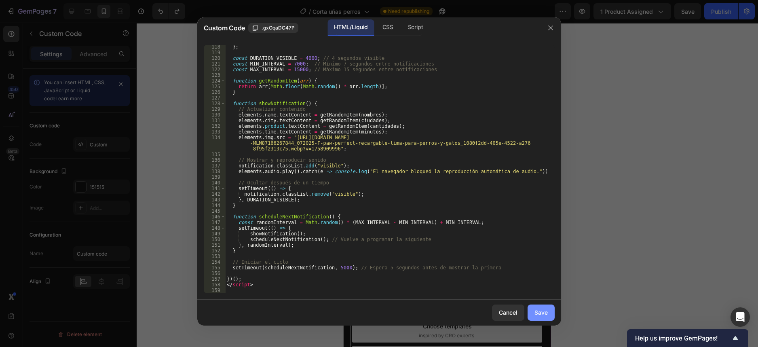
type textarea "compró <span id="sp-product">1 Paw Perfect (frasco)</span>"
click at [537, 311] on div "Save" at bounding box center [541, 312] width 13 height 8
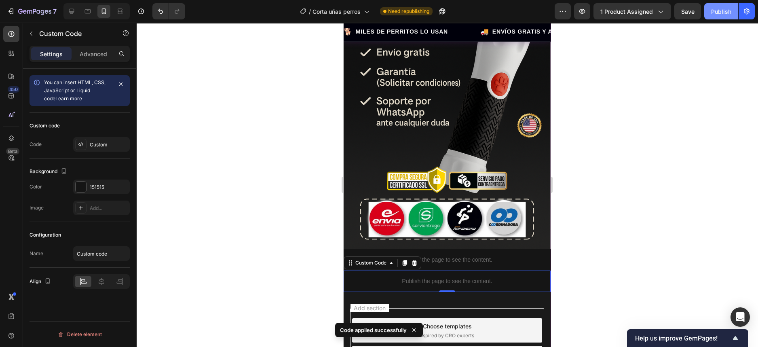
click at [720, 8] on div "Publish" at bounding box center [721, 11] width 20 height 8
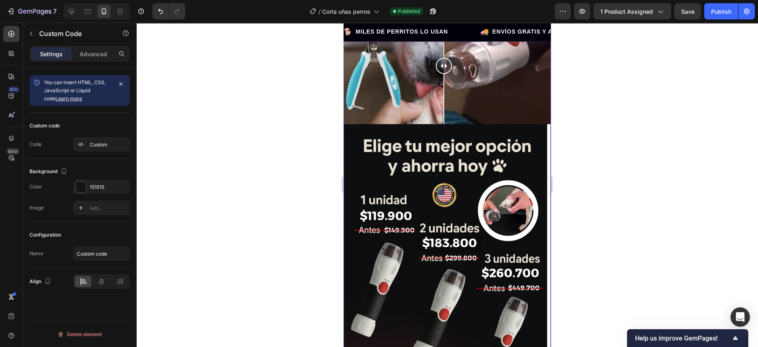
scroll to position [873, 0]
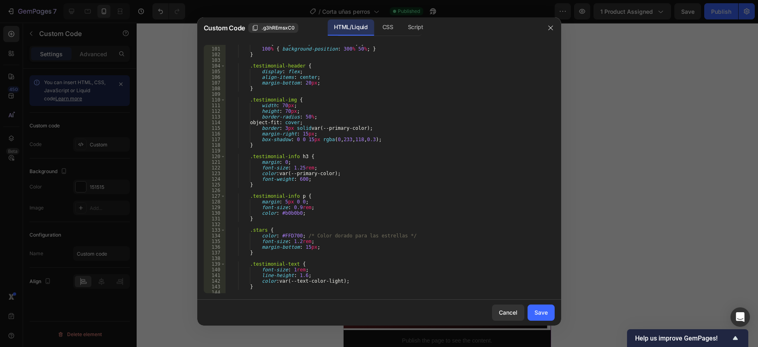
scroll to position [576, 0]
click at [551, 31] on icon "button" at bounding box center [551, 28] width 6 height 6
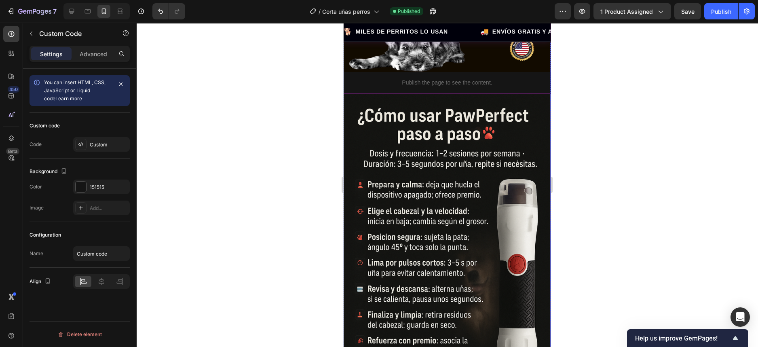
scroll to position [2339, 0]
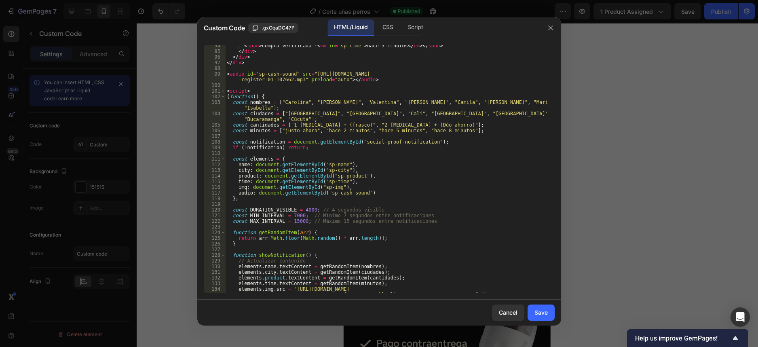
scroll to position [515, 0]
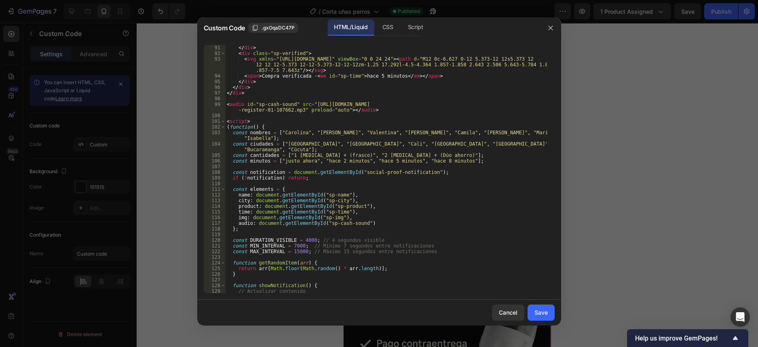
click at [353, 131] on div "</ div > < div class = "sp-verified" > < svg xmlns = "http://www.w3.org/2000/sv…" at bounding box center [386, 175] width 322 height 260
click at [375, 132] on div "</ div > < div class = "sp-verified" > < svg xmlns = "http://www.w3.org/2000/sv…" at bounding box center [386, 175] width 322 height 260
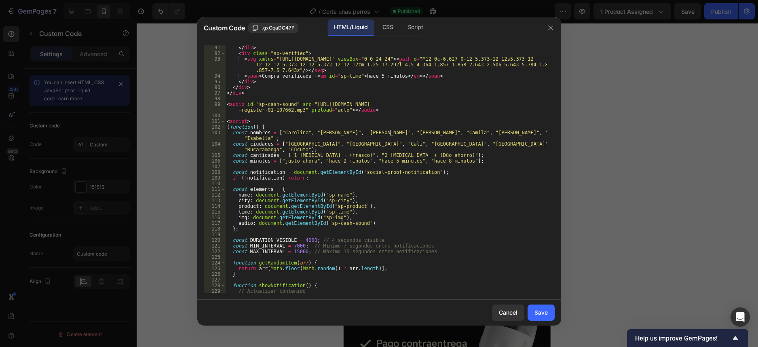
scroll to position [0, 23]
click at [438, 132] on div "</ div > < div class = "sp-verified" > < svg xmlns = "http://www.w3.org/2000/sv…" at bounding box center [386, 175] width 322 height 260
click at [493, 133] on div "</ div > < div class = "sp-verified" > < svg xmlns = "http://www.w3.org/2000/sv…" at bounding box center [386, 175] width 322 height 260
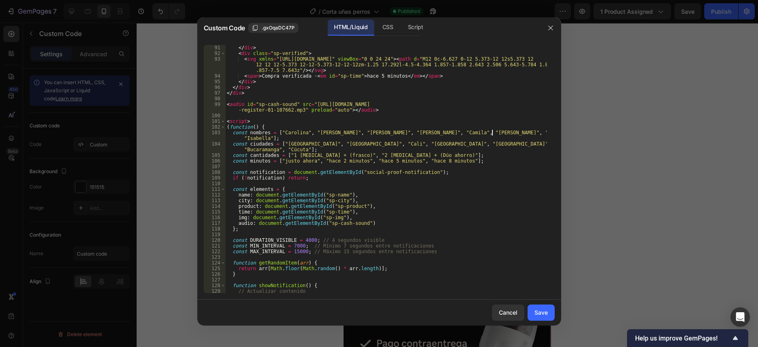
click at [493, 133] on div "</ div > < div class = "sp-verified" > < svg xmlns = "http://www.w3.org/2000/sv…" at bounding box center [386, 175] width 322 height 260
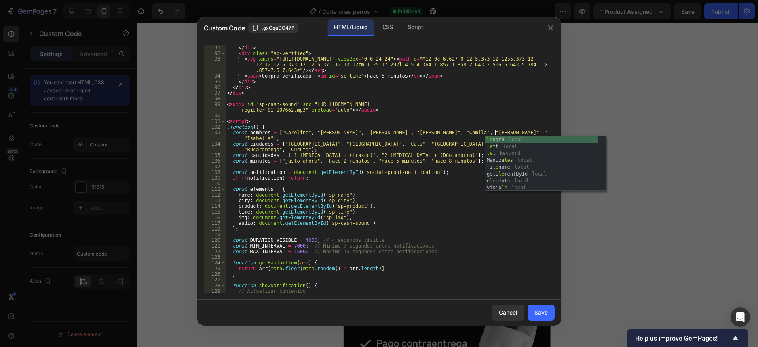
scroll to position [0, 38]
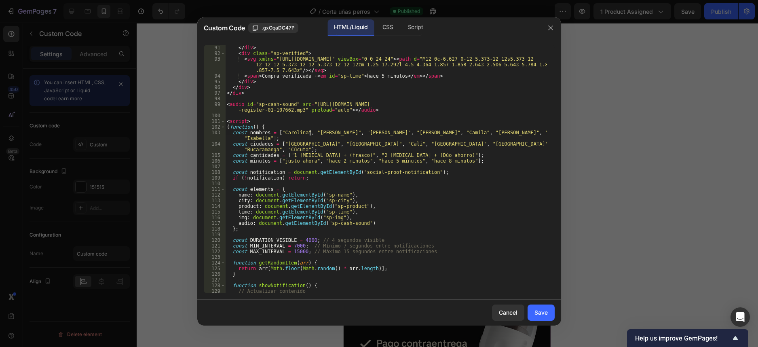
click at [309, 135] on div "</ div > < div class = "sp-verified" > < svg xmlns = "http://www.w3.org/2000/sv…" at bounding box center [386, 175] width 322 height 260
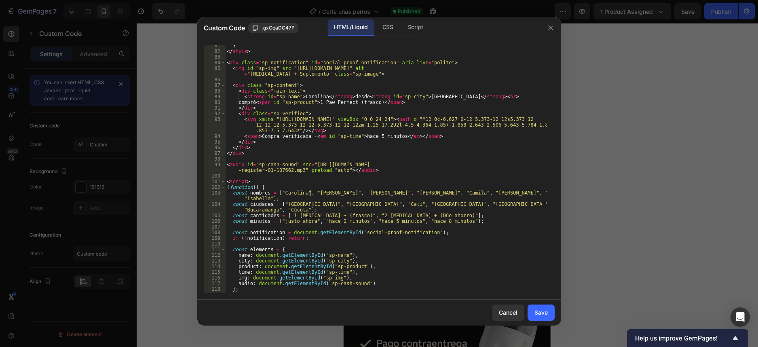
scroll to position [485, 0]
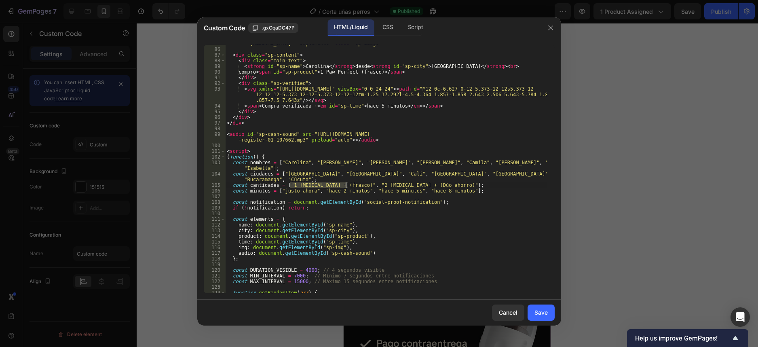
drag, startPoint x: 290, startPoint y: 184, endPoint x: 346, endPoint y: 186, distance: 56.2
click at [346, 186] on div "< img id = "sp-img" src = "https://cdn.shopify.com/s/files/1/0643/6805/0260/fil…" at bounding box center [386, 167] width 322 height 265
click at [343, 185] on div "< img id = "sp-img" src = "https://cdn.shopify.com/s/files/1/0643/6805/0260/fil…" at bounding box center [386, 167] width 322 height 265
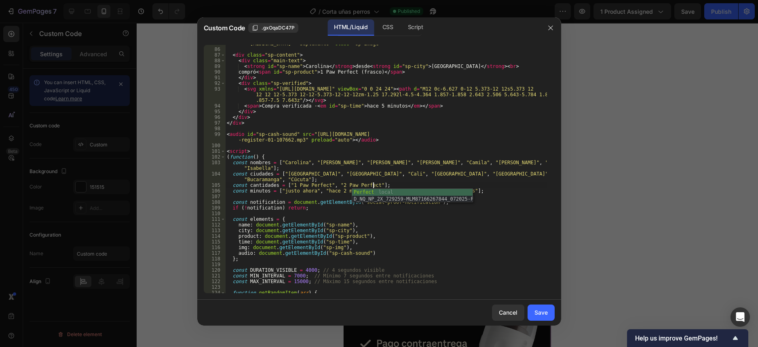
click at [392, 182] on div "< img id = "sp-img" src = "https://cdn.shopify.com/s/files/1/0643/6805/0260/fil…" at bounding box center [386, 167] width 322 height 265
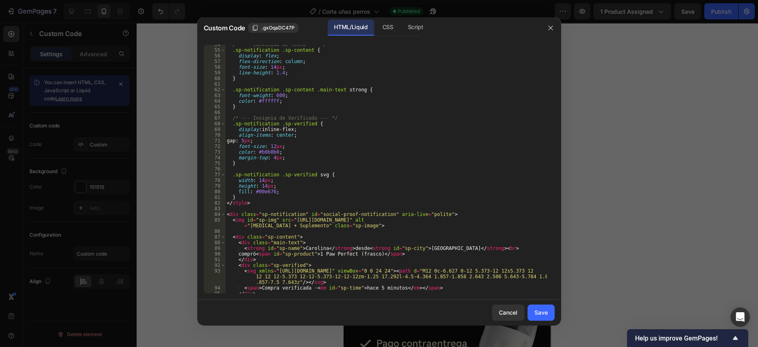
scroll to position [334, 0]
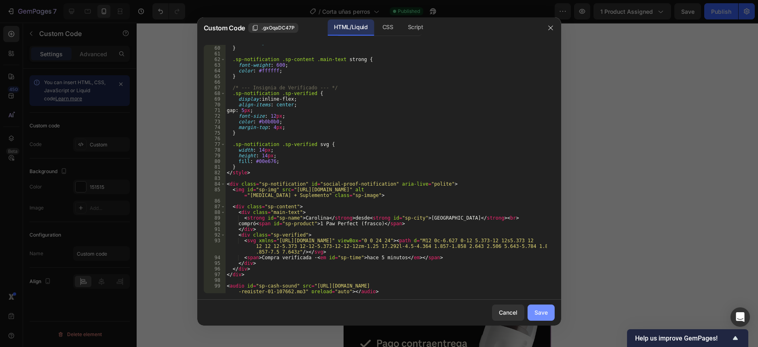
type textarea "const cantidades = ["1 Paw Perfect", "2 Paw Perfect"];"
click at [540, 319] on button "Save" at bounding box center [541, 313] width 27 height 16
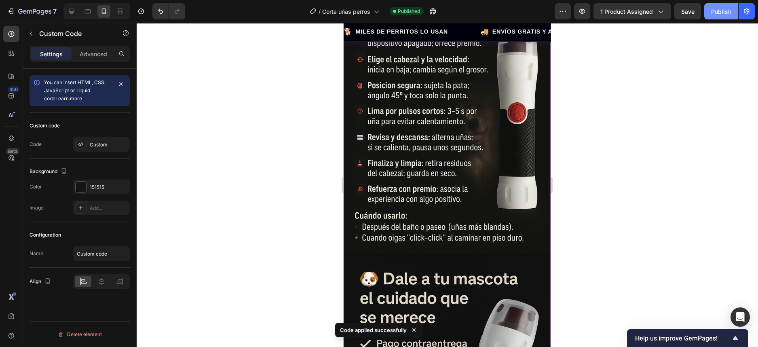
click at [724, 15] on div "Publish" at bounding box center [721, 11] width 20 height 8
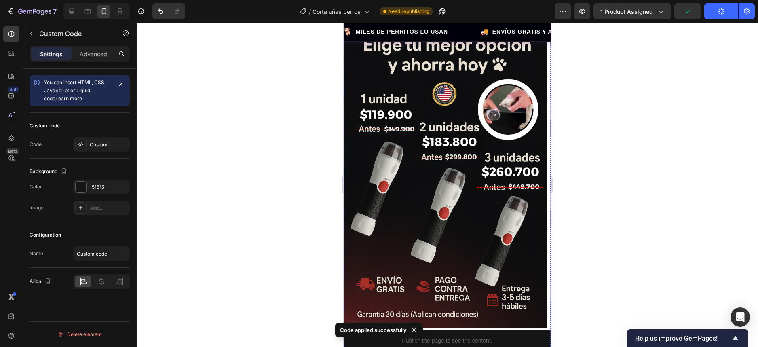
scroll to position [722, 0]
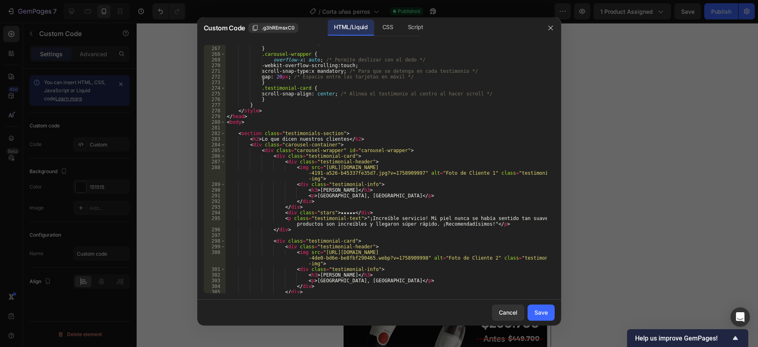
scroll to position [1516, 0]
click at [360, 218] on div "max-width : 100 % ; } .carousel-wrapper { overflow-x : auto ; /* Permite desliz…" at bounding box center [386, 170] width 322 height 260
drag, startPoint x: 483, startPoint y: 222, endPoint x: 479, endPoint y: 221, distance: 4.5
click at [479, 221] on div "max-width : 100 % ; } .carousel-wrapper { overflow-x : auto ; /* Permite desliz…" at bounding box center [386, 170] width 322 height 260
click at [484, 223] on div "max-width : 100 % ; } .carousel-wrapper { overflow-x : auto ; /* Permite desliz…" at bounding box center [386, 170] width 322 height 260
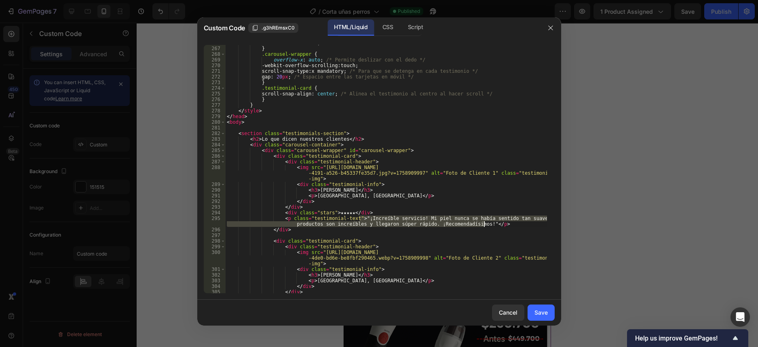
paste textarea "“Antes mi perro lloraba con las tijeras. Ahora hasta se duerme mientras le limo…"
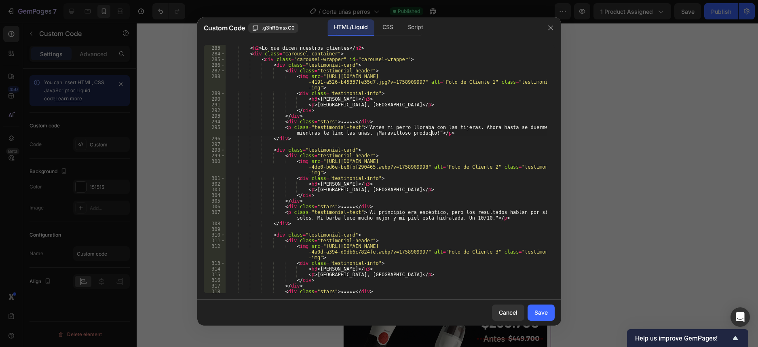
scroll to position [1607, 0]
drag, startPoint x: 363, startPoint y: 212, endPoint x: 481, endPoint y: 219, distance: 118.7
click at [481, 219] on div "< section class = "testimonials-section" > < h2 > Lo que dicen nuestros cliente…" at bounding box center [386, 170] width 322 height 260
paste textarea "Mi gato siempre se ponía agresivo, pero con este cortador ya no sufre ni se est…"
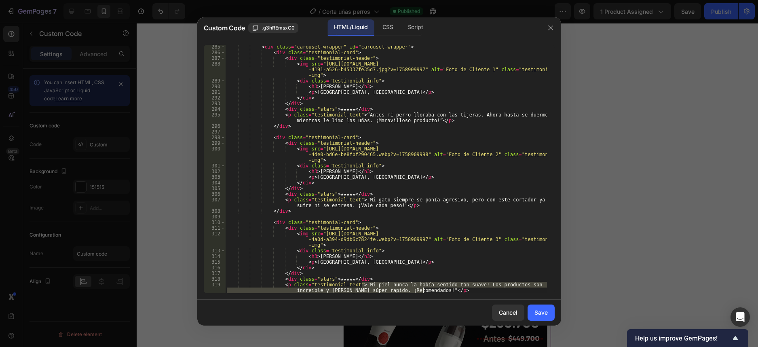
drag, startPoint x: 362, startPoint y: 282, endPoint x: 423, endPoint y: 288, distance: 60.6
click at [423, 288] on div "< div class = "carousel-wrapper" id = "carousel-wrapper" > < div class = "testi…" at bounding box center [386, 176] width 322 height 265
paste textarea "“En peluquería canina vemos muchos casos de uñas mal cortadas que terminan en h…"
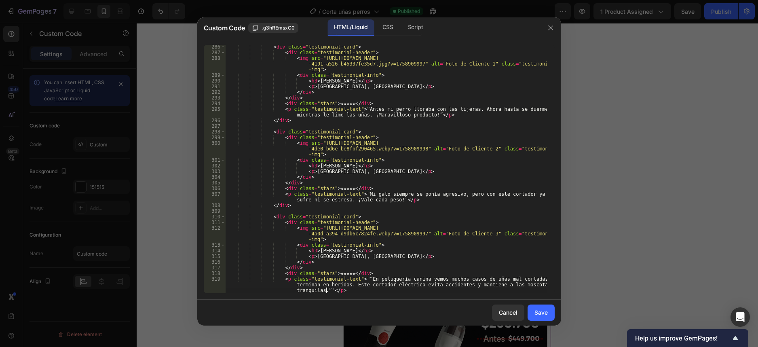
scroll to position [1626, 0]
click at [365, 279] on div "< div class = "testimonial-card" > < div class = "testimonial-header" > < img s…" at bounding box center [386, 179] width 322 height 271
type textarea "<p class="testimonial-text">"En peluquería canina vemos muchos casos de uñas ma…"
click at [536, 307] on button "Save" at bounding box center [541, 313] width 27 height 16
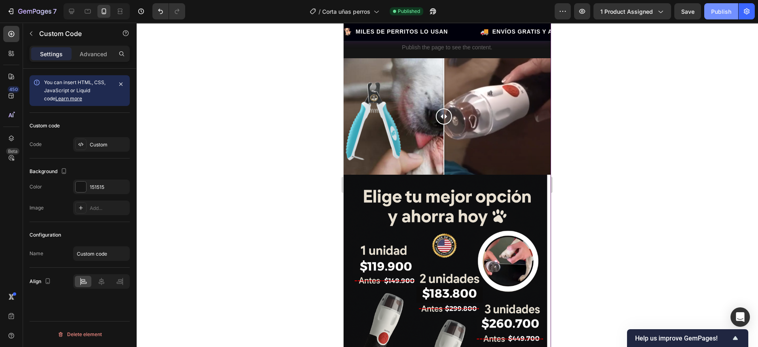
click at [718, 6] on button "Publish" at bounding box center [722, 11] width 34 height 16
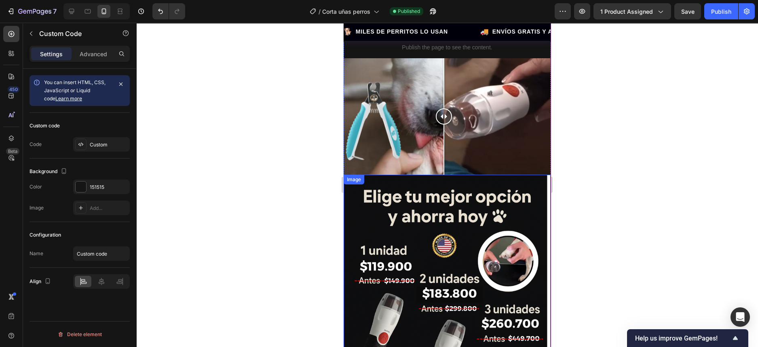
scroll to position [418, 0]
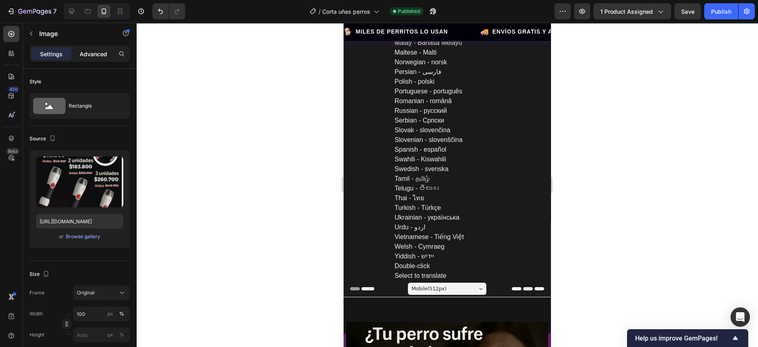
click at [98, 55] on p "Advanced" at bounding box center [94, 54] width 28 height 8
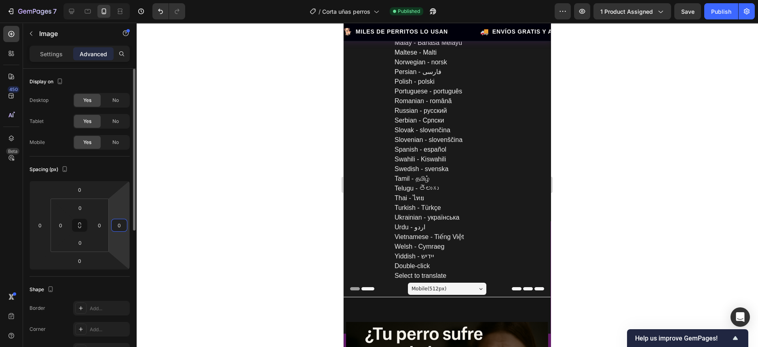
click at [120, 226] on input "0" at bounding box center [119, 225] width 12 height 12
type input "-1"
type input "0"
click at [42, 229] on input "0" at bounding box center [40, 225] width 12 height 12
type input "-2"
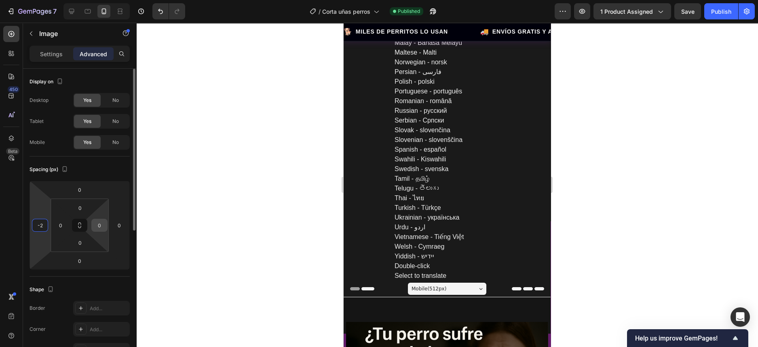
click at [98, 227] on input "0" at bounding box center [99, 225] width 12 height 12
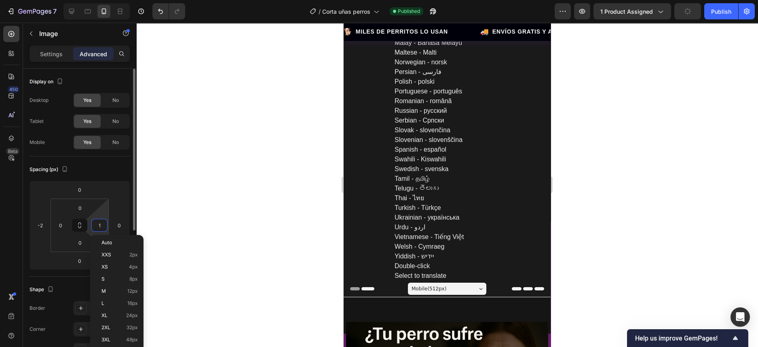
type input "0"
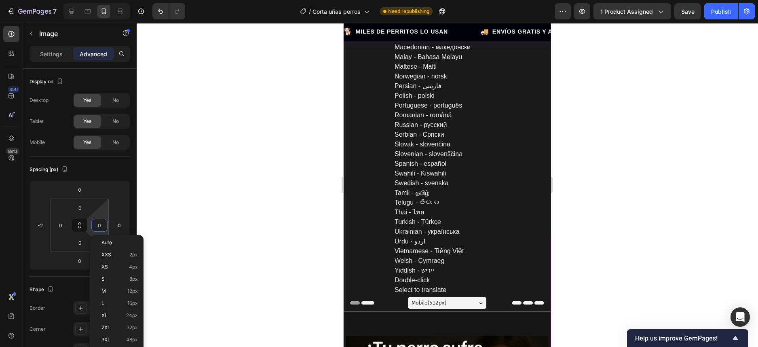
scroll to position [455, 0]
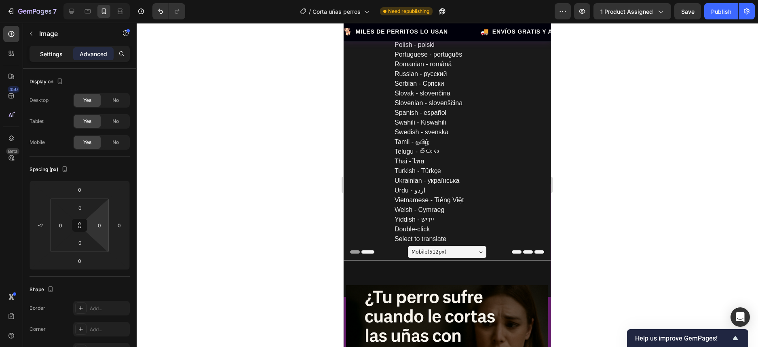
click at [50, 52] on p "Settings" at bounding box center [51, 54] width 23 height 8
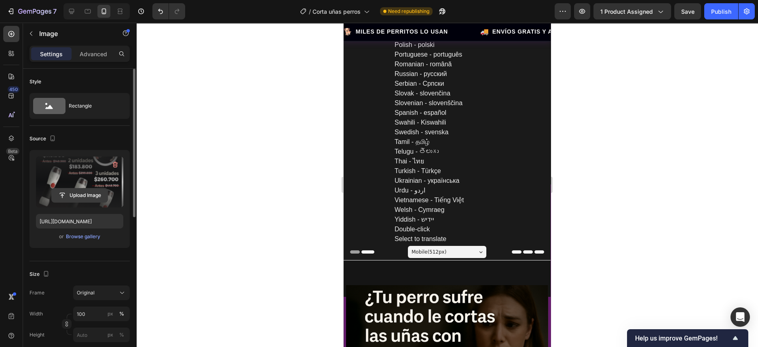
click at [78, 197] on input "file" at bounding box center [80, 195] width 56 height 14
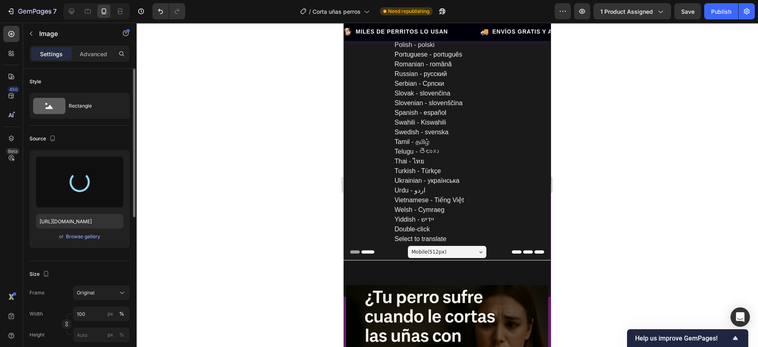
type input "https://cdn.shopify.com/s/files/1/0643/6805/0260/files/gempages_580628022873293…"
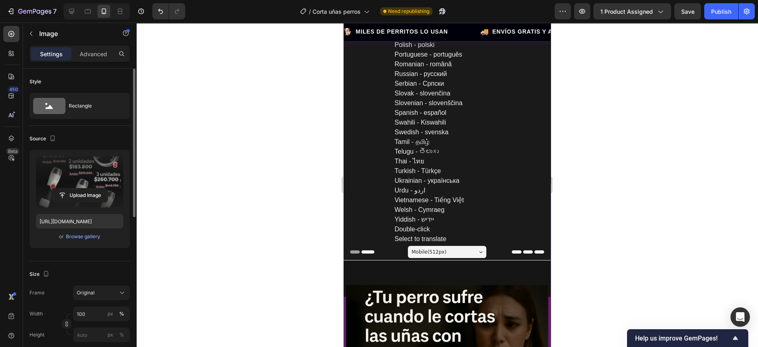
click at [625, 185] on div at bounding box center [447, 185] width 622 height 324
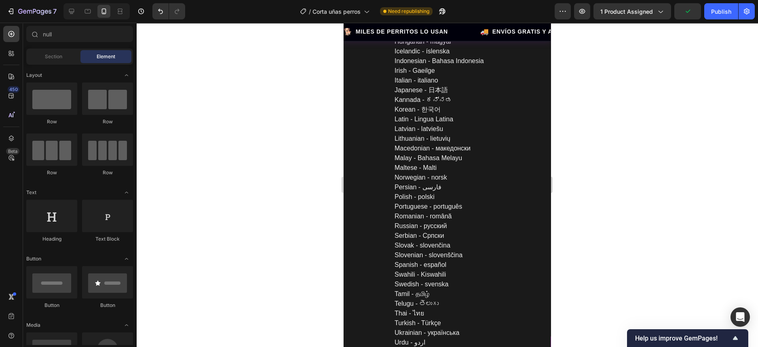
scroll to position [354, 0]
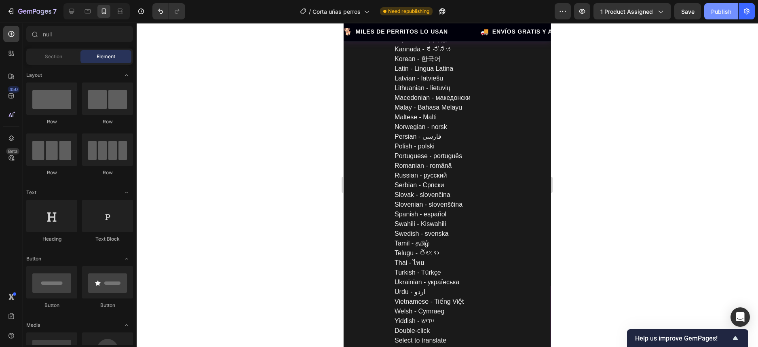
click at [724, 8] on div "Publish" at bounding box center [721, 11] width 20 height 8
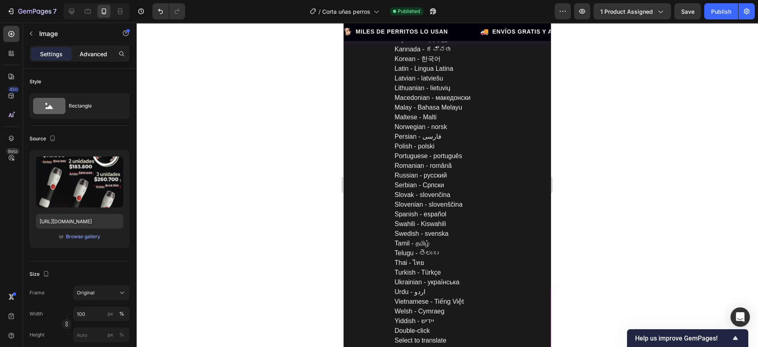
click at [95, 48] on div "Advanced" at bounding box center [93, 53] width 40 height 13
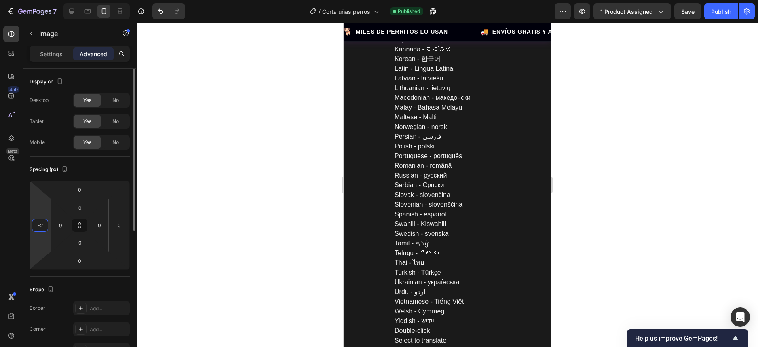
click at [44, 225] on input "-2" at bounding box center [40, 225] width 12 height 12
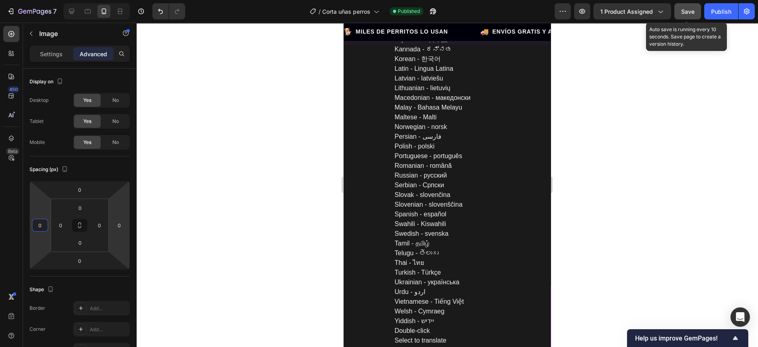
type input "0"
click at [690, 12] on span "Save" at bounding box center [688, 11] width 13 height 7
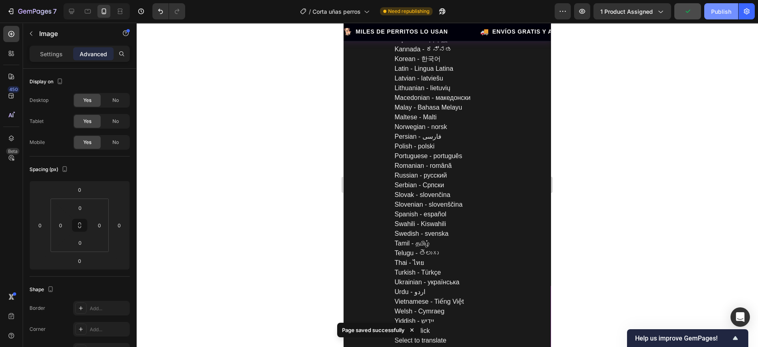
click at [717, 13] on div "Publish" at bounding box center [721, 11] width 20 height 8
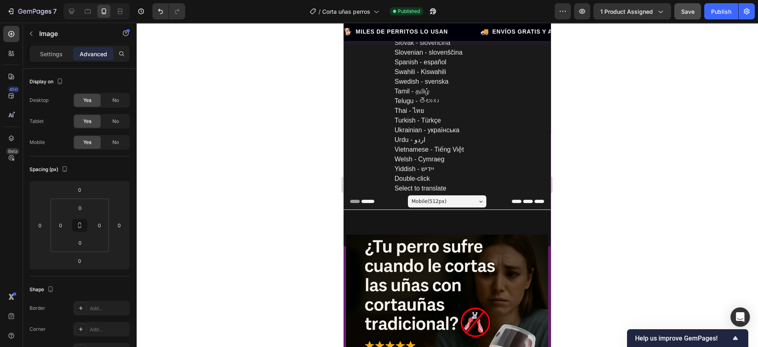
click at [49, 54] on p "Settings" at bounding box center [51, 54] width 23 height 8
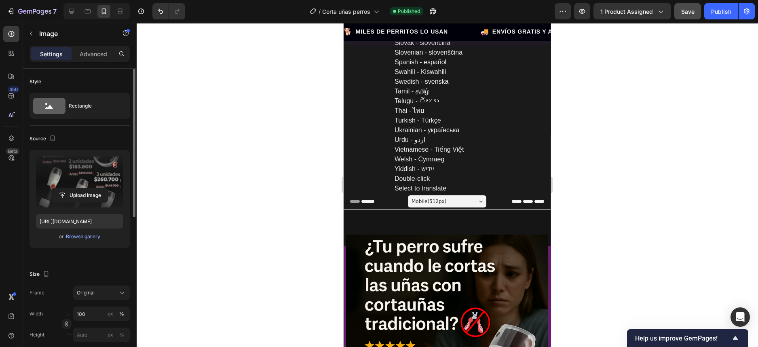
click at [76, 182] on label at bounding box center [79, 182] width 87 height 51
click at [76, 188] on input "file" at bounding box center [80, 195] width 56 height 14
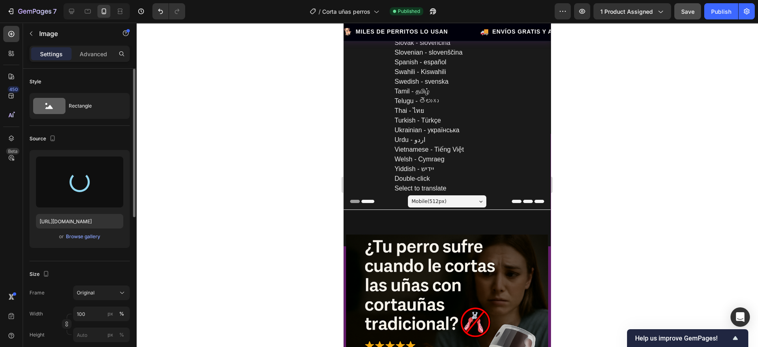
type input "https://cdn.shopify.com/s/files/1/0643/6805/0260/files/gempages_580628022873293…"
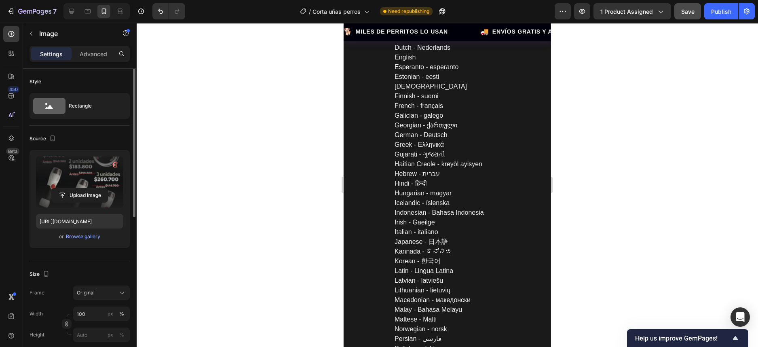
scroll to position [0, 0]
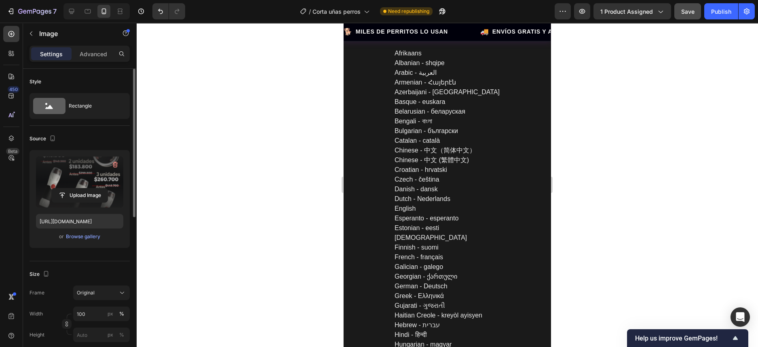
click at [80, 196] on input "file" at bounding box center [80, 195] width 56 height 14
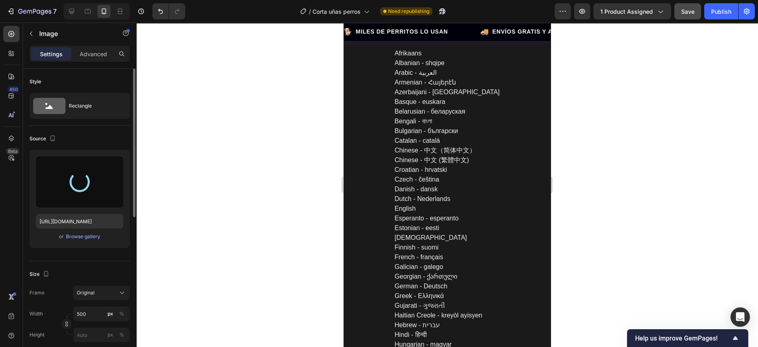
type input "https://cdn.shopify.com/s/files/1/0643/6805/0260/files/gempages_580628022873293…"
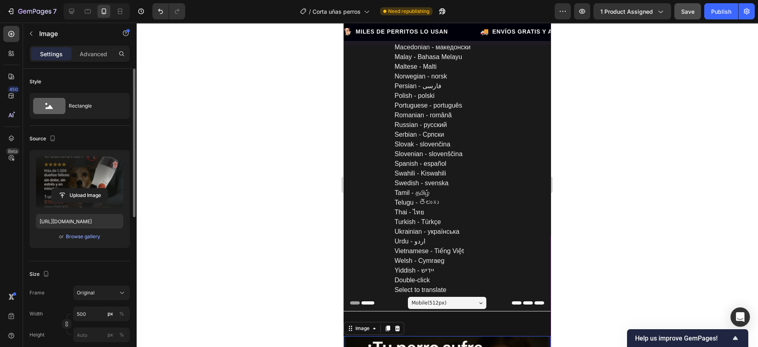
scroll to position [506, 0]
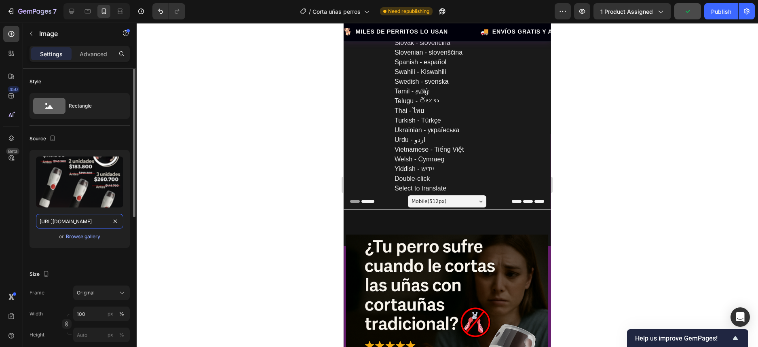
click at [85, 222] on input "https://cdn.shopify.com/s/files/1/0643/6805/0260/files/gempages_580628022873293…" at bounding box center [79, 221] width 87 height 15
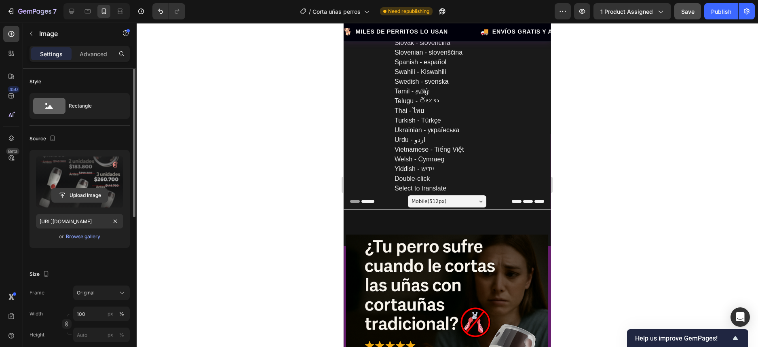
click at [85, 188] on button "Upload Image" at bounding box center [79, 195] width 57 height 15
click at [81, 193] on input "file" at bounding box center [80, 195] width 56 height 14
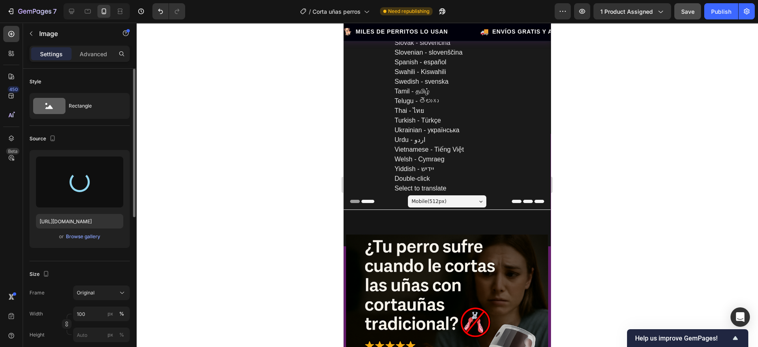
type input "https://cdn.shopify.com/s/files/1/0643/6805/0260/files/gempages_580628022873293…"
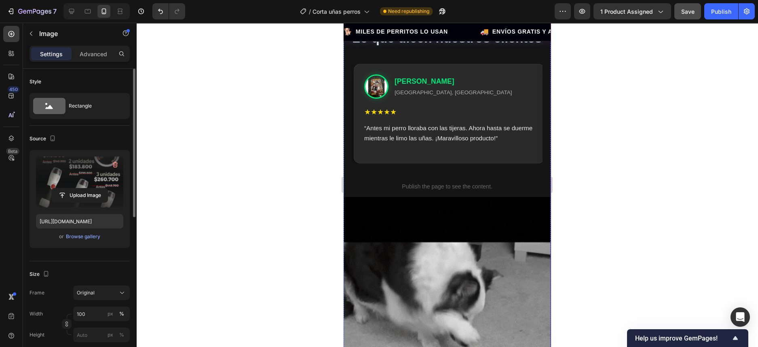
scroll to position [1567, 0]
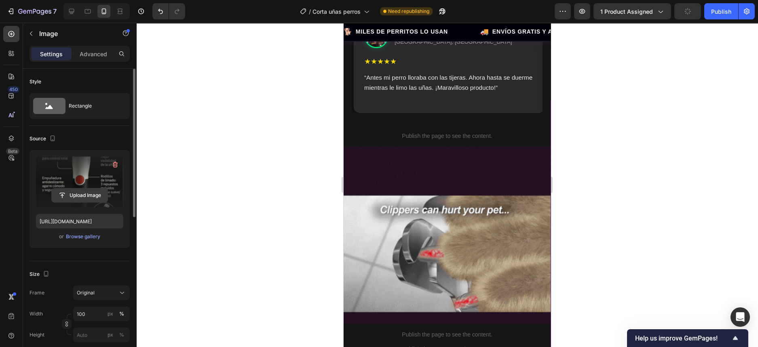
click at [84, 193] on input "file" at bounding box center [80, 195] width 56 height 14
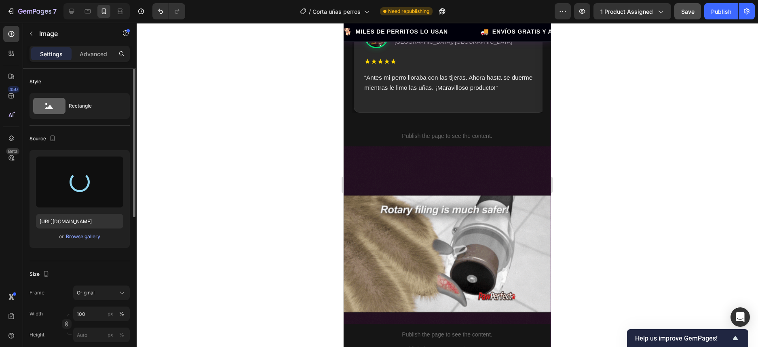
type input "https://cdn.shopify.com/s/files/1/0643/6805/0260/files/gempages_580628022873293…"
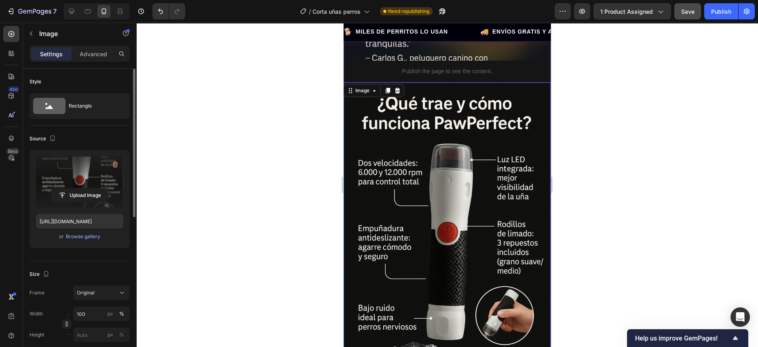
scroll to position [2224, 0]
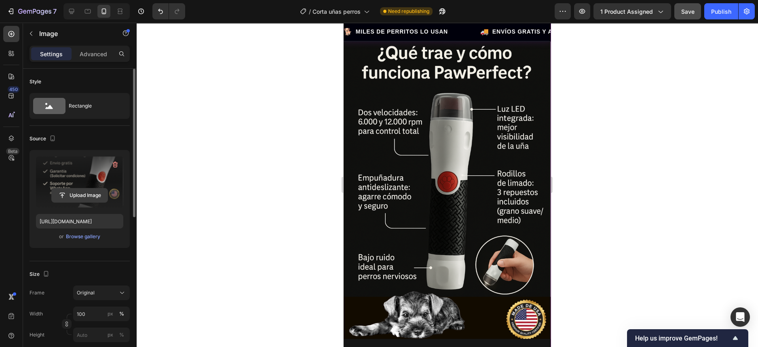
click at [78, 195] on input "file" at bounding box center [80, 195] width 56 height 14
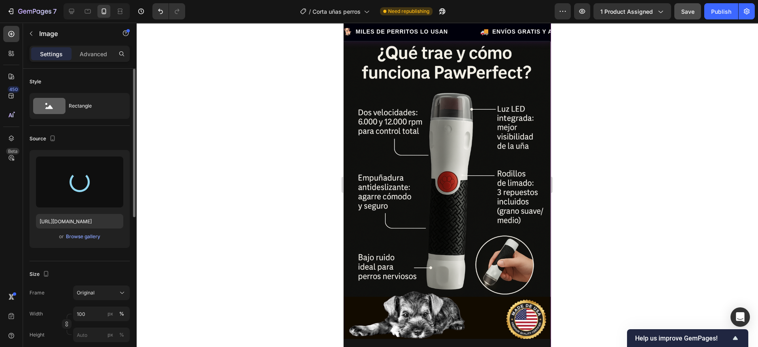
type input "https://cdn.shopify.com/s/files/1/0643/6805/0260/files/gempages_580628022873293…"
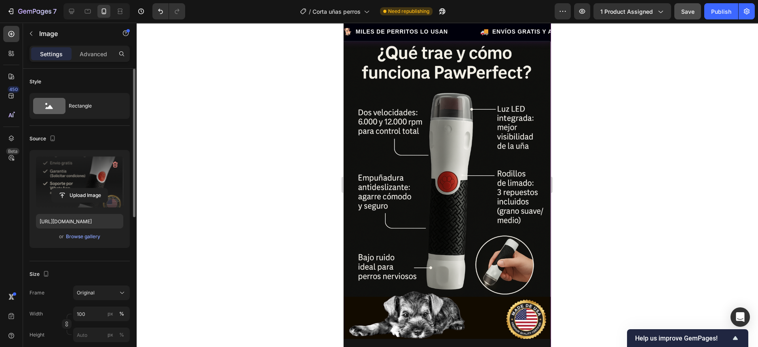
click at [562, 153] on div at bounding box center [447, 185] width 622 height 324
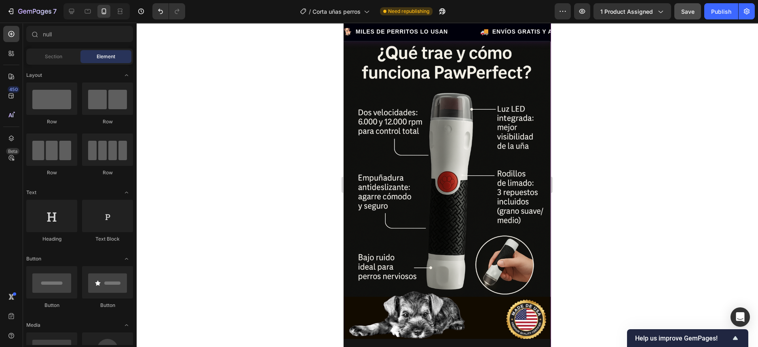
click at [604, 150] on div at bounding box center [447, 185] width 622 height 324
click at [611, 89] on div at bounding box center [447, 185] width 622 height 324
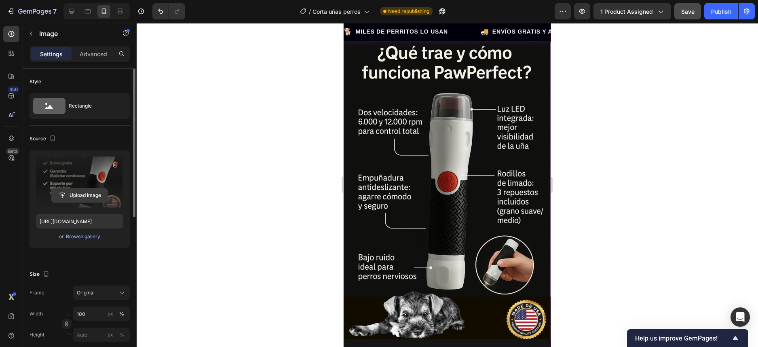
click at [80, 195] on input "file" at bounding box center [80, 195] width 56 height 14
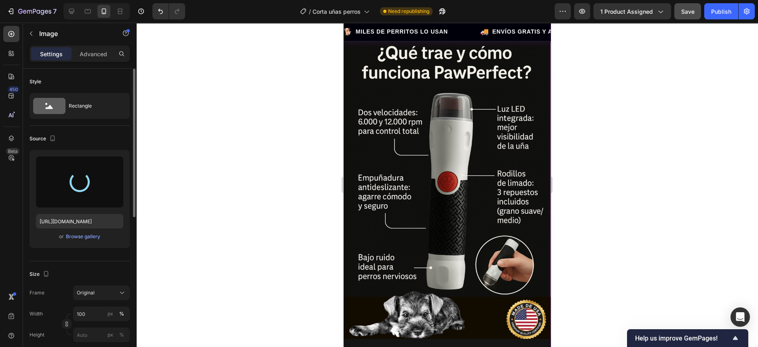
type input "https://cdn.shopify.com/s/files/1/0643/6805/0260/files/gempages_580628022873293…"
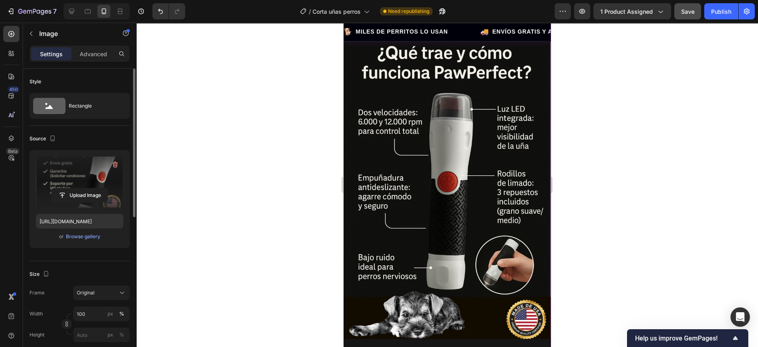
click at [622, 171] on div at bounding box center [447, 185] width 622 height 324
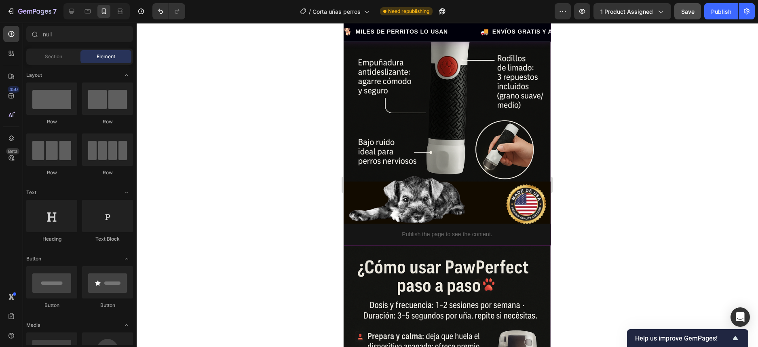
scroll to position [2238, 0]
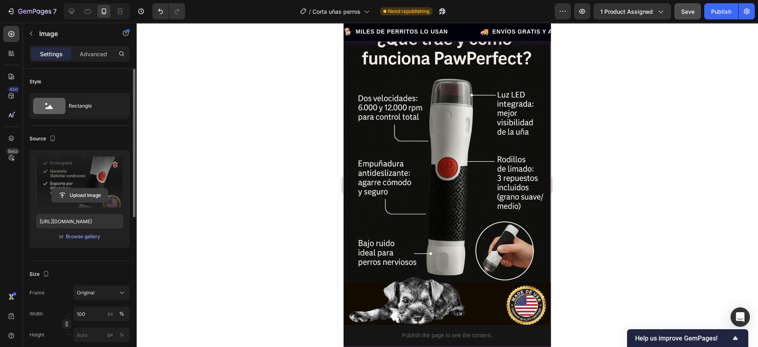
click at [80, 197] on input "file" at bounding box center [80, 195] width 56 height 14
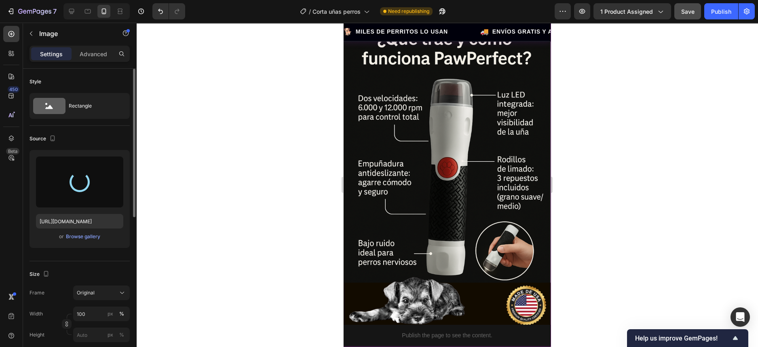
type input "https://cdn.shopify.com/s/files/1/0643/6805/0260/files/gempages_580628022873293…"
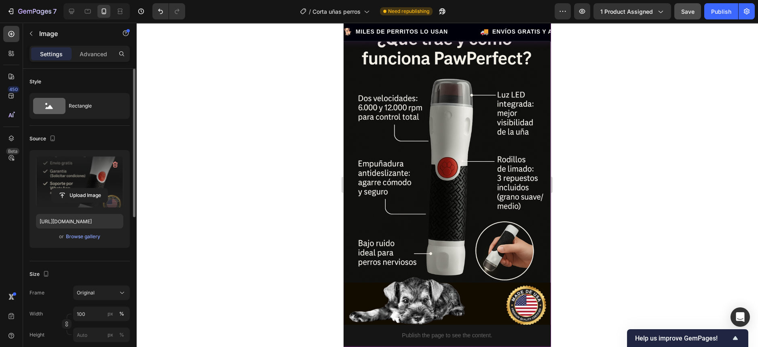
click at [627, 160] on div at bounding box center [447, 185] width 622 height 324
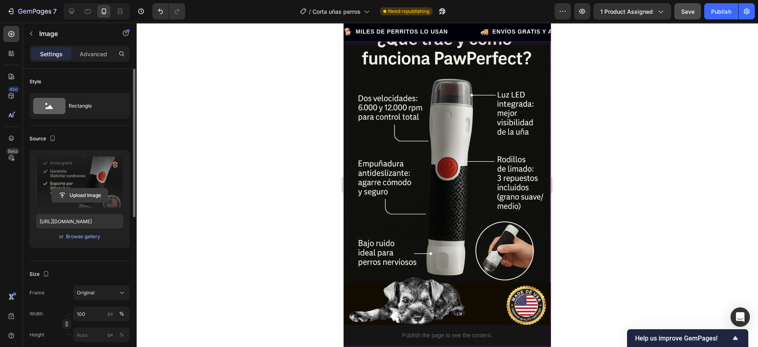
click at [83, 196] on input "file" at bounding box center [80, 195] width 56 height 14
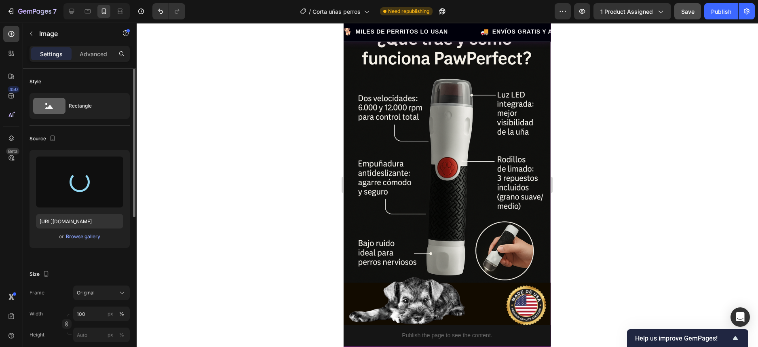
type input "https://cdn.shopify.com/s/files/1/0643/6805/0260/files/gempages_580628022873293…"
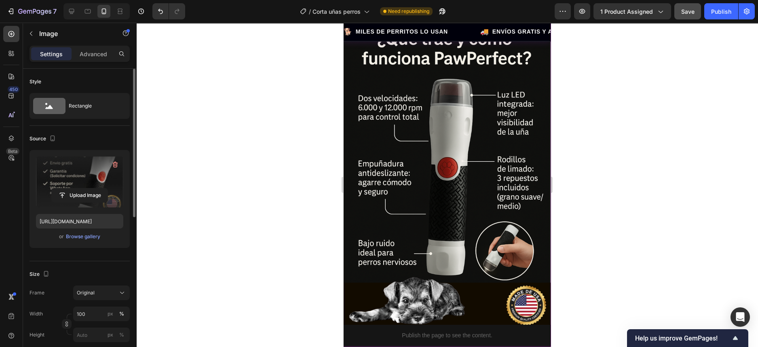
drag, startPoint x: 597, startPoint y: 123, endPoint x: 597, endPoint y: 118, distance: 5.7
click at [597, 120] on div at bounding box center [447, 185] width 622 height 324
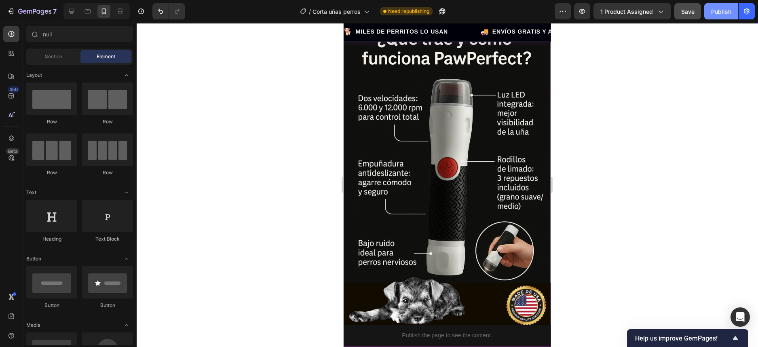
click at [720, 13] on div "Publish" at bounding box center [721, 11] width 20 height 8
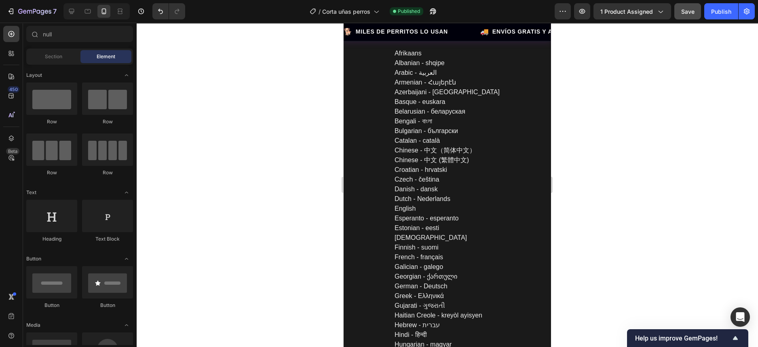
scroll to position [101, 0]
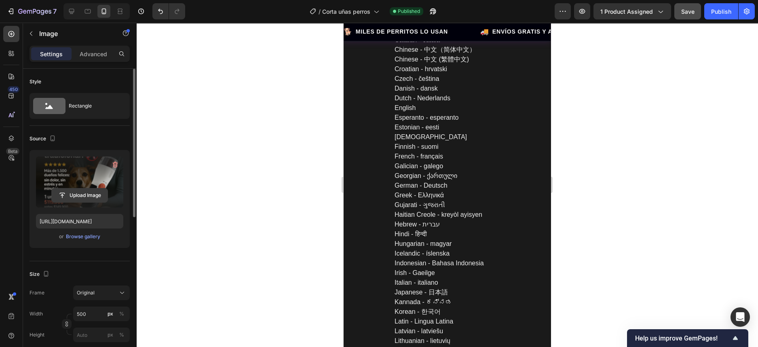
click at [77, 199] on input "file" at bounding box center [80, 195] width 56 height 14
type input "https://cdn.shopify.com/s/files/1/0643/6805/0260/files/gempages_580628022873293…"
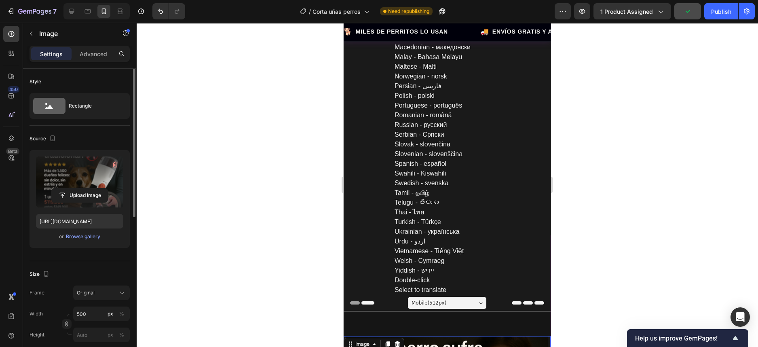
scroll to position [455, 0]
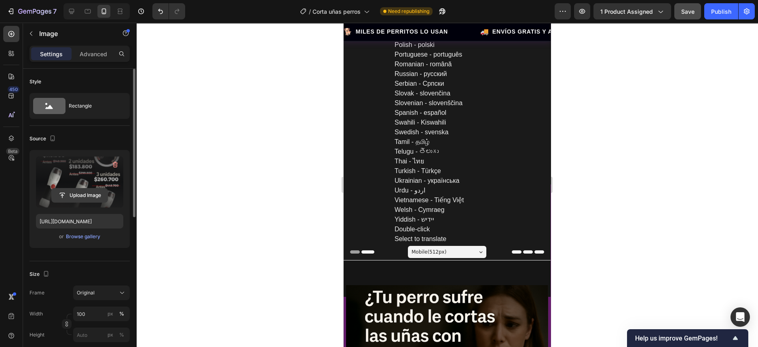
click at [80, 196] on input "file" at bounding box center [80, 195] width 56 height 14
type input "https://cdn.shopify.com/s/files/1/0643/6805/0260/files/gempages_580628022873293…"
click at [724, 8] on div "Publish" at bounding box center [721, 11] width 20 height 8
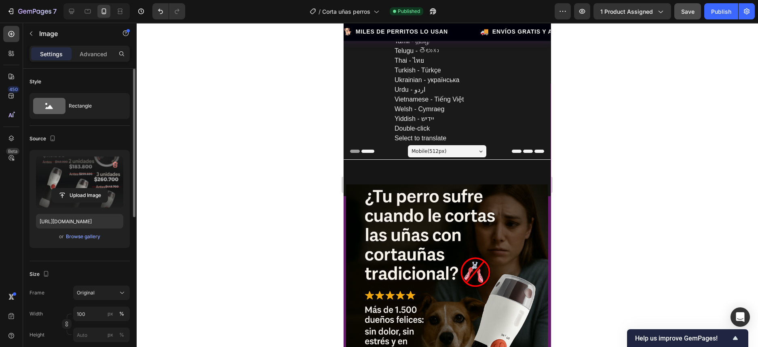
scroll to position [707, 0]
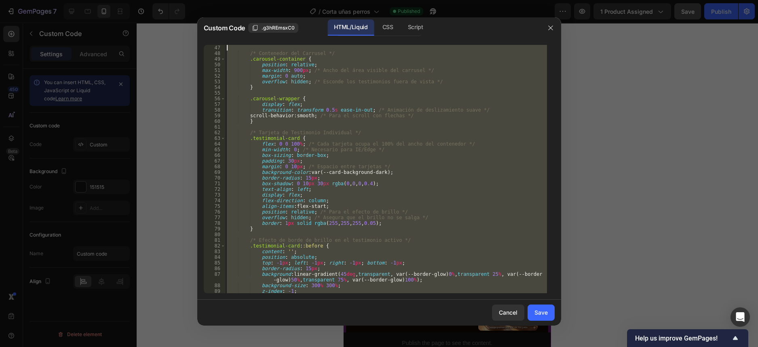
scroll to position [0, 0]
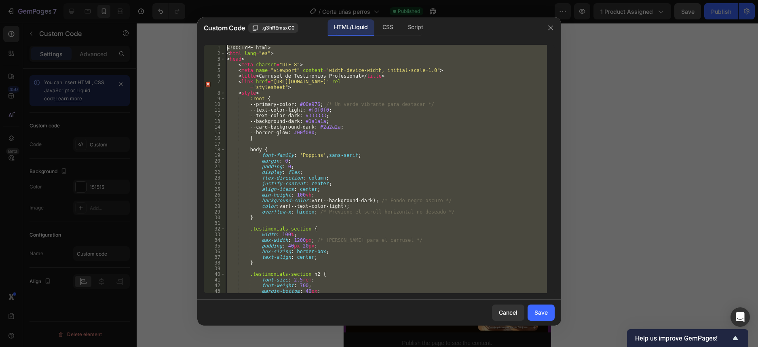
drag, startPoint x: 345, startPoint y: 292, endPoint x: 220, endPoint y: -8, distance: 324.7
click at [220, 0] on html "translator Afrikaans Albanian - shqipe Arabic - ‎‫العربية‬‎ Armenian - Հայերէն …" at bounding box center [379, 341] width 758 height 683
type textarea "<!DOCTYPE html> <html lang="es">"
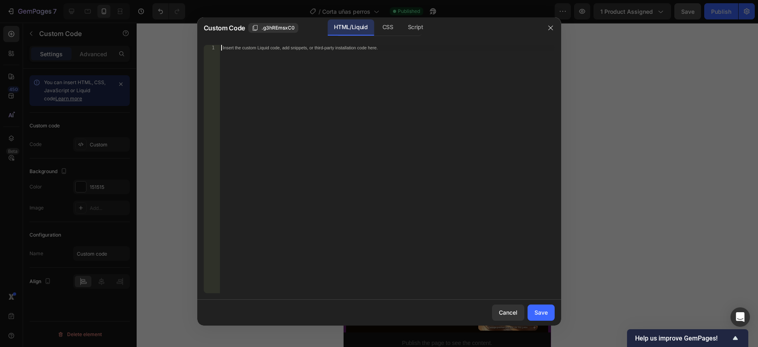
paste textarea "</style>"
type textarea "</style>"
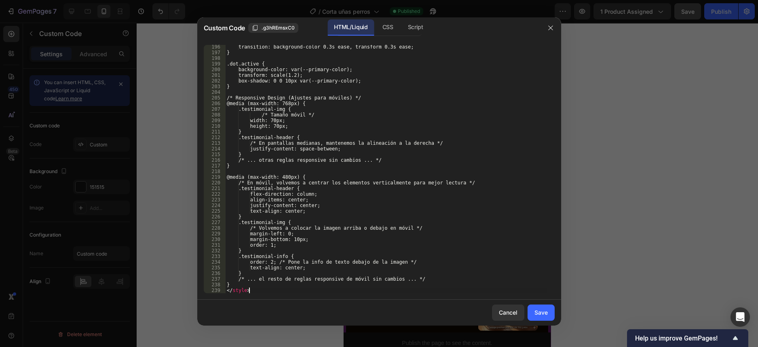
scroll to position [1111, 0]
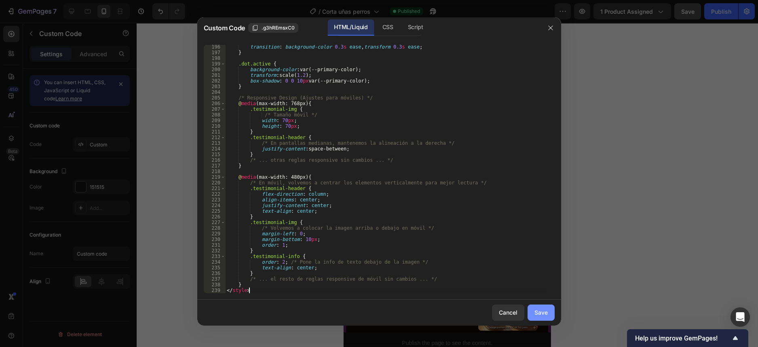
click at [541, 314] on div "Save" at bounding box center [541, 312] width 13 height 8
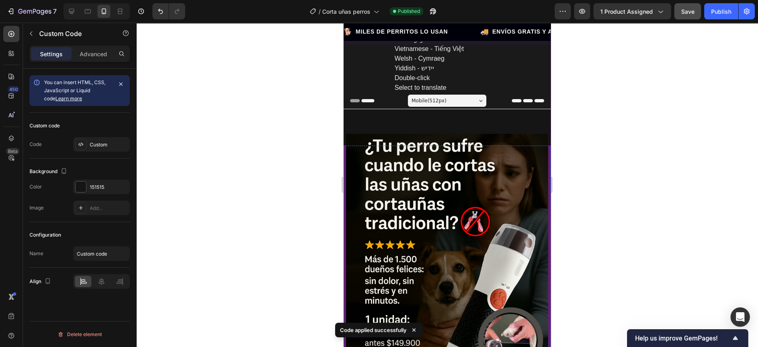
scroll to position [657, 0]
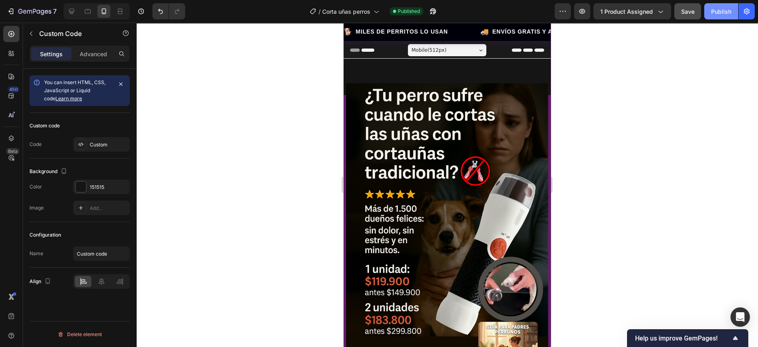
click at [726, 13] on div "Publish" at bounding box center [721, 11] width 20 height 8
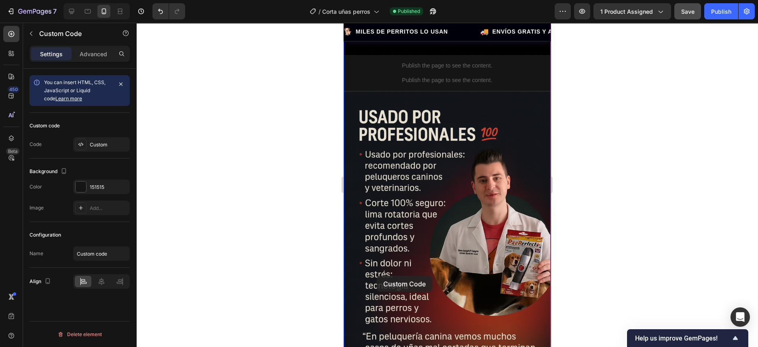
scroll to position [1770, 0]
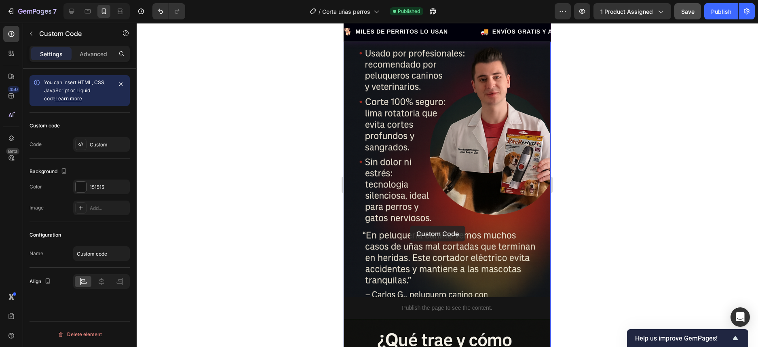
drag, startPoint x: 349, startPoint y: 164, endPoint x: 409, endPoint y: 225, distance: 85.2
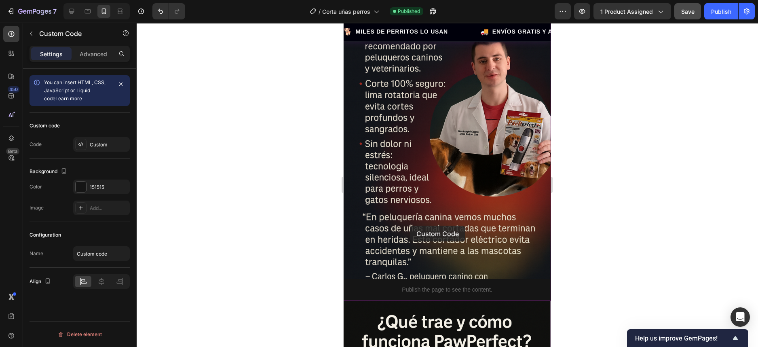
scroll to position [1751, 0]
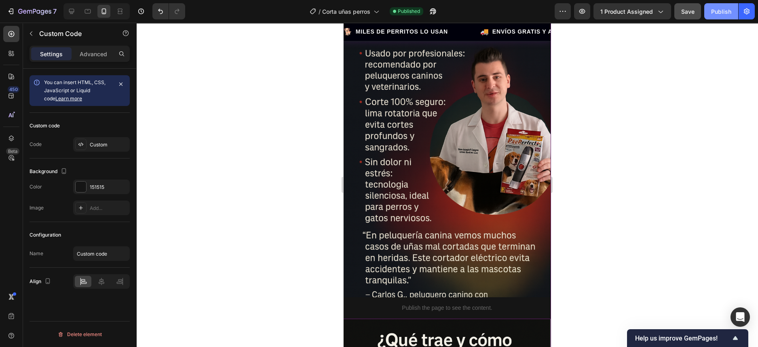
click at [726, 10] on div "Publish" at bounding box center [721, 11] width 20 height 8
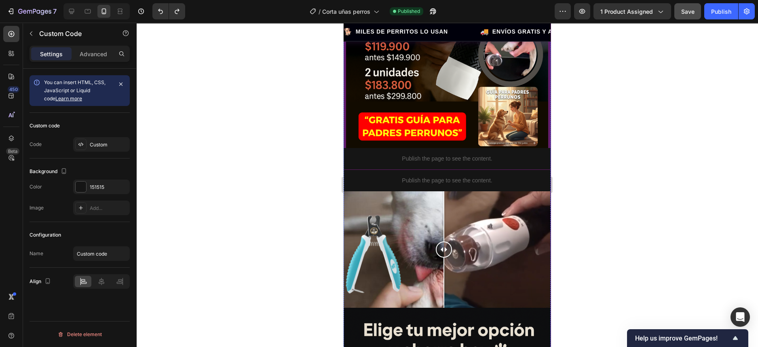
scroll to position [791, 0]
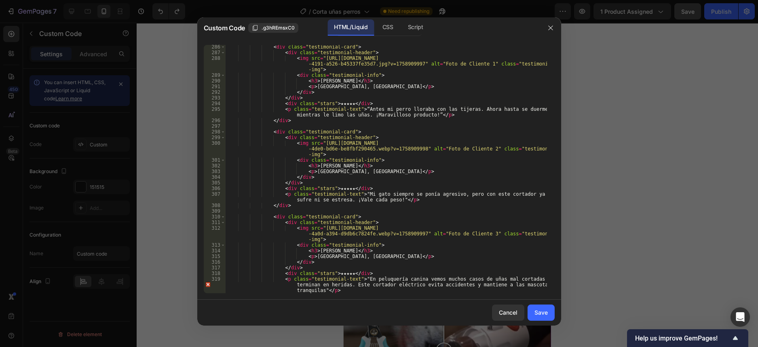
scroll to position [1626, 0]
click at [354, 291] on div "< div class = "testimonial-card" > < div class = "testimonial-header" > < img s…" at bounding box center [386, 179] width 322 height 271
paste textarea "}"
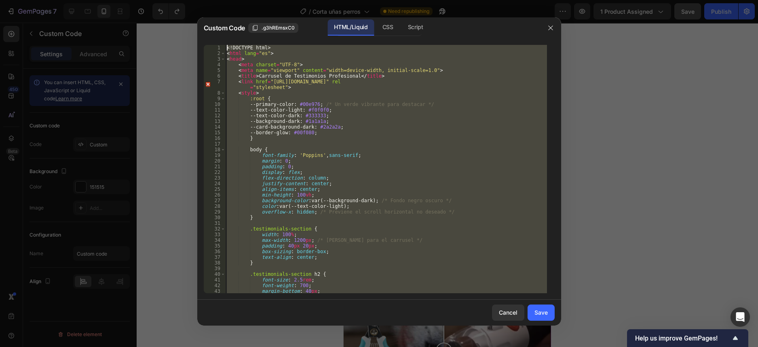
scroll to position [0, 0]
drag, startPoint x: 340, startPoint y: 291, endPoint x: 171, endPoint y: -61, distance: 390.6
click at [171, 0] on html "translator Afrikaans Albanian - shqipe Arabic - ‎‫العربية‬‎ Armenian - Հայերէն …" at bounding box center [379, 341] width 758 height 683
paste textarea "/html"
type textarea "</html>"
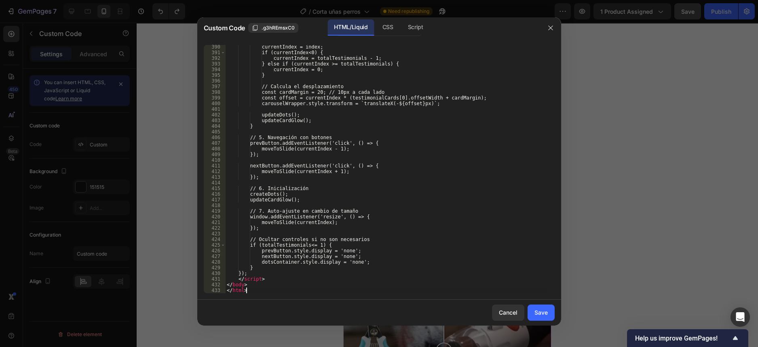
scroll to position [2316, 0]
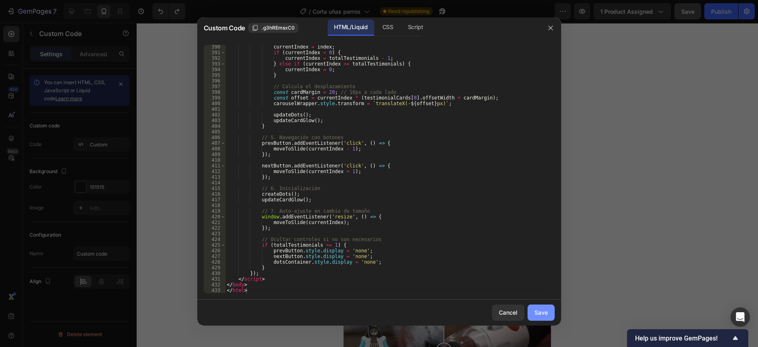
click at [537, 313] on div "Save" at bounding box center [541, 312] width 13 height 8
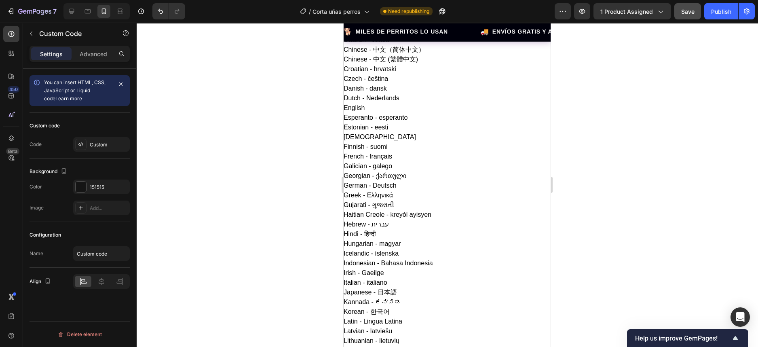
scroll to position [0, 0]
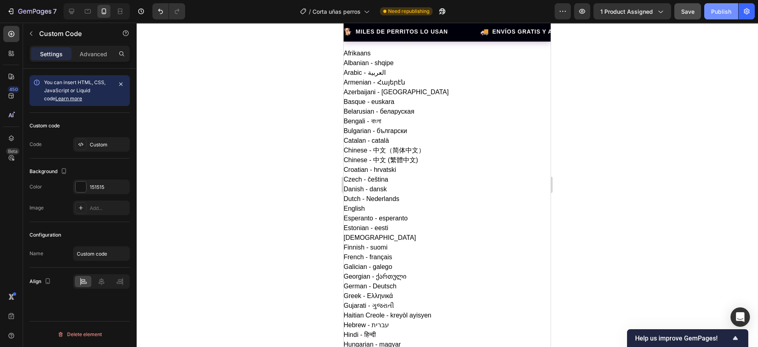
click at [720, 15] on div "Publish" at bounding box center [721, 11] width 20 height 8
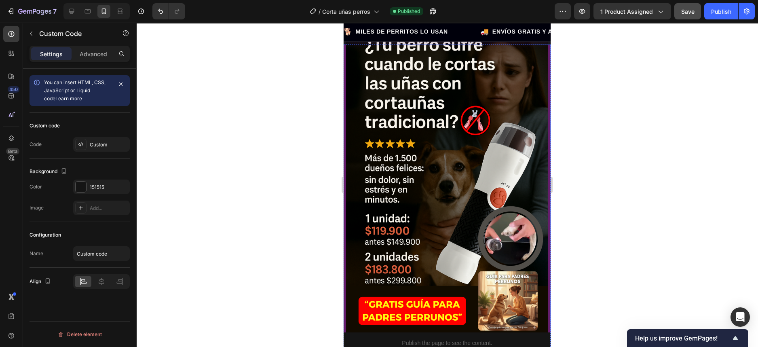
scroll to position [758, 0]
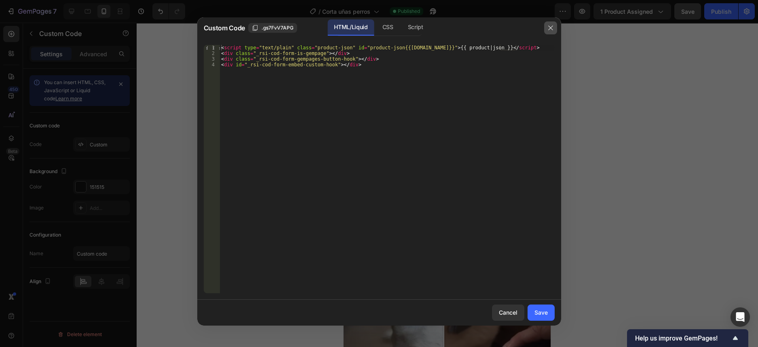
click at [548, 29] on icon "button" at bounding box center [551, 28] width 6 height 6
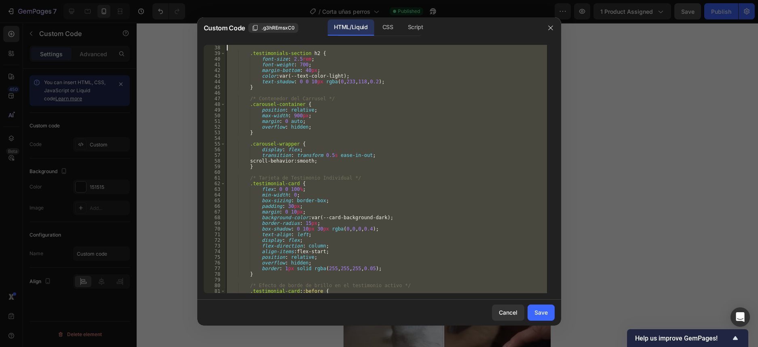
scroll to position [0, 0]
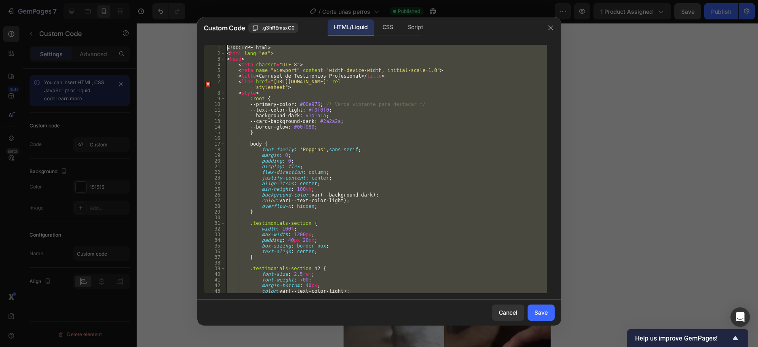
drag, startPoint x: 252, startPoint y: 291, endPoint x: 184, endPoint y: -61, distance: 358.9
click at [184, 0] on html "translator Afrikaans Albanian - shqipe Arabic - ‎‫العربية‬‎ Armenian - Հայերէն …" at bounding box center [379, 341] width 758 height 683
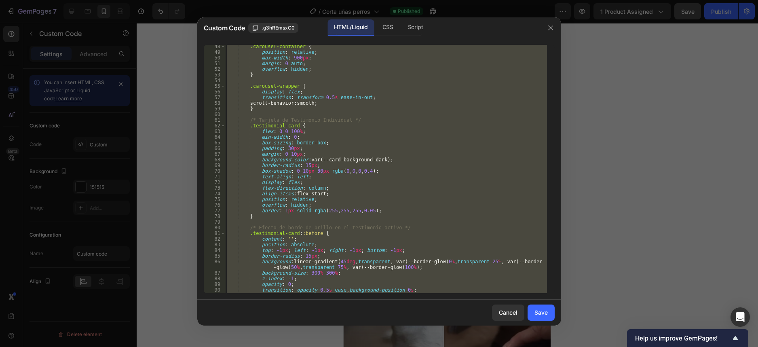
scroll to position [273, 0]
paste textarea "/html"
type textarea "</html>"
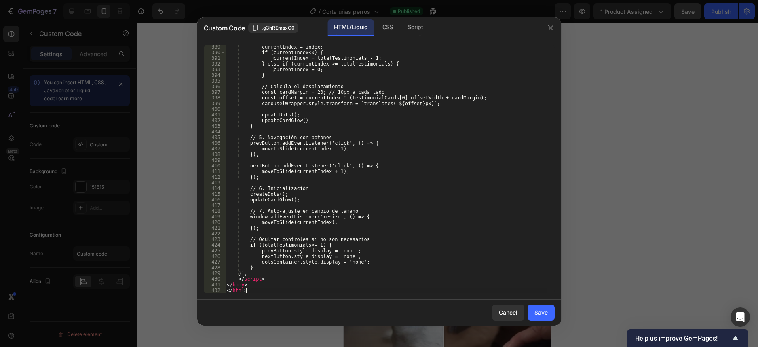
scroll to position [2339, 0]
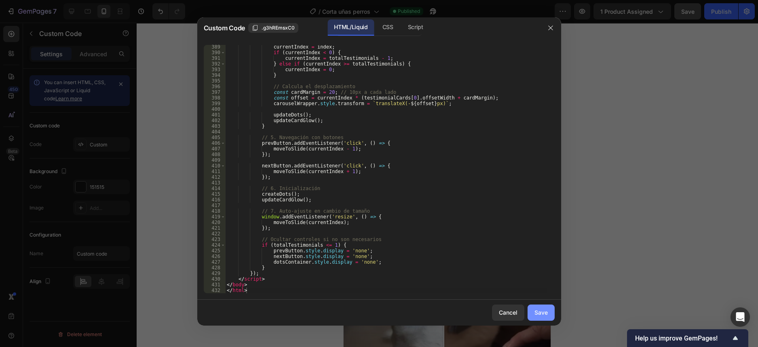
click at [539, 311] on div "Save" at bounding box center [541, 312] width 13 height 8
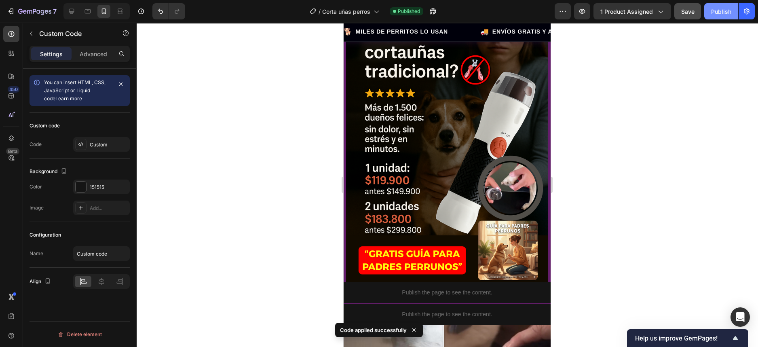
click at [713, 13] on div "Publish" at bounding box center [721, 11] width 20 height 8
